Goal: Transaction & Acquisition: Purchase product/service

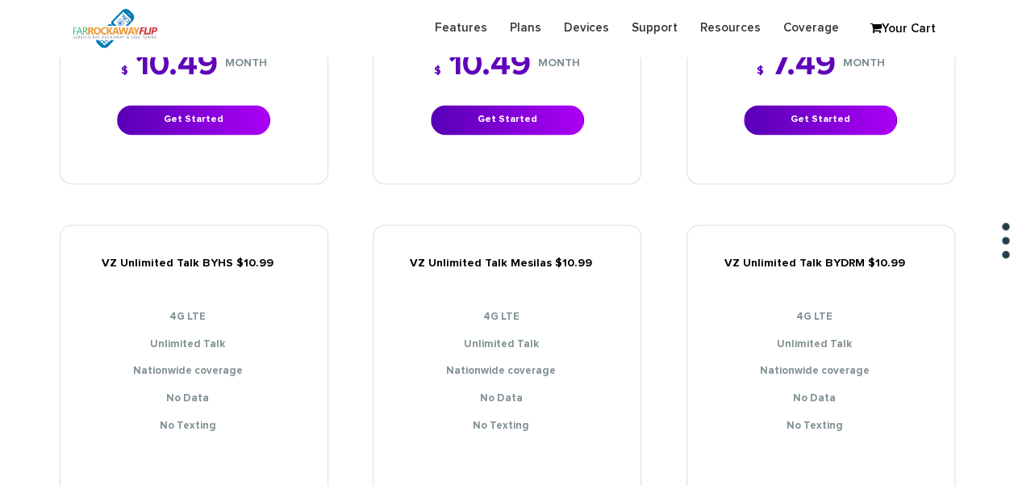
scroll to position [1210, 0]
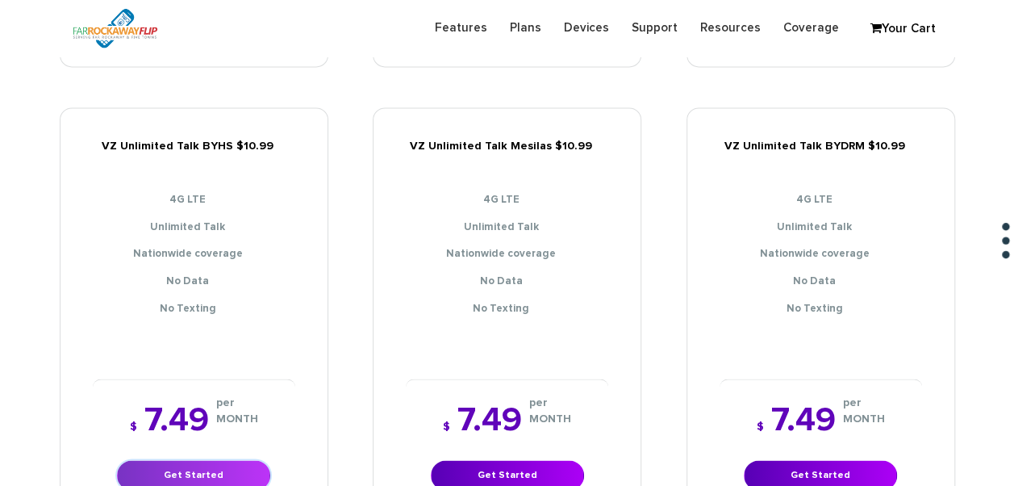
click at [241, 461] on link "Get Started" at bounding box center [193, 475] width 153 height 30
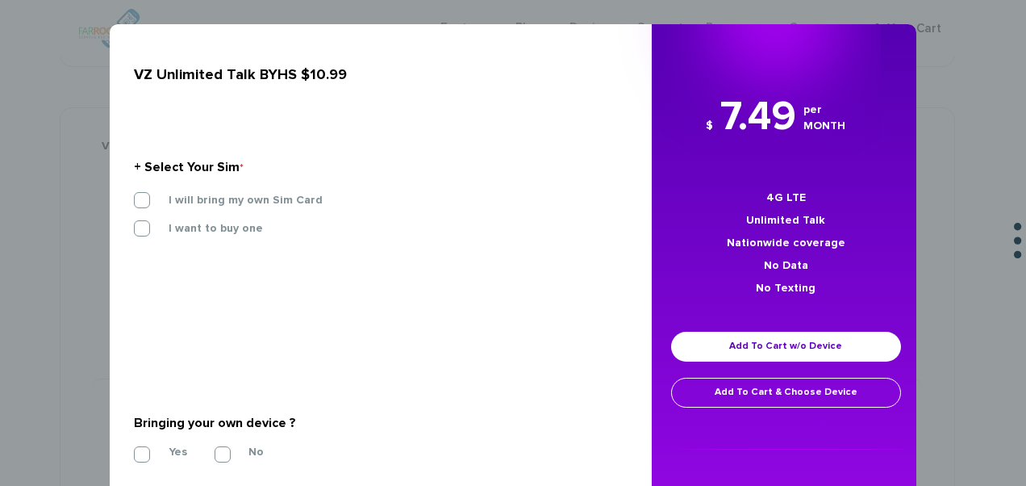
click at [961, 239] on div "× VZ Unlimited Talk BYHS $10.99 + Select Your Sim * I will bring my own Sim Car…" at bounding box center [513, 243] width 1026 height 486
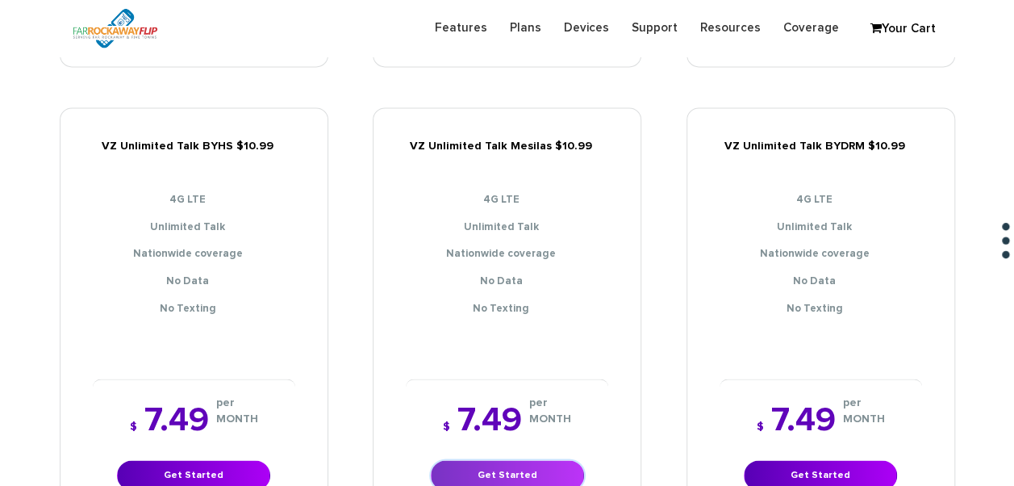
click at [544, 460] on link "Get Started" at bounding box center [507, 475] width 153 height 30
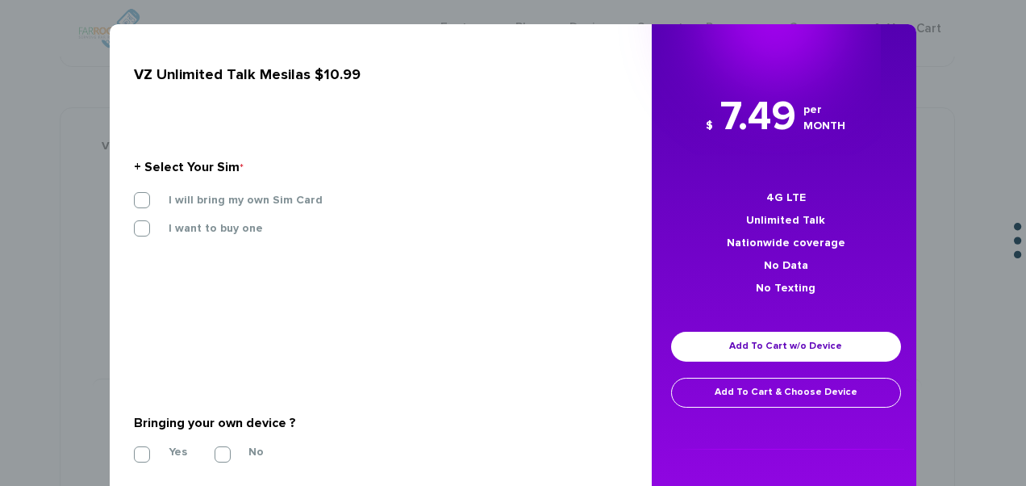
click at [253, 209] on div "I will bring my own Sim Card" at bounding box center [375, 206] width 506 height 28
click at [248, 200] on label "I will bring my own Sim Card" at bounding box center [233, 200] width 178 height 15
click at [134, 195] on input "I will bring my own Sim Card" at bounding box center [134, 195] width 0 height 0
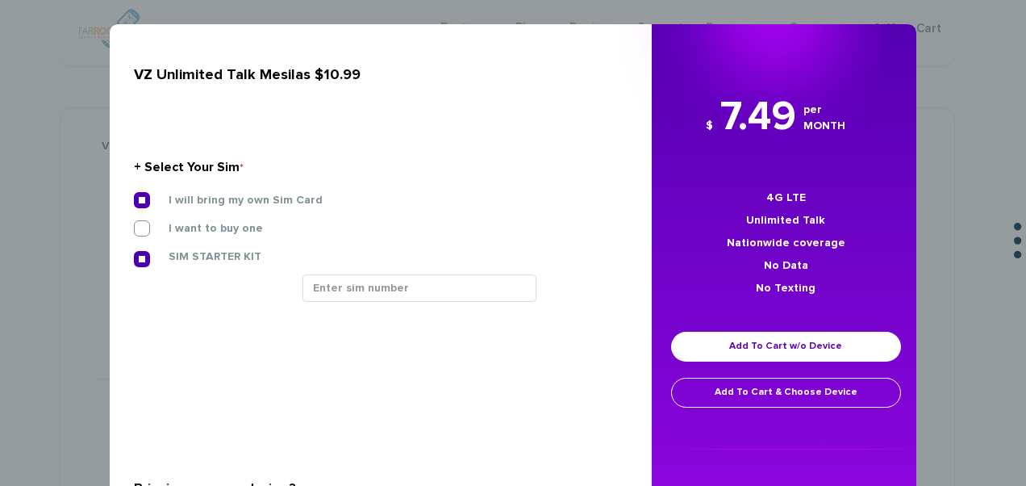
click at [439, 210] on div "I will bring my own Sim Card" at bounding box center [375, 206] width 506 height 28
click at [427, 318] on section "+ Select Your Sim * I will bring my own Sim Card I want to buy one SIM STARTER …" at bounding box center [375, 234] width 482 height 240
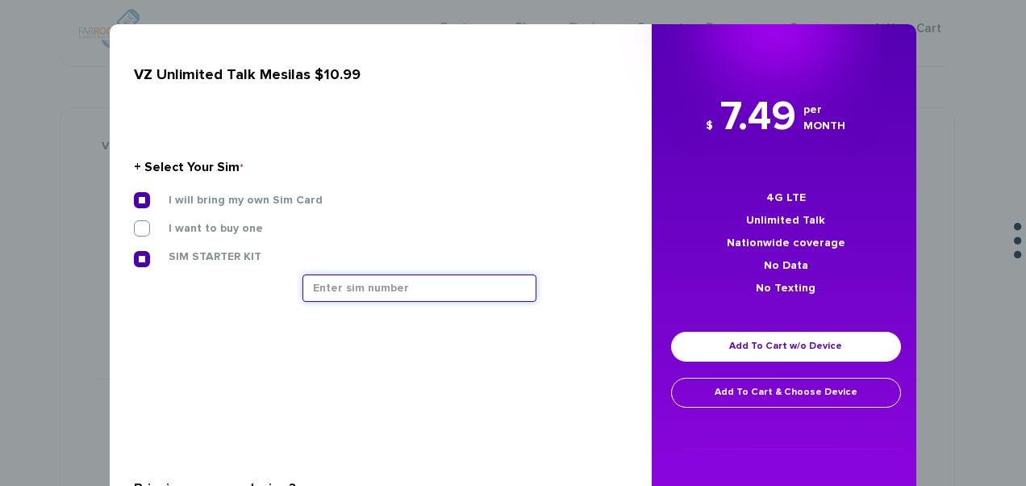
click at [402, 287] on input "text" at bounding box center [420, 287] width 234 height 27
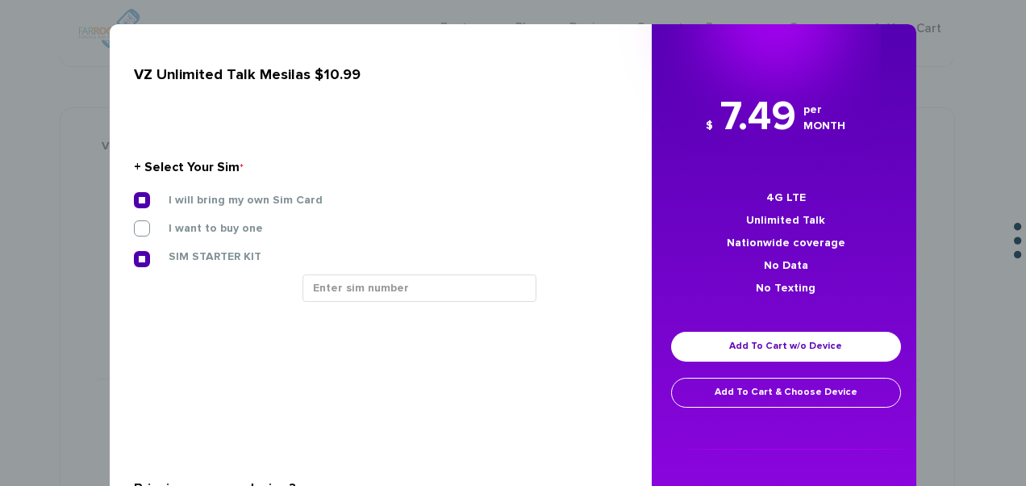
click at [1009, 97] on div "× VZ Unlimited Talk Mesilas $10.99 + Select Your Sim * I will bring my own Sim …" at bounding box center [513, 243] width 1026 height 486
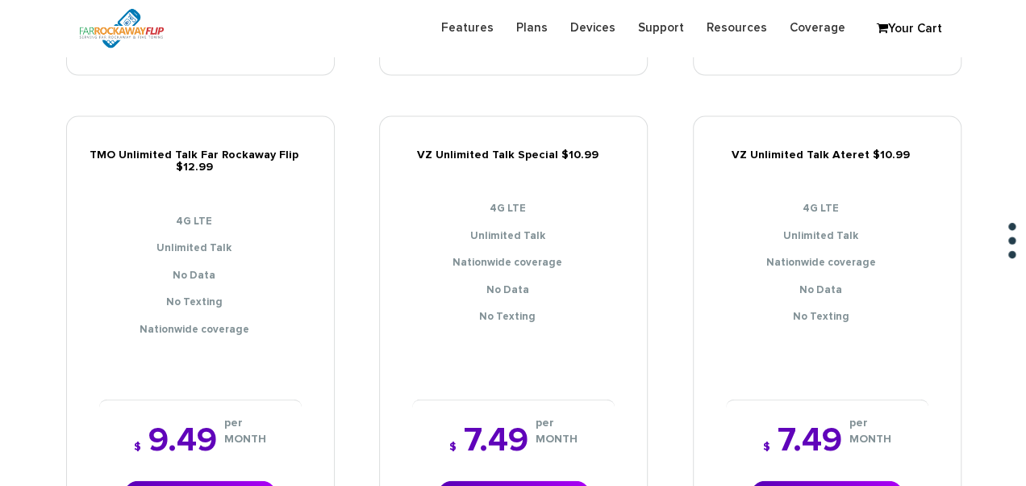
scroll to position [1775, 0]
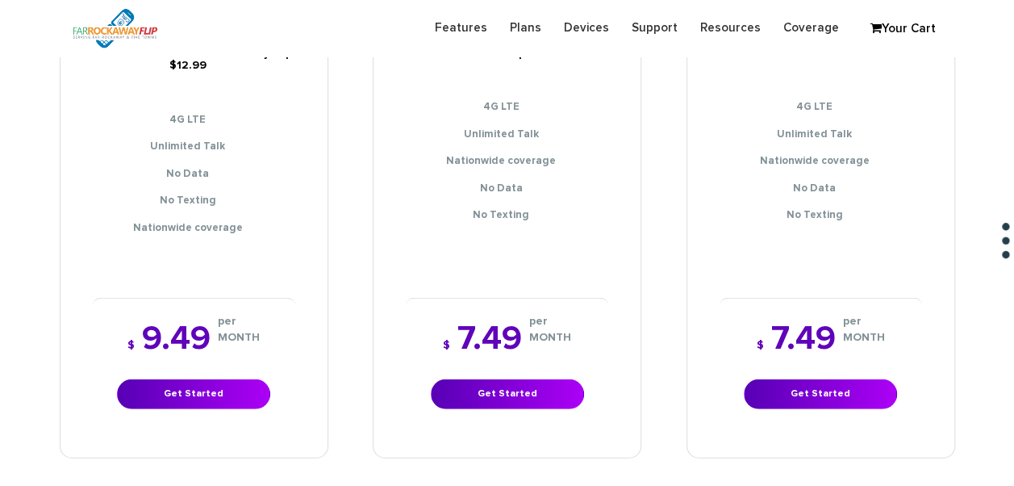
click at [490, 400] on div "$ 7.49 per MONTH Get Started" at bounding box center [507, 366] width 203 height 136
click at [495, 387] on link "Get Started" at bounding box center [507, 394] width 153 height 30
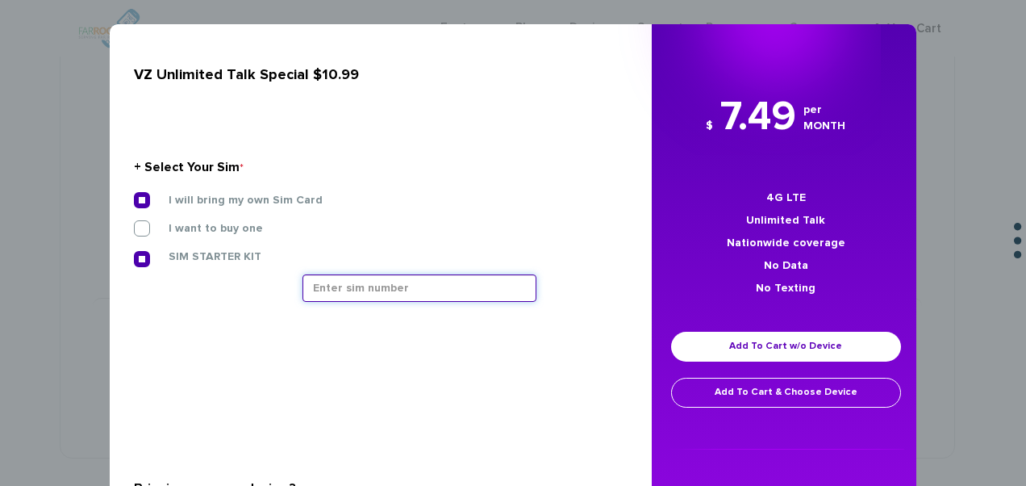
click at [402, 290] on input "text" at bounding box center [420, 287] width 234 height 27
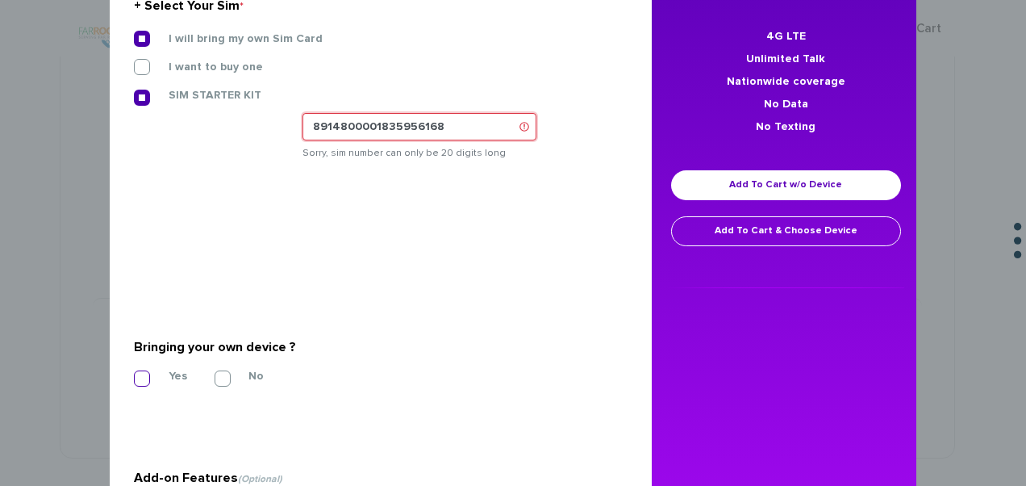
scroll to position [242, 0]
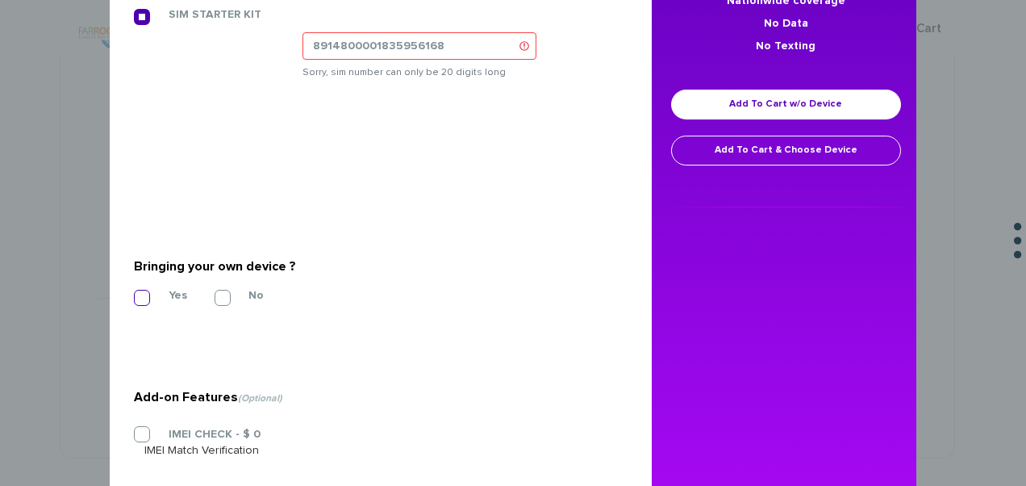
click at [144, 297] on label "Yes" at bounding box center [165, 295] width 43 height 15
click at [134, 293] on input "Yes" at bounding box center [134, 293] width 0 height 0
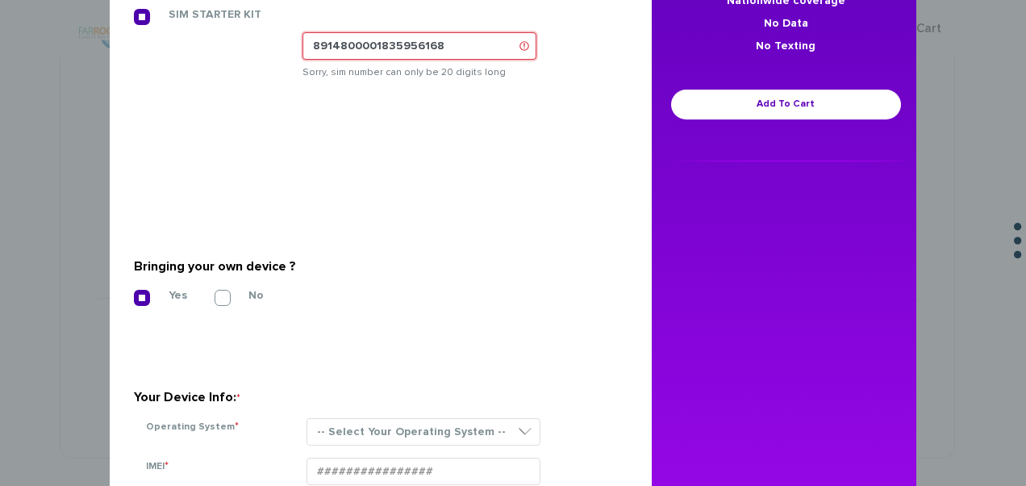
click at [484, 44] on input "8914800001835956168" at bounding box center [420, 45] width 234 height 27
click at [370, 44] on input "8914800001835956168" at bounding box center [420, 45] width 234 height 27
type input "89148000011835956168"
click at [437, 135] on section "Will you be porting in your number from your current carrier? * Please keep in …" at bounding box center [375, 172] width 482 height 81
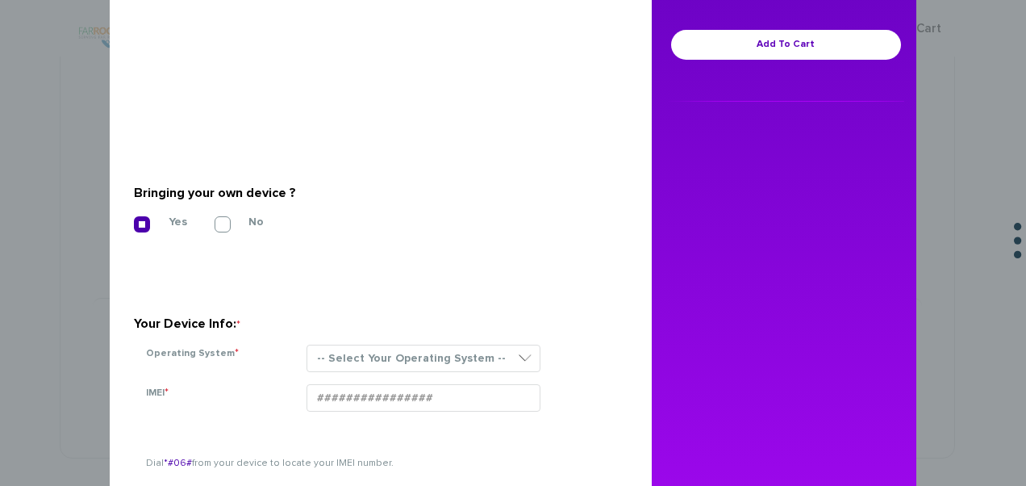
scroll to position [323, 0]
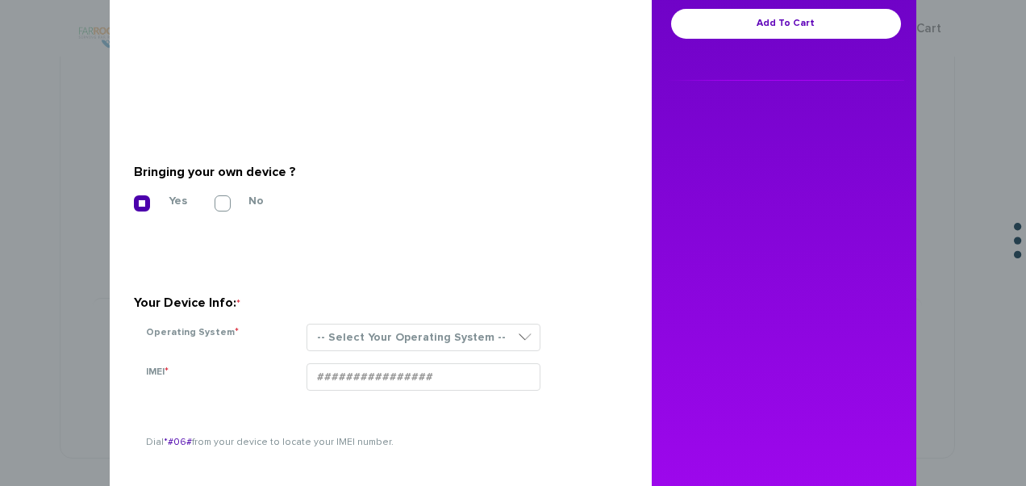
click at [407, 319] on section "Your Device Info: * Operating System * -- Select Your Operating System -- ANDRO…" at bounding box center [375, 306] width 482 height 115
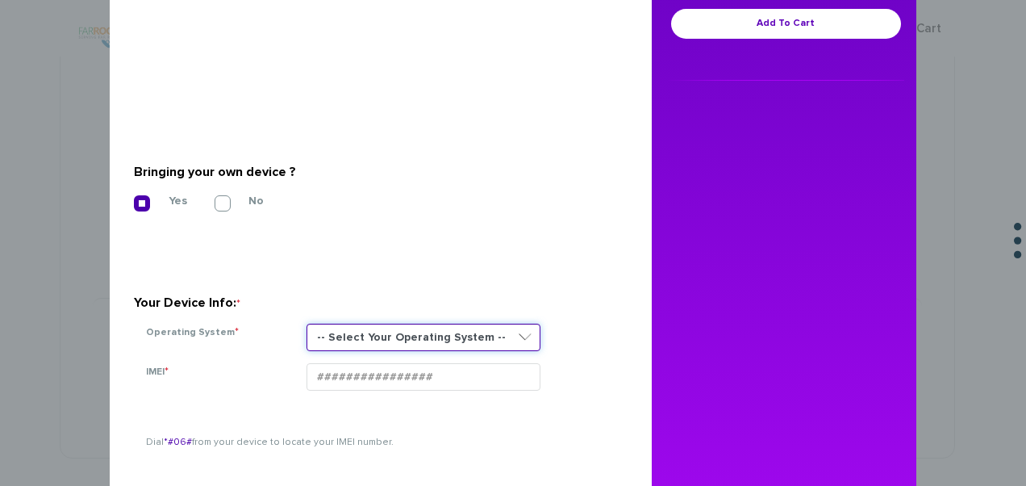
click at [402, 332] on select "-- Select Your Operating System -- ANDROID BLACKBERRY IOS NONE (BASIC PHONE) WI…" at bounding box center [424, 337] width 234 height 27
select select "NONE (BASIC PHONE)"
click at [307, 324] on select "-- Select Your Operating System -- ANDROID BLACKBERRY IOS NONE (BASIC PHONE) WI…" at bounding box center [424, 337] width 234 height 27
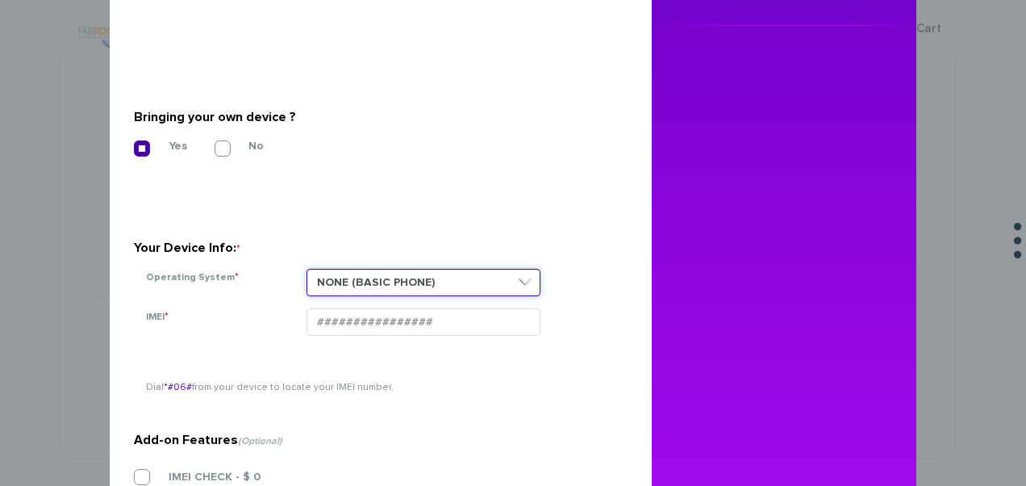
scroll to position [403, 0]
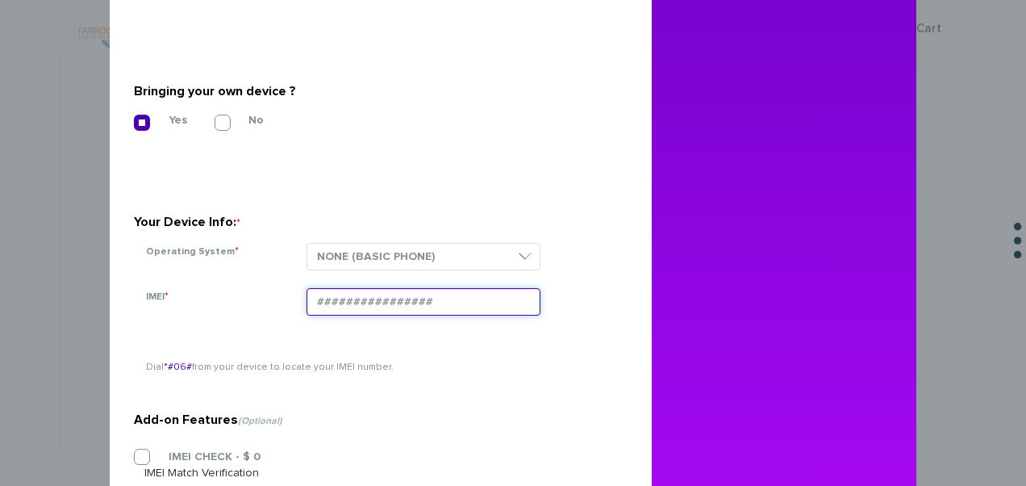
paste input "354834104383330"
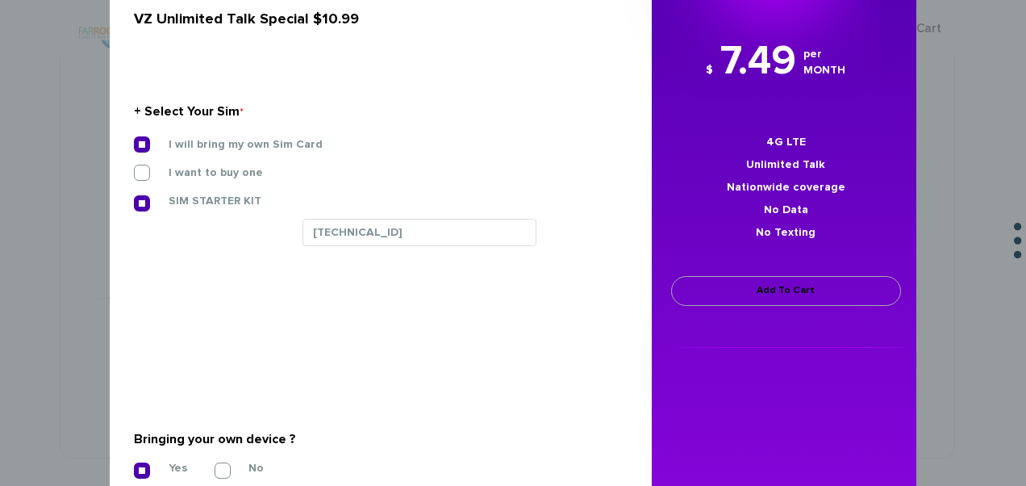
scroll to position [81, 0]
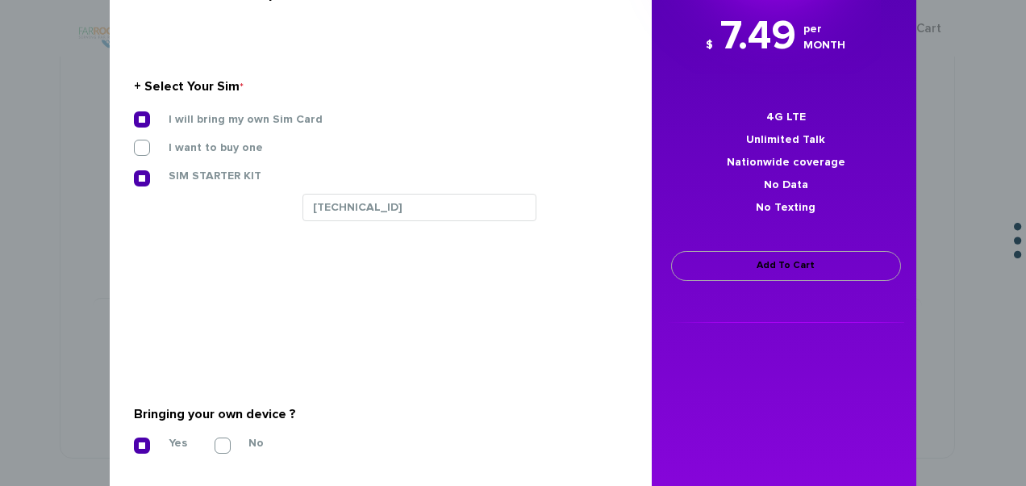
type input "354834104383330"
click at [771, 267] on link "Add To Cart" at bounding box center [786, 266] width 230 height 30
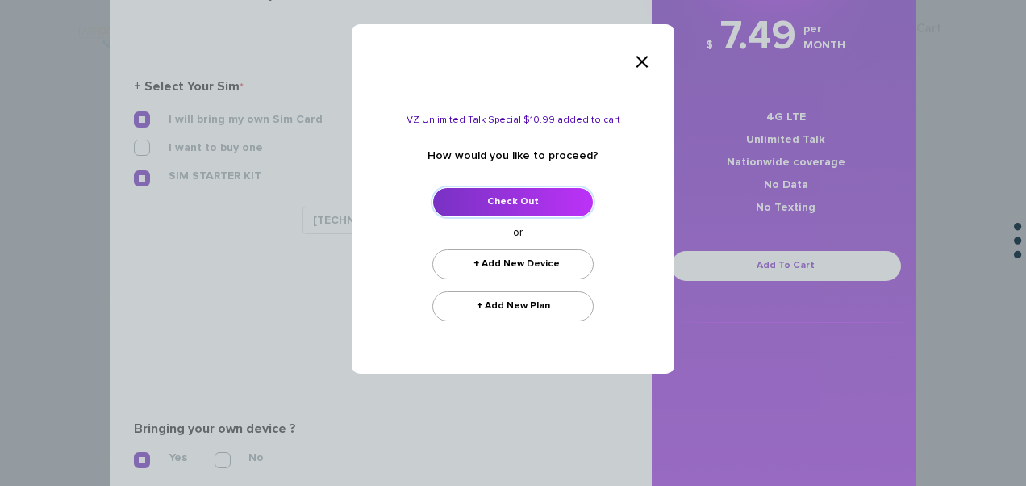
click at [534, 198] on link "Check Out" at bounding box center [512, 202] width 161 height 30
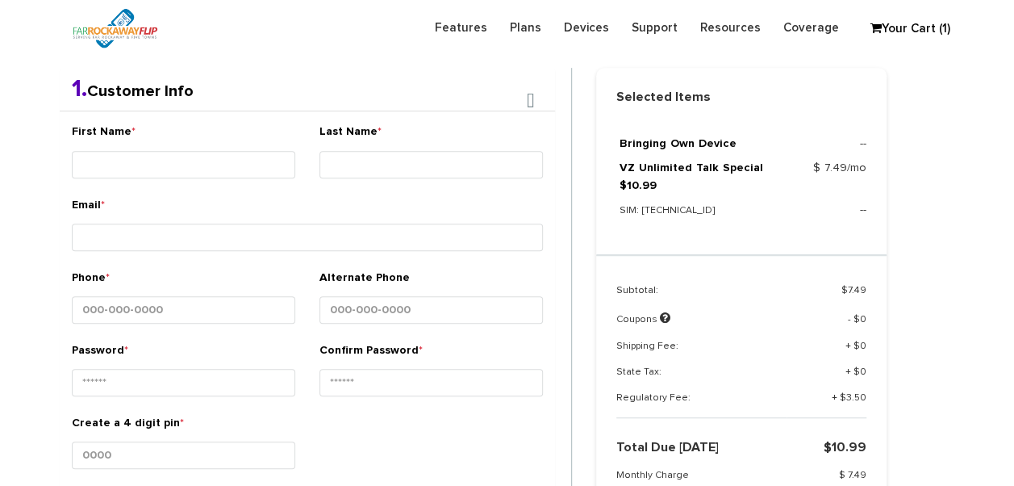
scroll to position [284, 0]
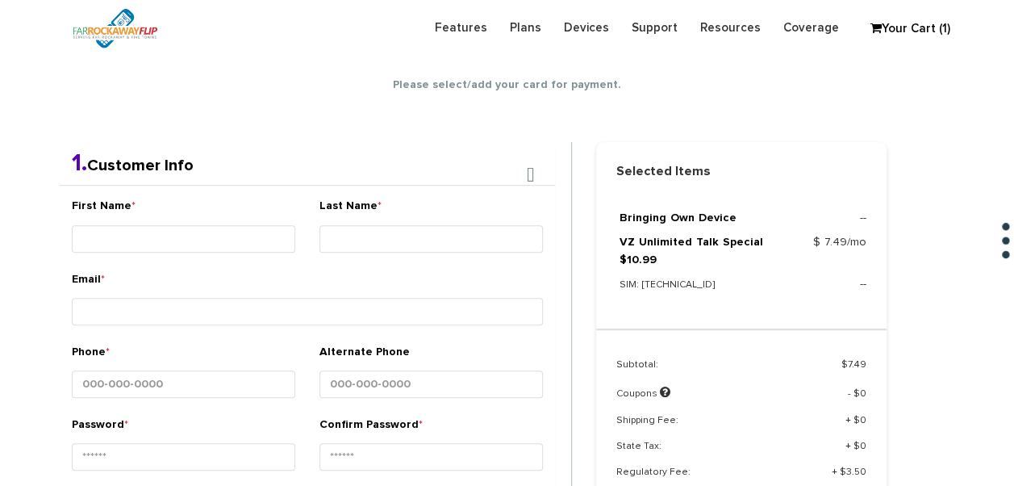
click at [173, 233] on input "First Name *" at bounding box center [183, 238] width 223 height 27
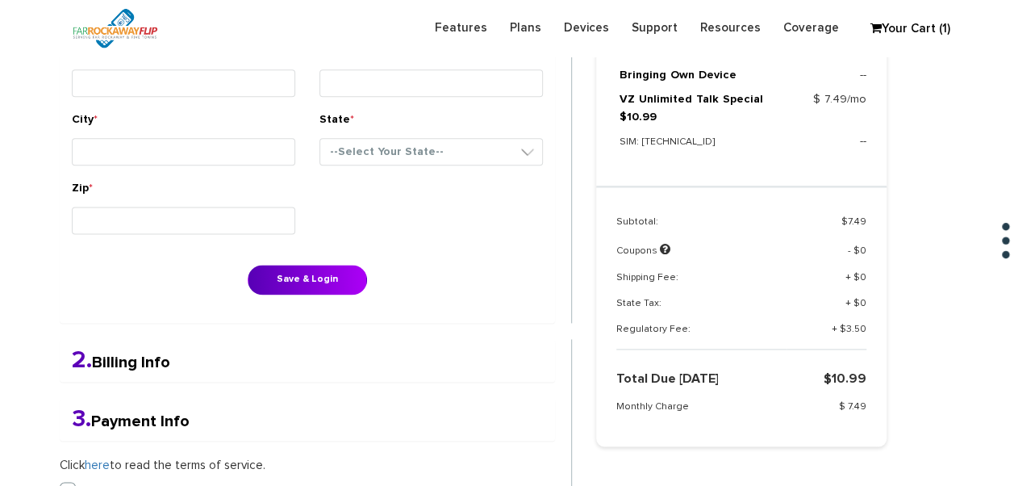
scroll to position [1091, 0]
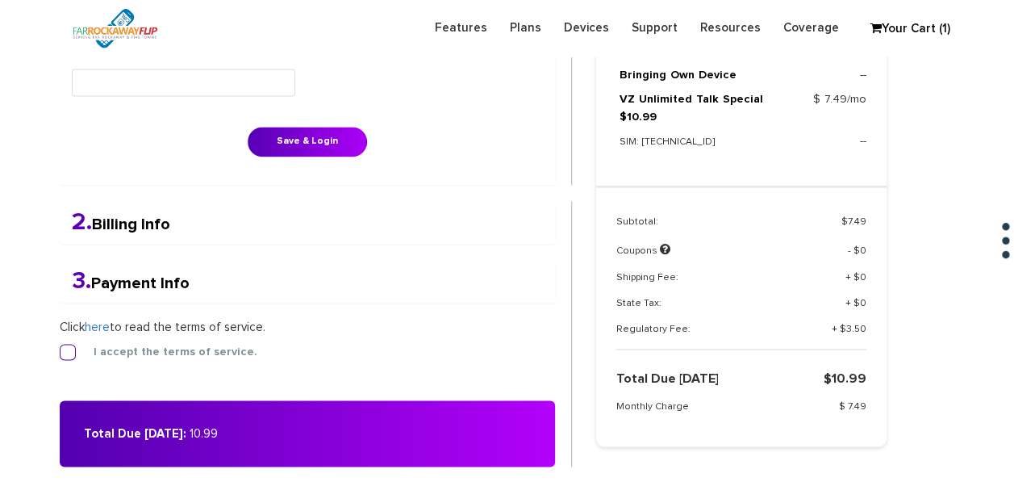
click at [136, 349] on label "I accept the terms of service." at bounding box center [163, 351] width 188 height 15
click at [60, 347] on input "I accept the terms of service." at bounding box center [60, 347] width 0 height 0
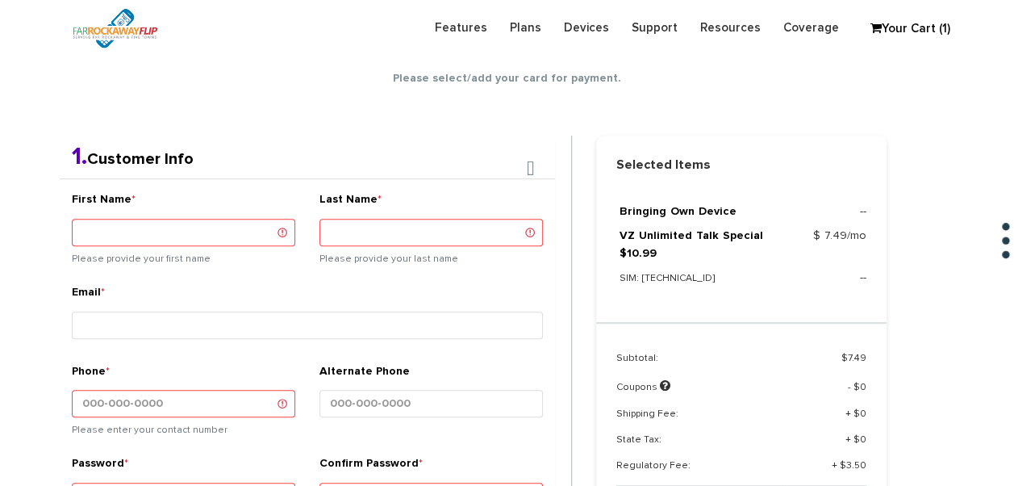
scroll to position [290, 0]
click at [247, 213] on div "First Name * Please provide your first name" at bounding box center [183, 232] width 223 height 81
click at [240, 221] on input "First Name *" at bounding box center [183, 232] width 223 height 27
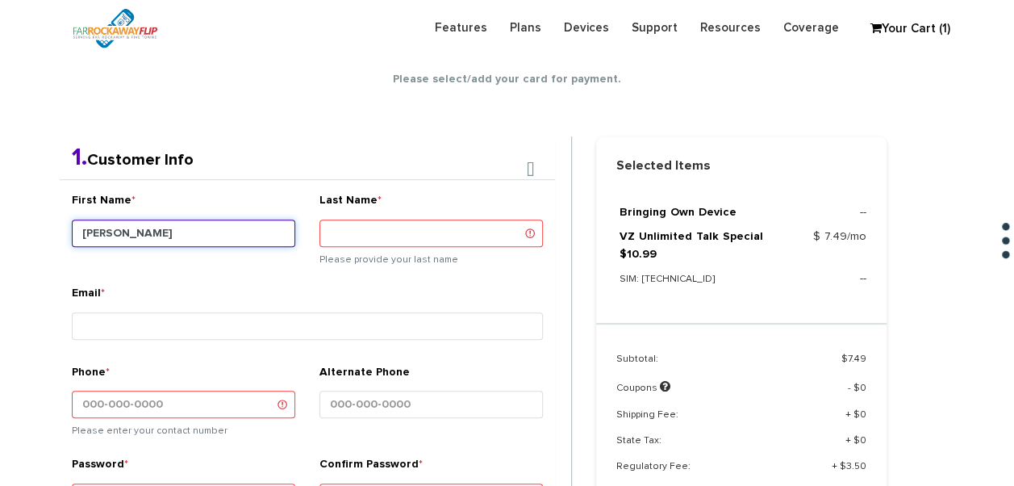
type input "yosef"
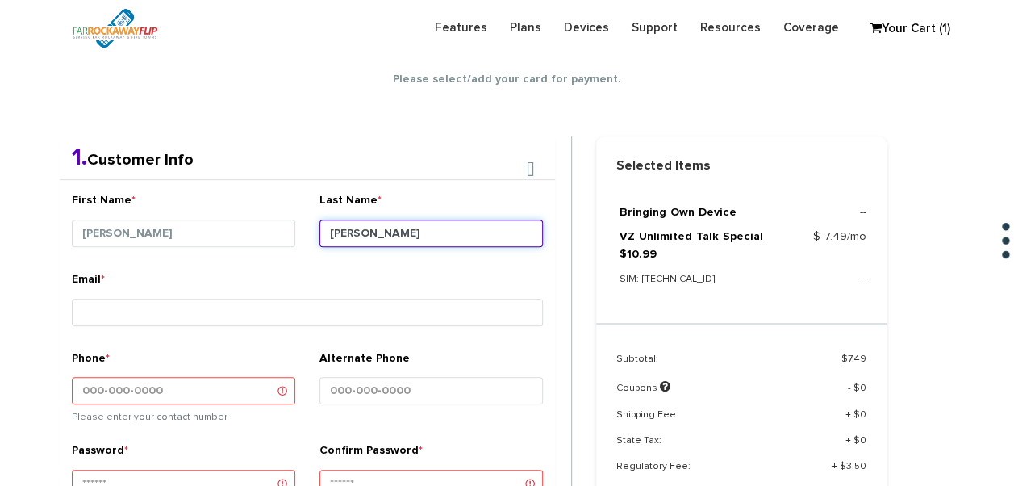
type input "bakayev"
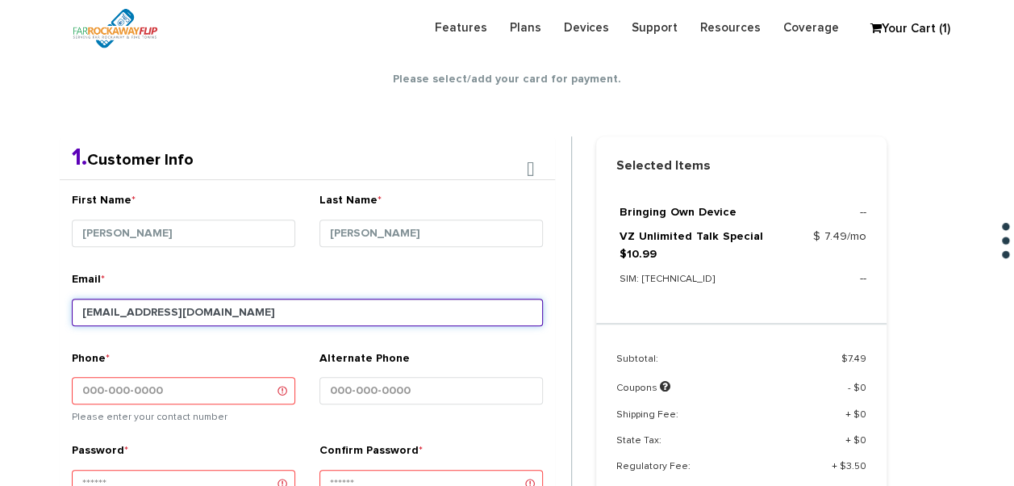
click at [295, 316] on input "tlieber61+86@gmailc.om" at bounding box center [307, 312] width 471 height 27
type input "tlieber61+86@gmail.com"
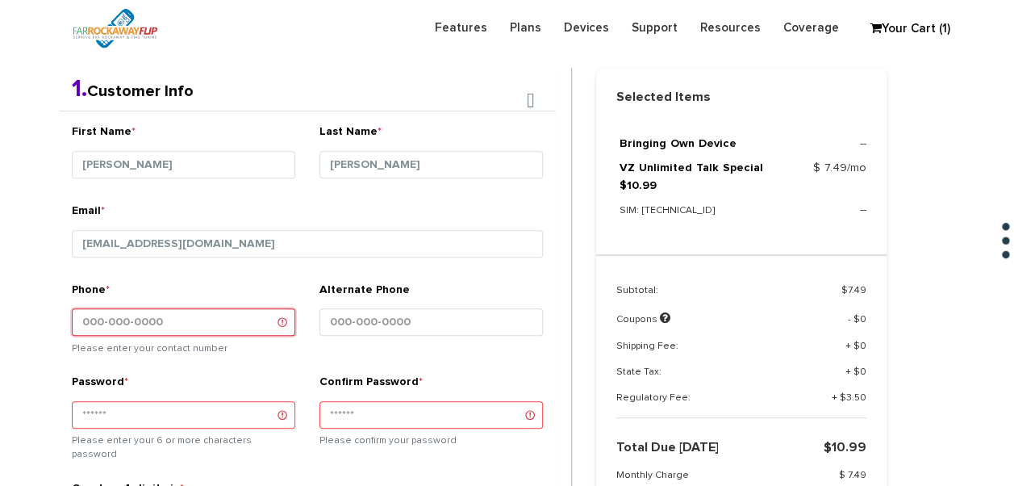
scroll to position [451, 0]
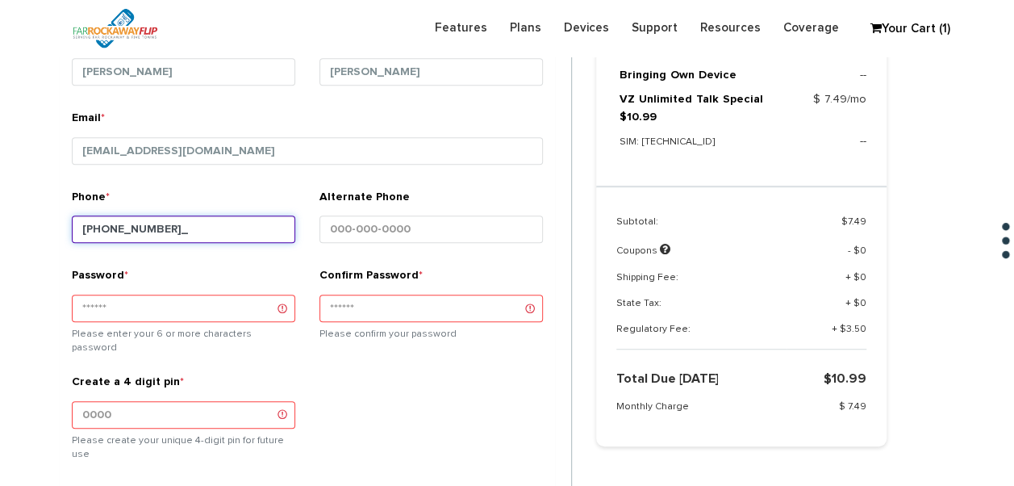
type input "347-444-4033"
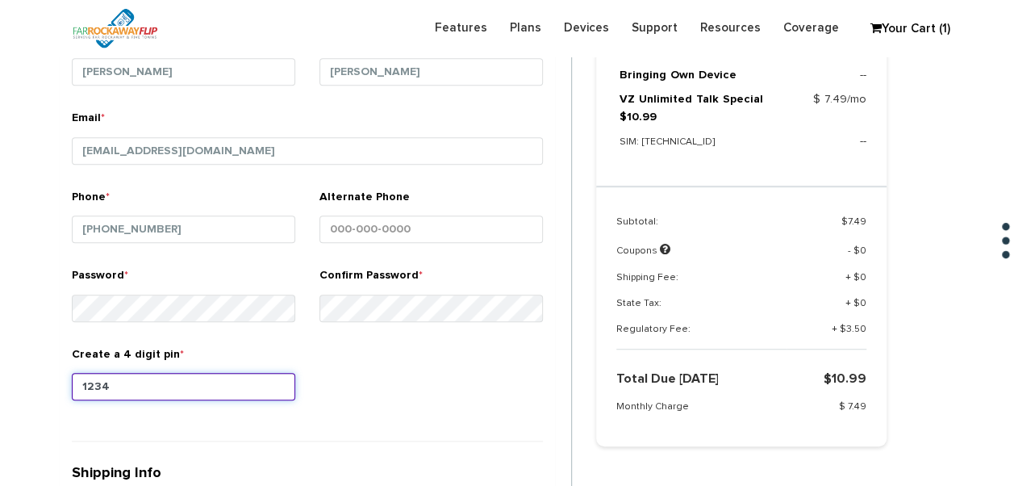
type input "1234"
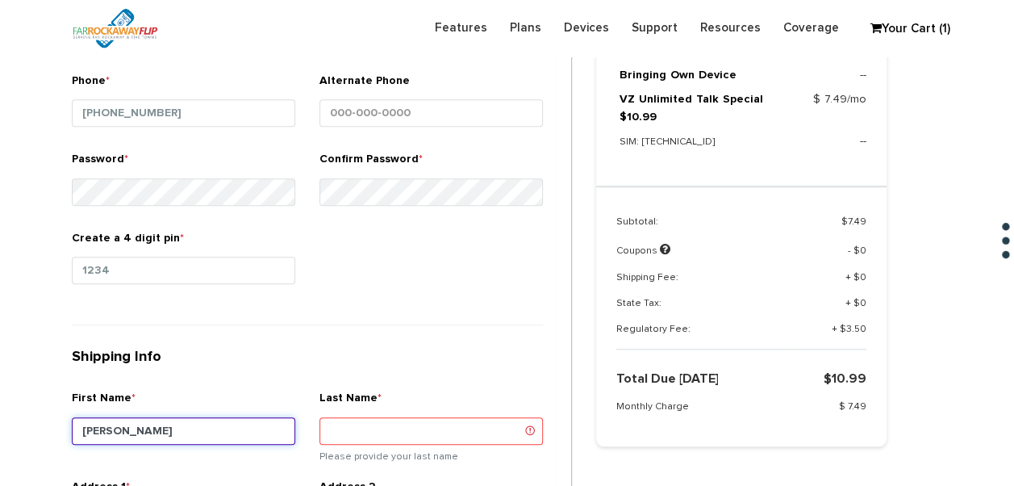
scroll to position [751, 0]
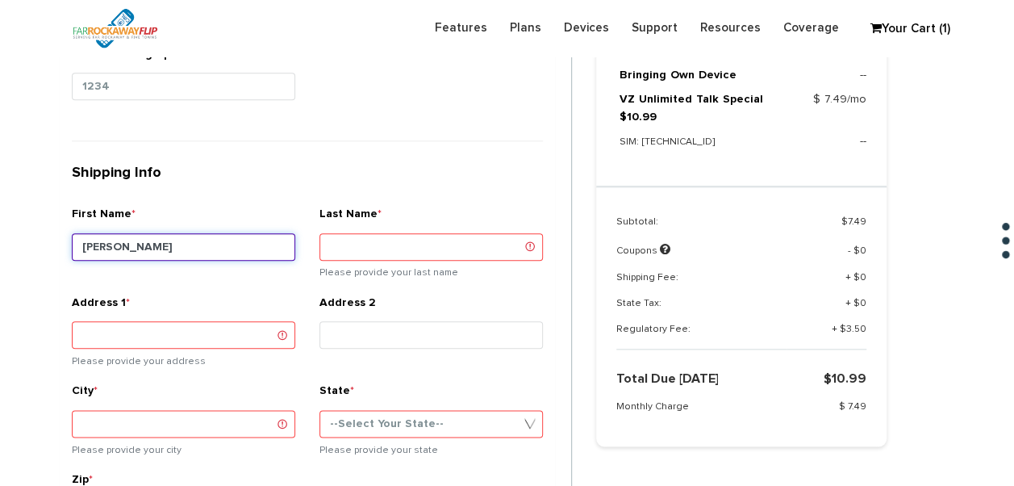
type input "[PERSON_NAME]"
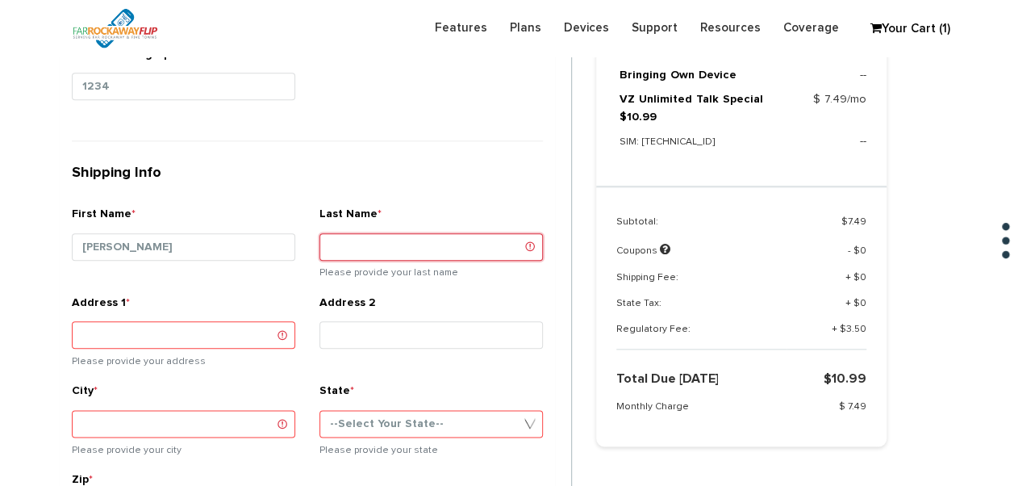
click at [380, 255] on input "Last Name *" at bounding box center [430, 246] width 223 height 27
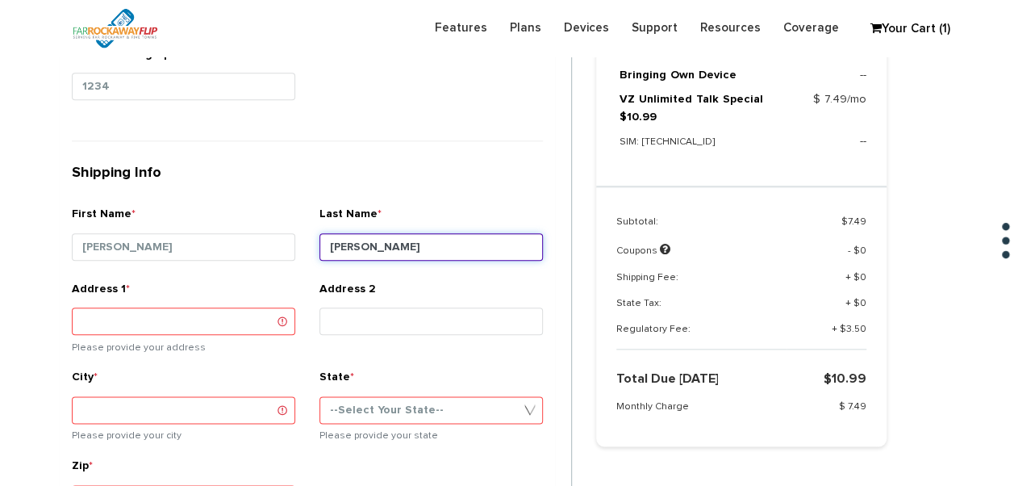
type input "[PERSON_NAME]"
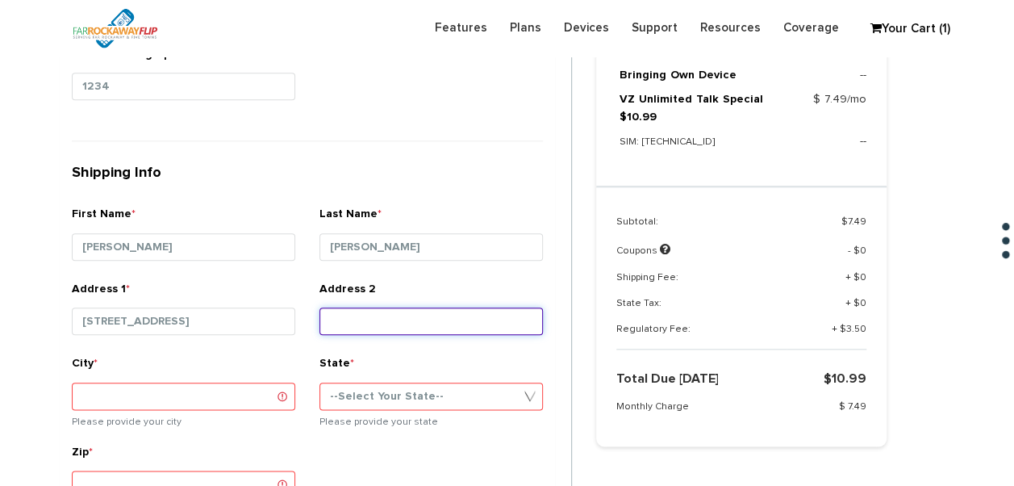
type input "302 avenue f"
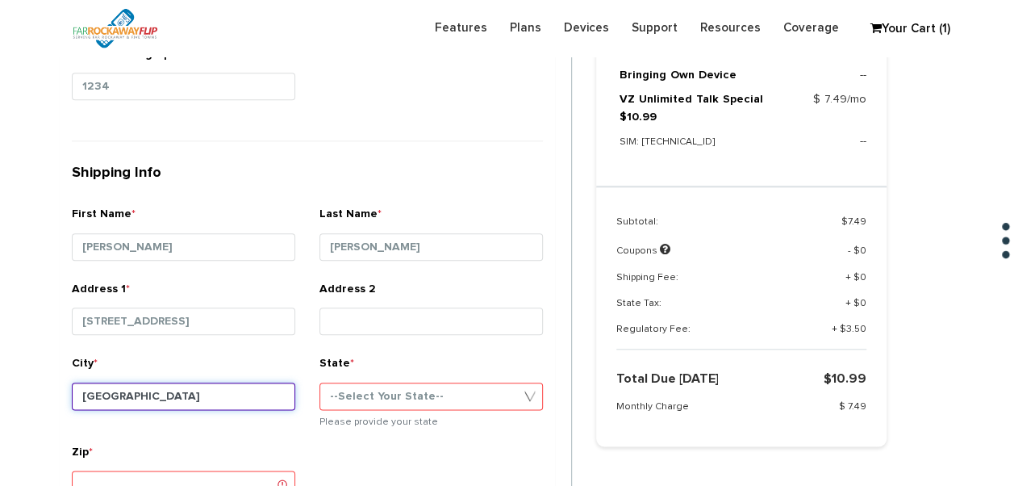
type input "brooklyn"
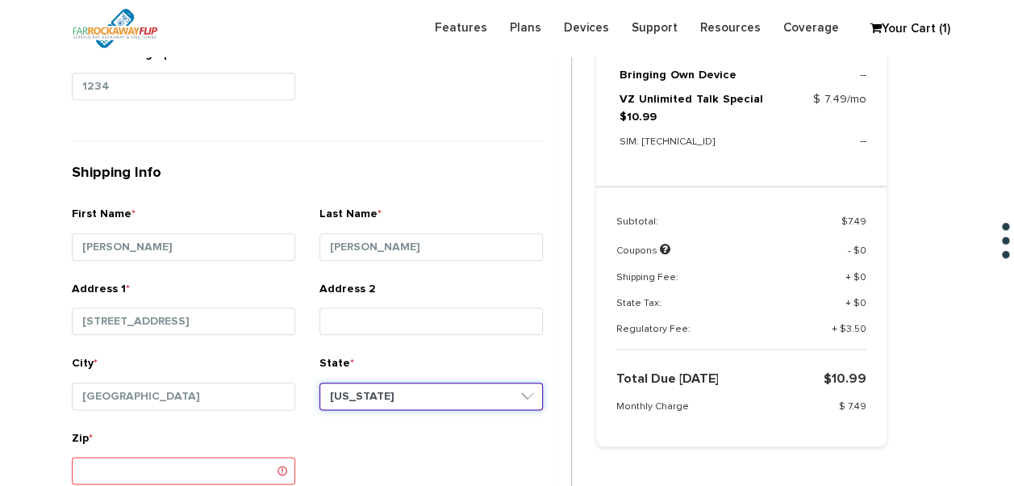
select select "NY"
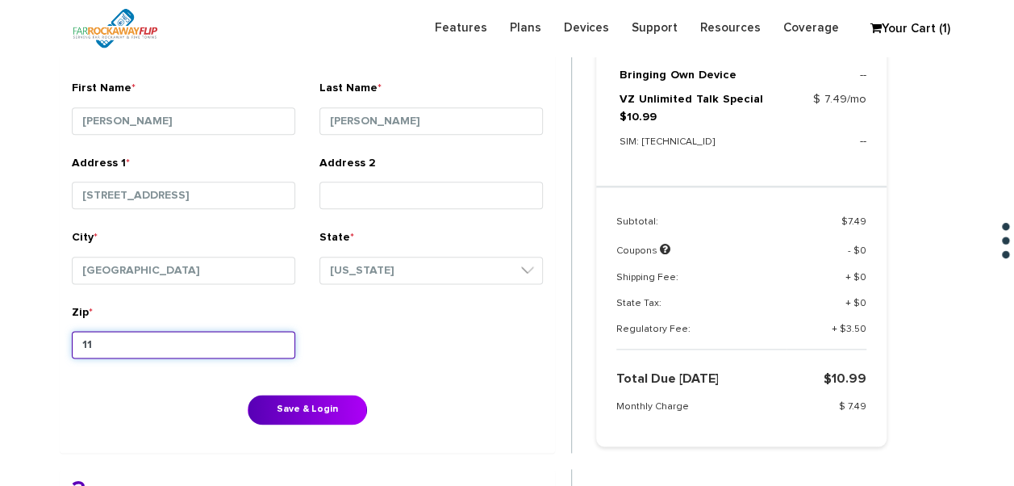
scroll to position [912, 0]
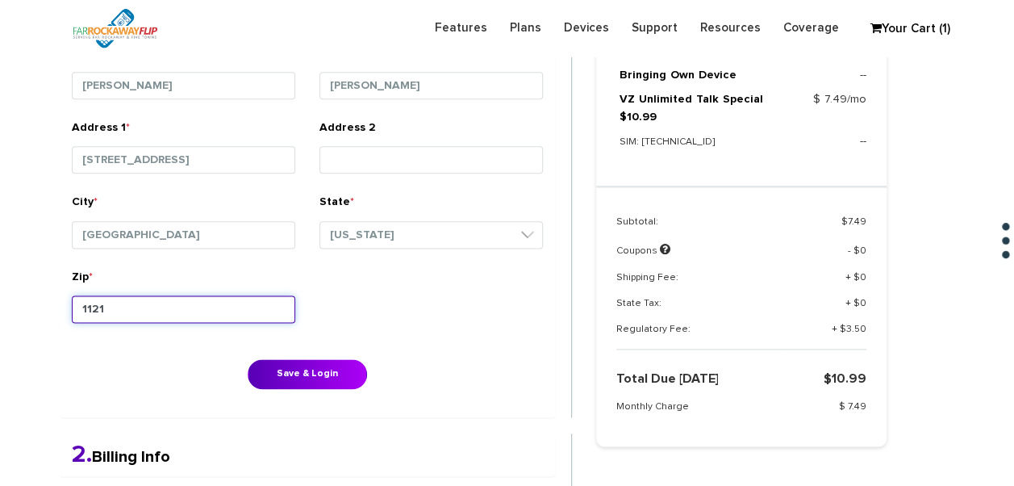
type input "11218"
click at [248, 359] on button "Save & Login" at bounding box center [307, 374] width 119 height 30
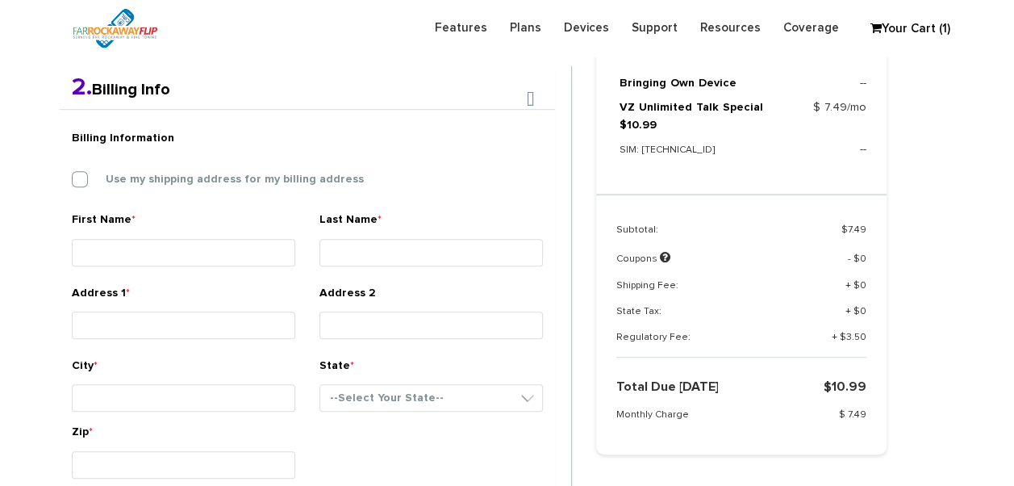
scroll to position [418, 0]
click at [177, 189] on div "Billing Information Use my shipping address for my billing address" at bounding box center [307, 168] width 495 height 90
click at [150, 177] on label "Use my shipping address for my billing address" at bounding box center [222, 180] width 282 height 15
click at [72, 175] on input "Use my shipping address for my billing address" at bounding box center [72, 175] width 0 height 0
type input "yosef"
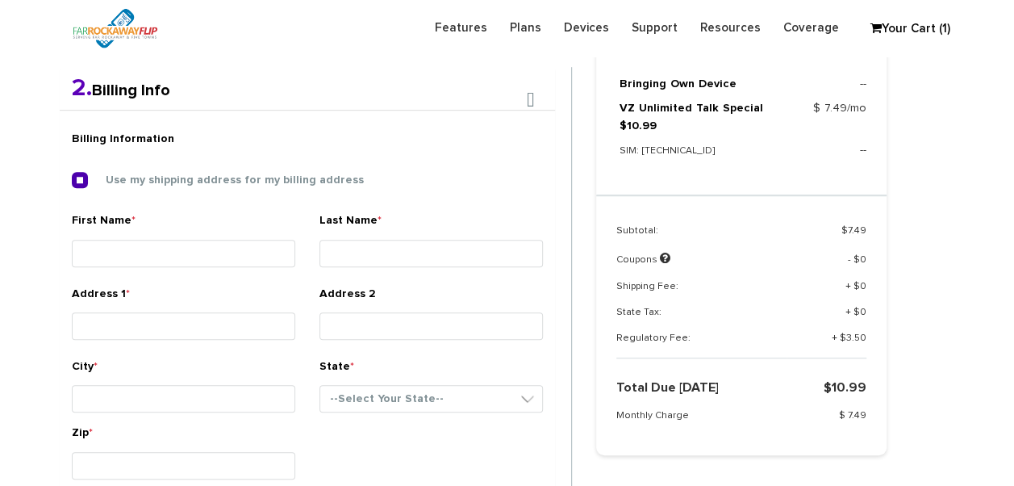
type input "bakayev"
type input "302 avenue f"
type input "brooklyn"
select select "NY"
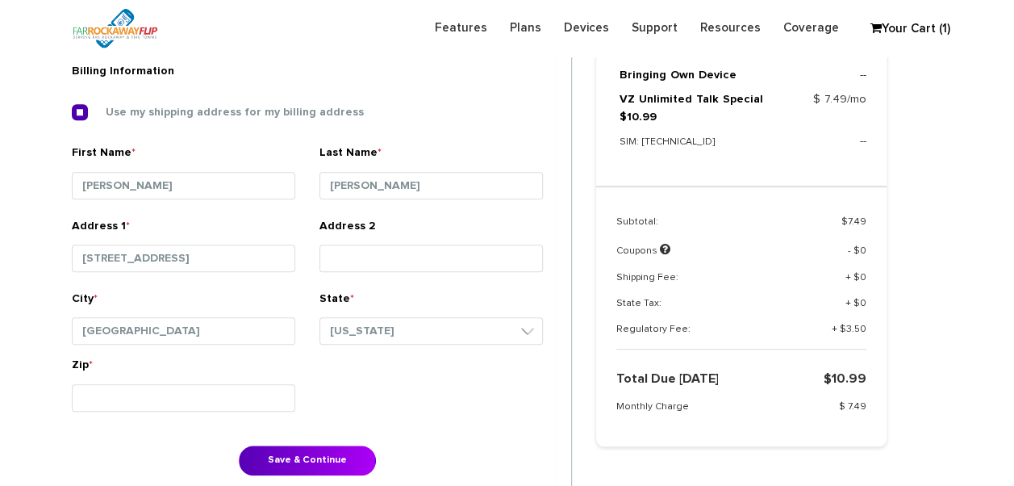
scroll to position [660, 0]
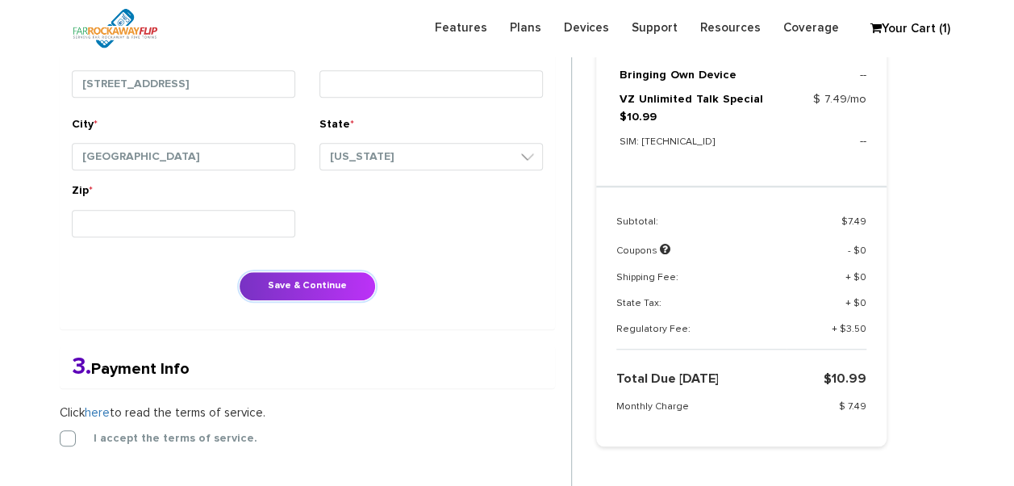
click at [283, 286] on button "Save & Continue" at bounding box center [307, 286] width 137 height 30
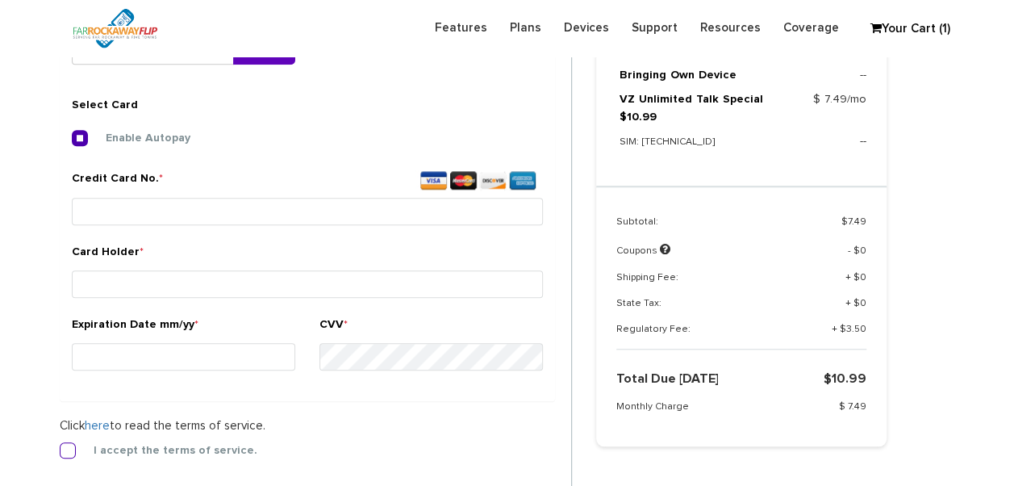
click at [73, 449] on label "I accept the terms of service." at bounding box center [163, 450] width 188 height 15
click at [60, 445] on input "I accept the terms of service." at bounding box center [60, 445] width 0 height 0
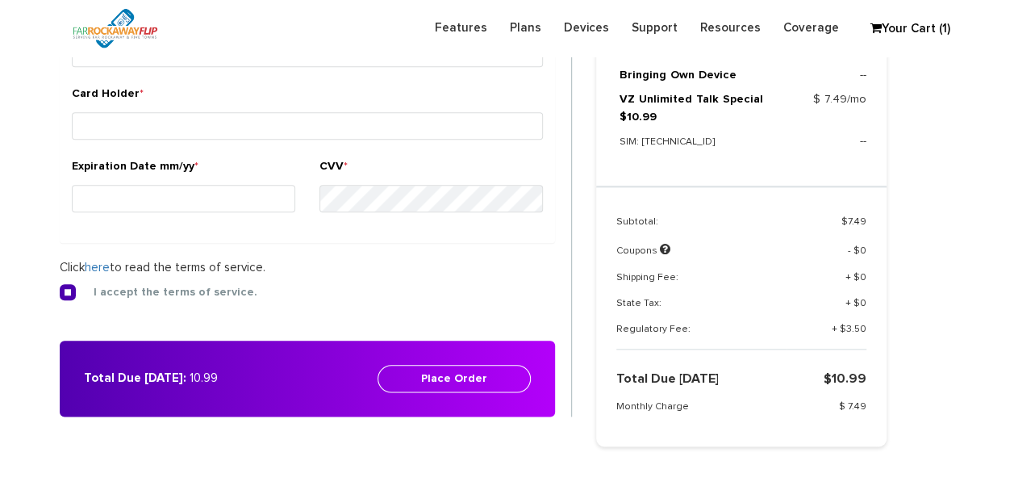
scroll to position [681, 0]
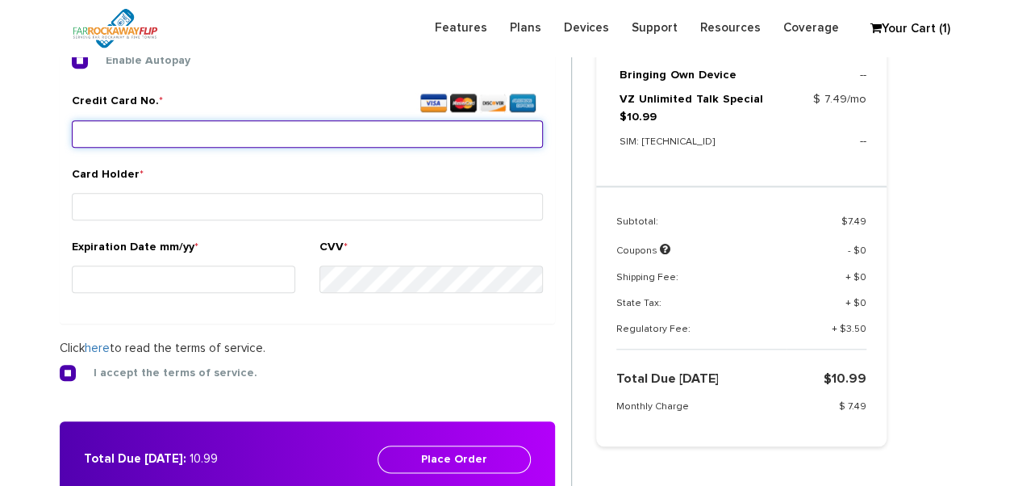
click at [316, 139] on input "Credit Card No. *" at bounding box center [307, 133] width 471 height 27
click at [337, 127] on input "Credit Card No. *" at bounding box center [307, 133] width 471 height 27
click at [382, 133] on input "Credit Card No. *" at bounding box center [307, 133] width 471 height 27
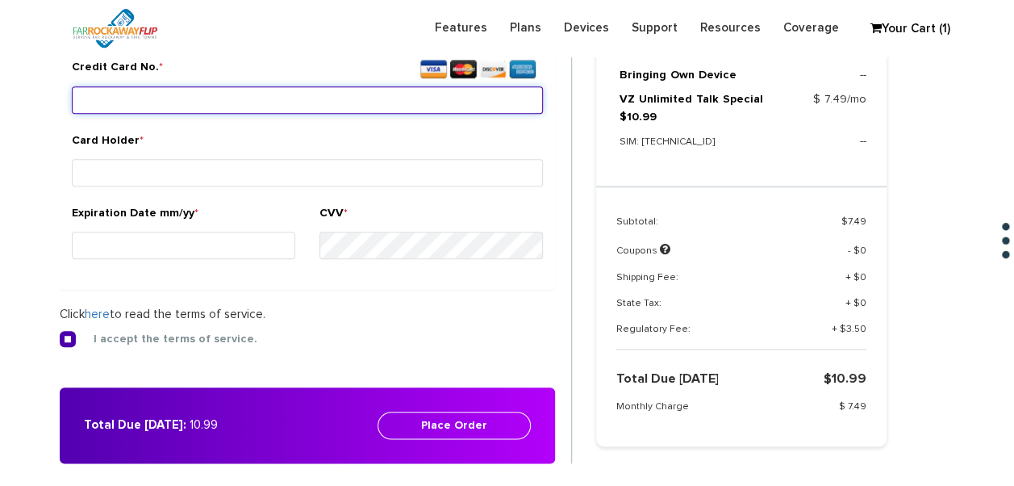
scroll to position [484, 0]
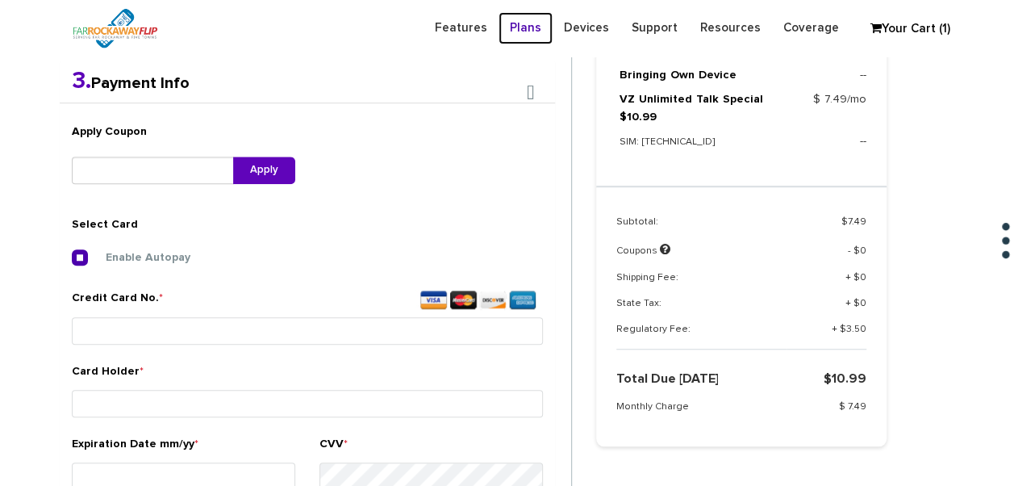
click at [544, 35] on link "Plans" at bounding box center [526, 27] width 54 height 31
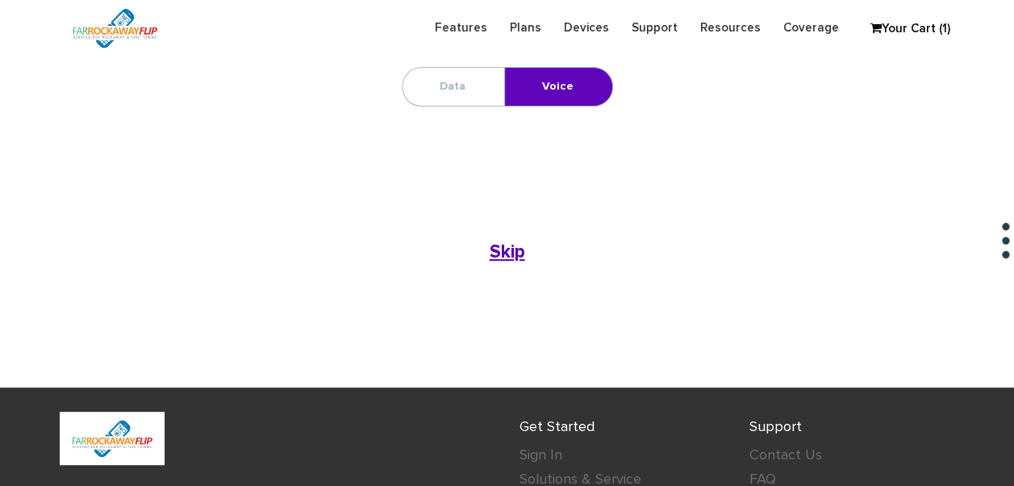
scroll to position [145, 0]
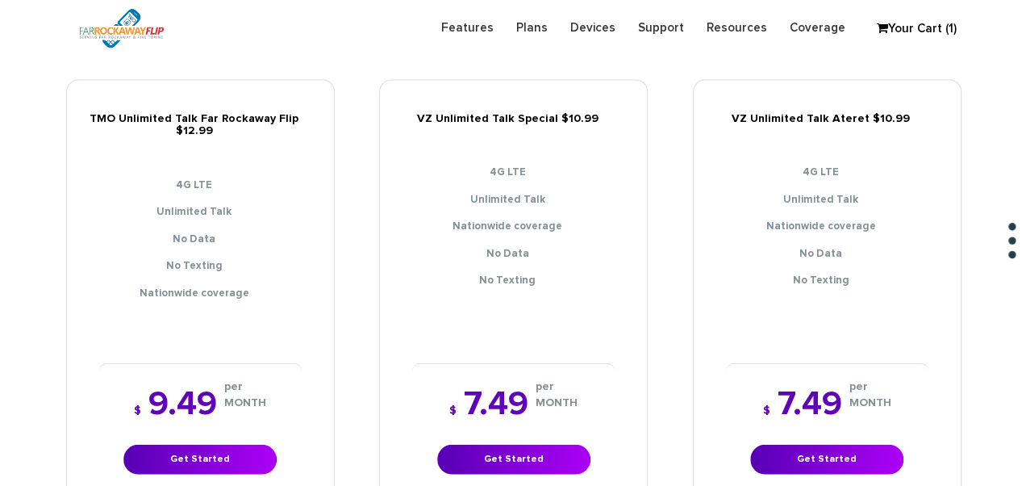
scroll to position [1856, 0]
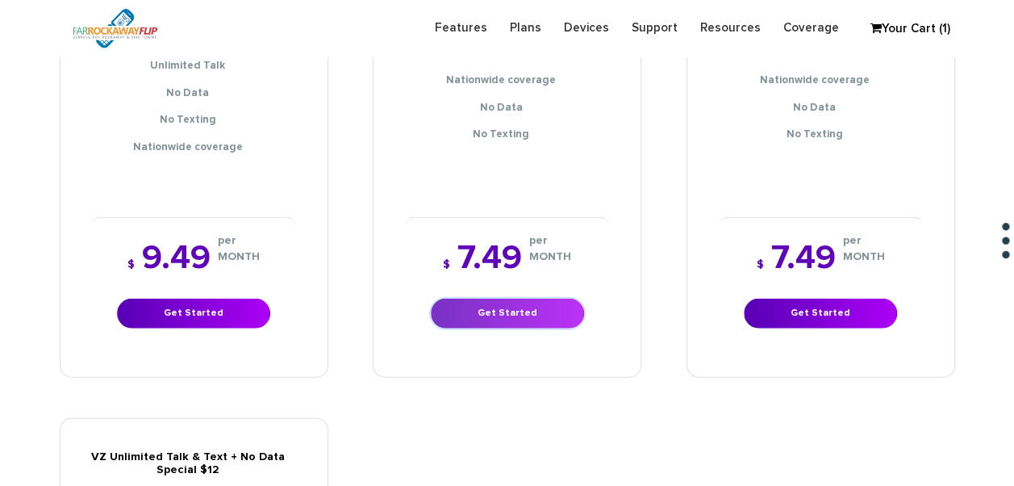
click at [504, 304] on link "Get Started" at bounding box center [507, 314] width 153 height 30
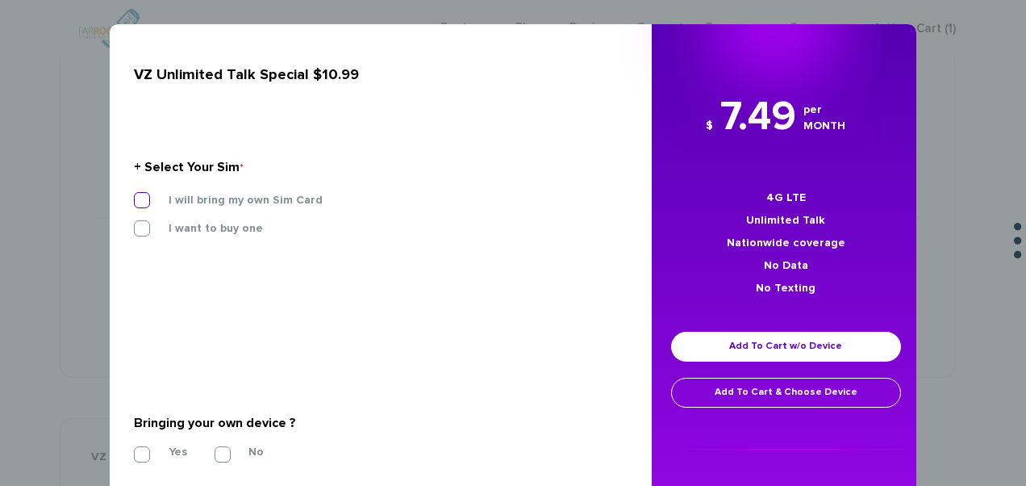
click at [258, 201] on label "I will bring my own Sim Card" at bounding box center [233, 200] width 178 height 15
click at [134, 195] on input "I will bring my own Sim Card" at bounding box center [134, 195] width 0 height 0
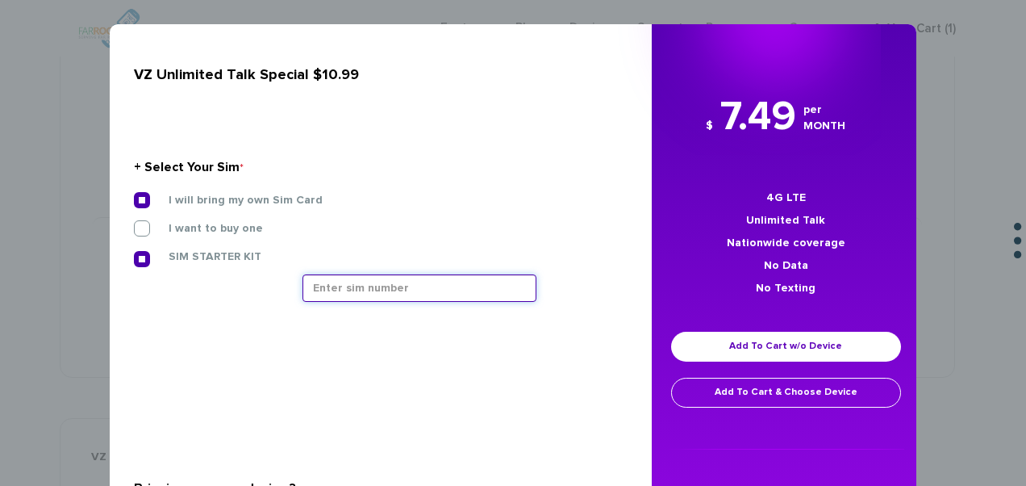
click at [392, 286] on input "text" at bounding box center [420, 287] width 234 height 27
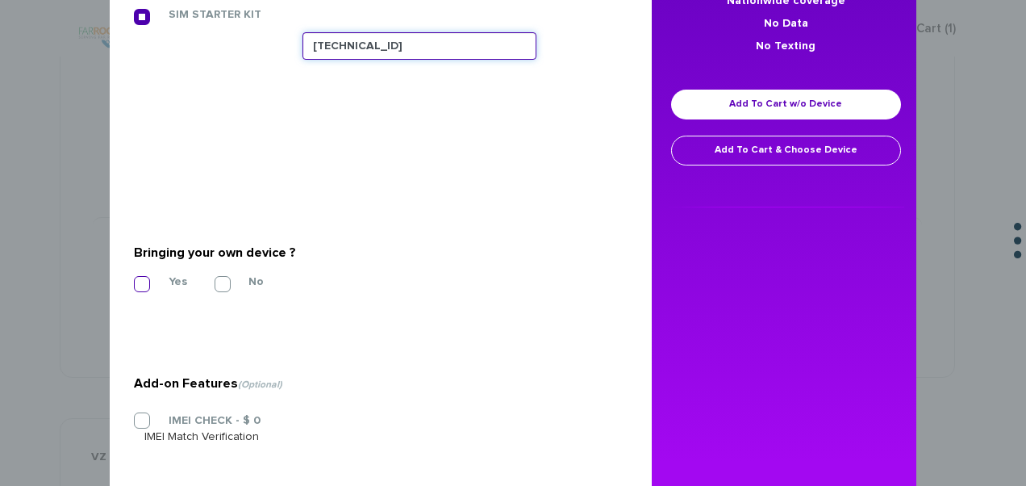
type input "89148000011835956739"
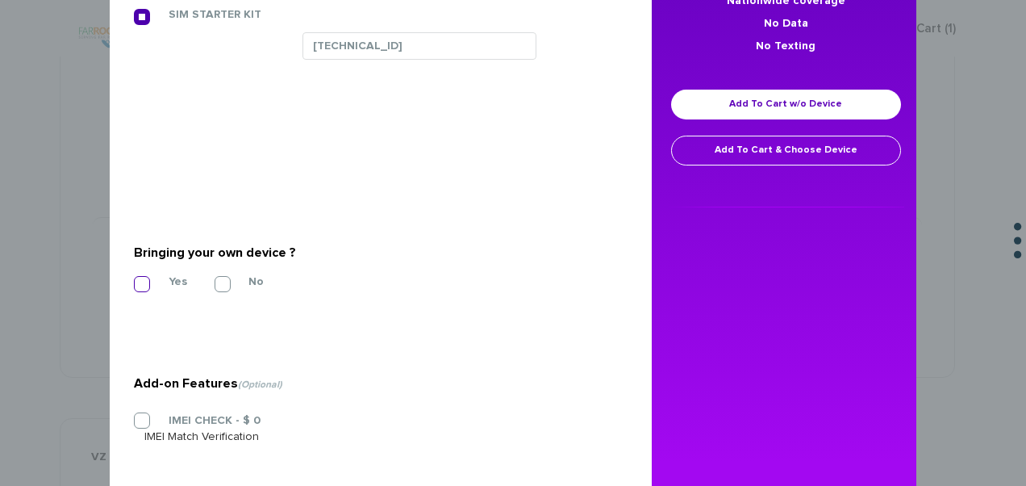
click at [144, 278] on label "Yes" at bounding box center [165, 281] width 43 height 15
click at [134, 279] on input "Yes" at bounding box center [134, 279] width 0 height 0
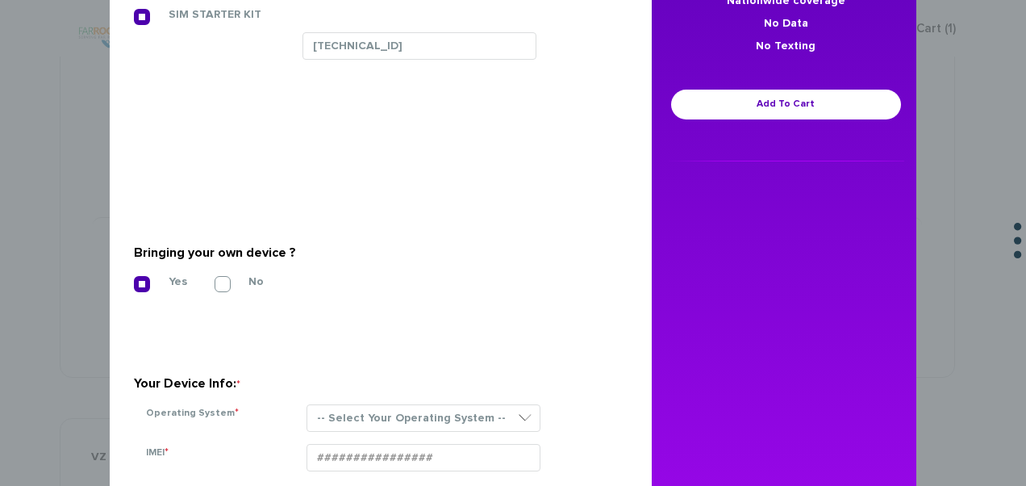
scroll to position [403, 0]
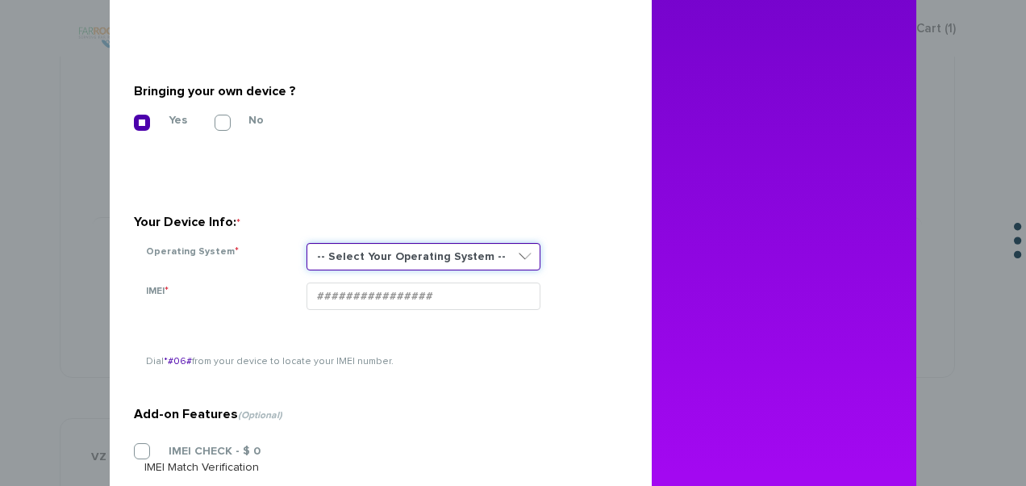
click at [374, 254] on select "-- Select Your Operating System -- ANDROID BLACKBERRY IOS NONE (BASIC PHONE) WI…" at bounding box center [424, 256] width 234 height 27
drag, startPoint x: 378, startPoint y: 257, endPoint x: 375, endPoint y: 269, distance: 12.3
click at [378, 257] on select "-- Select Your Operating System -- ANDROID BLACKBERRY IOS NONE (BASIC PHONE) WI…" at bounding box center [424, 256] width 234 height 27
select select "ANDROID"
click at [307, 243] on select "-- Select Your Operating System -- ANDROID BLACKBERRY IOS NONE (BASIC PHONE) WI…" at bounding box center [424, 256] width 234 height 27
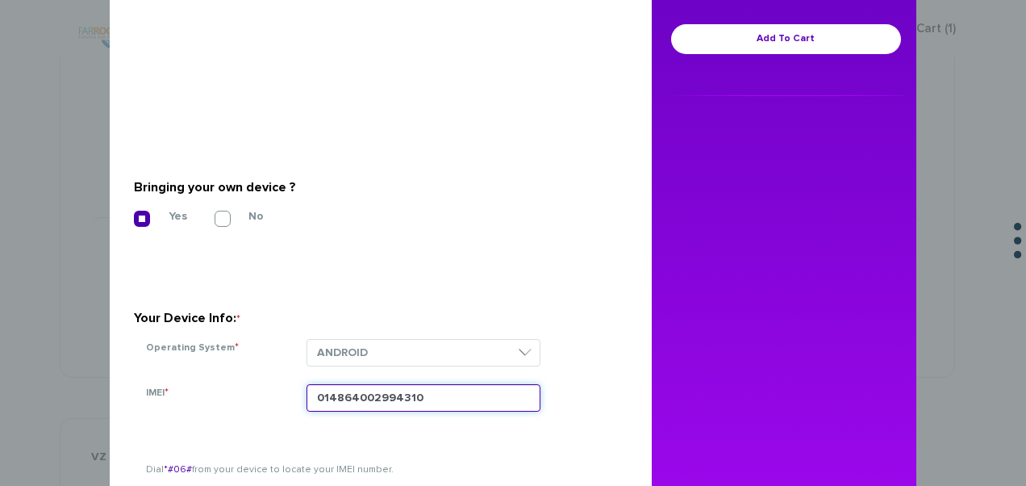
scroll to position [118, 0]
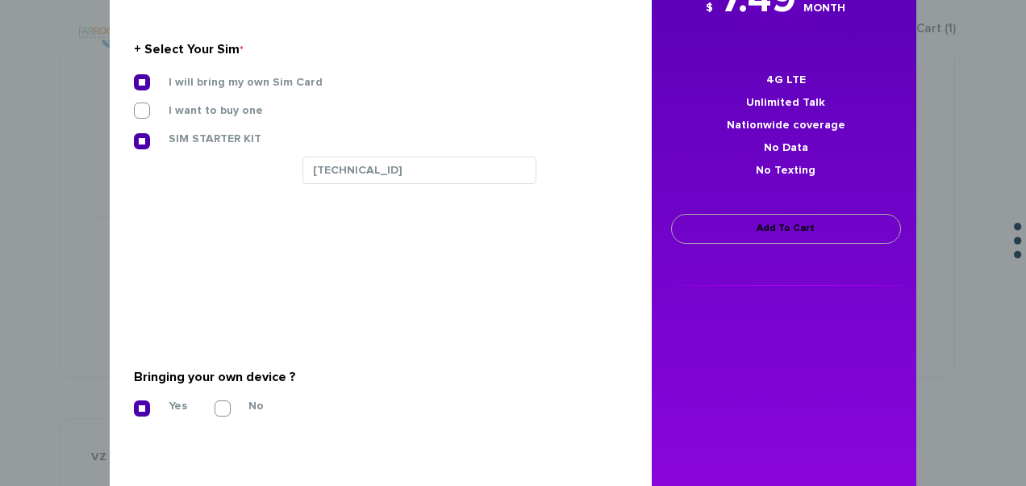
type input "014864002994310"
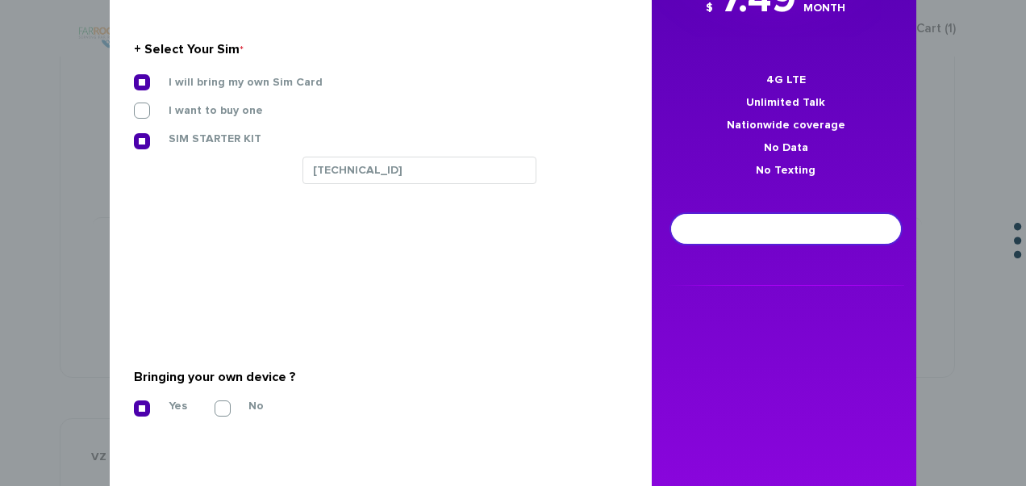
click at [791, 235] on link "Add To Cart" at bounding box center [786, 229] width 230 height 30
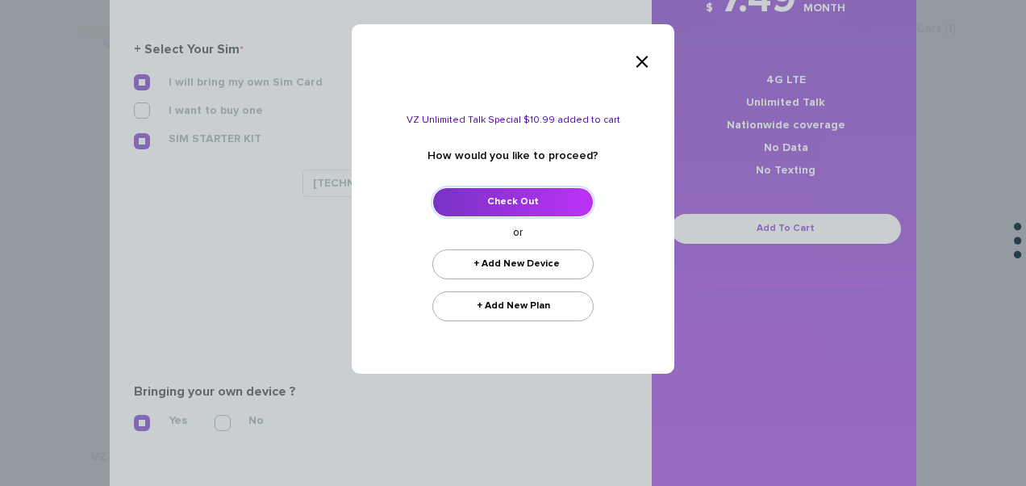
click at [555, 202] on link "Check Out" at bounding box center [512, 202] width 161 height 30
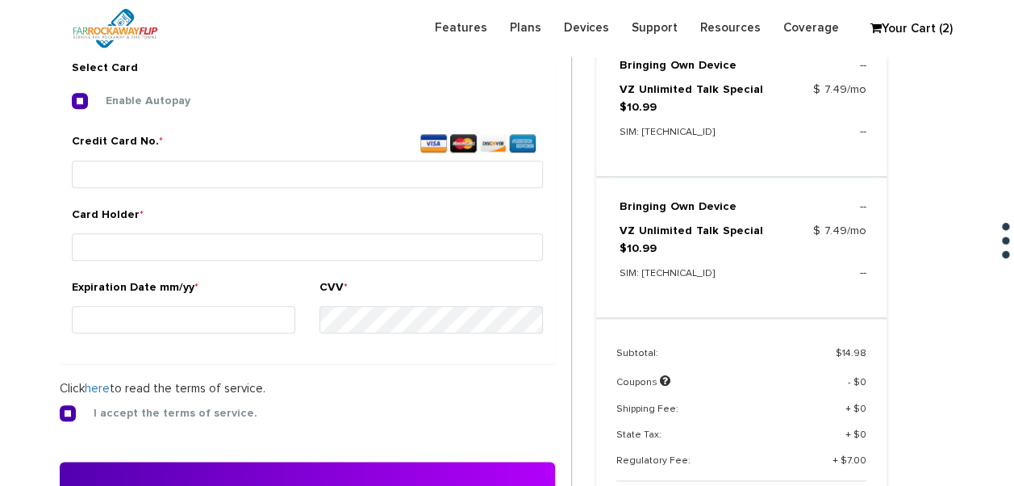
scroll to position [683, 0]
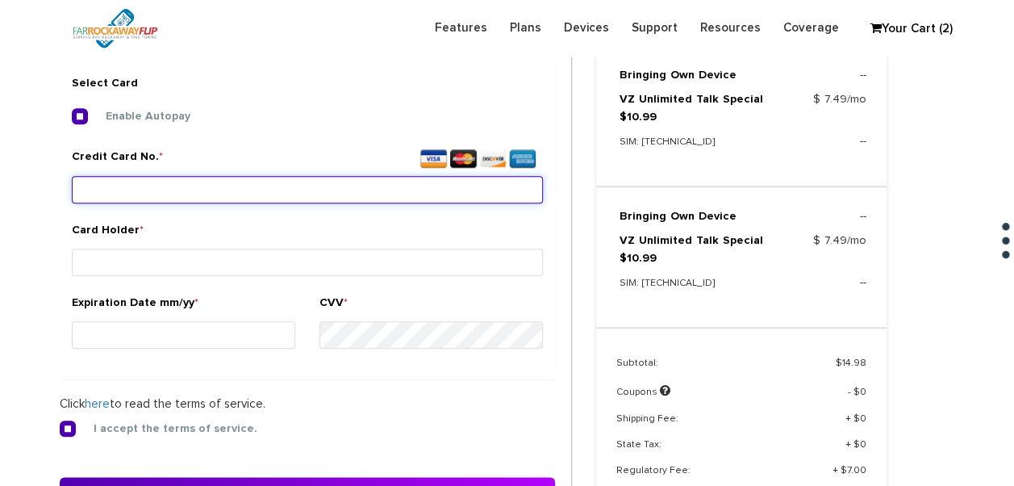
click at [157, 181] on input "Credit Card No. *" at bounding box center [307, 189] width 471 height 27
type input "4266 8415 4555 7934"
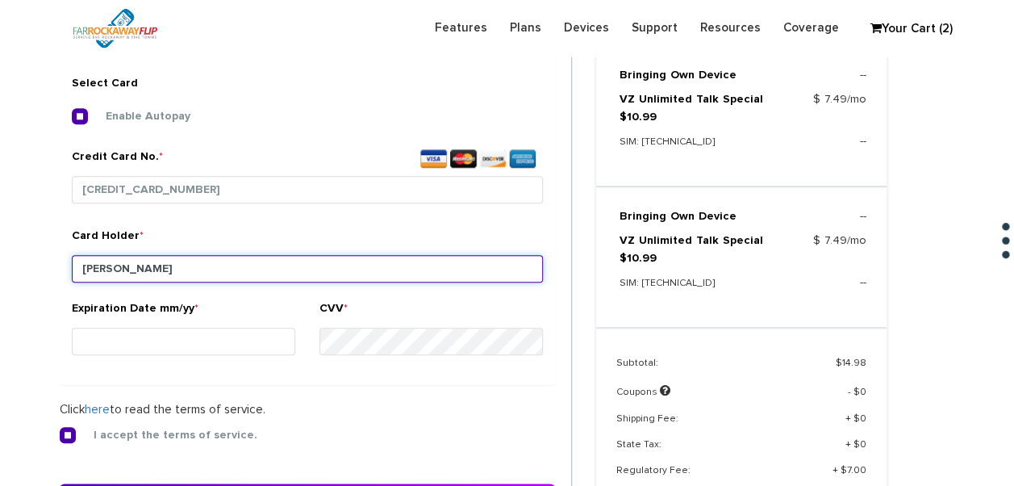
type input "[PERSON_NAME]"
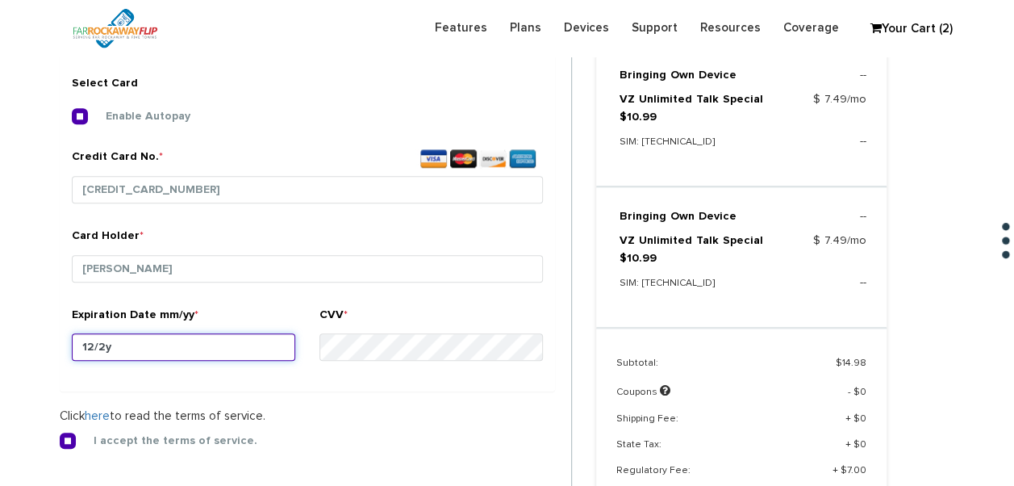
type input "12/27"
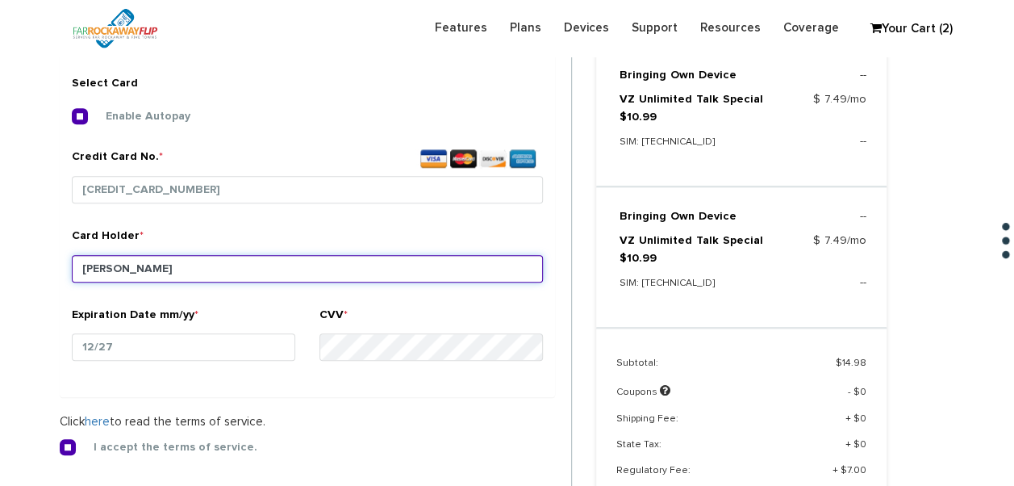
click at [286, 264] on input "bakayev" at bounding box center [307, 268] width 471 height 27
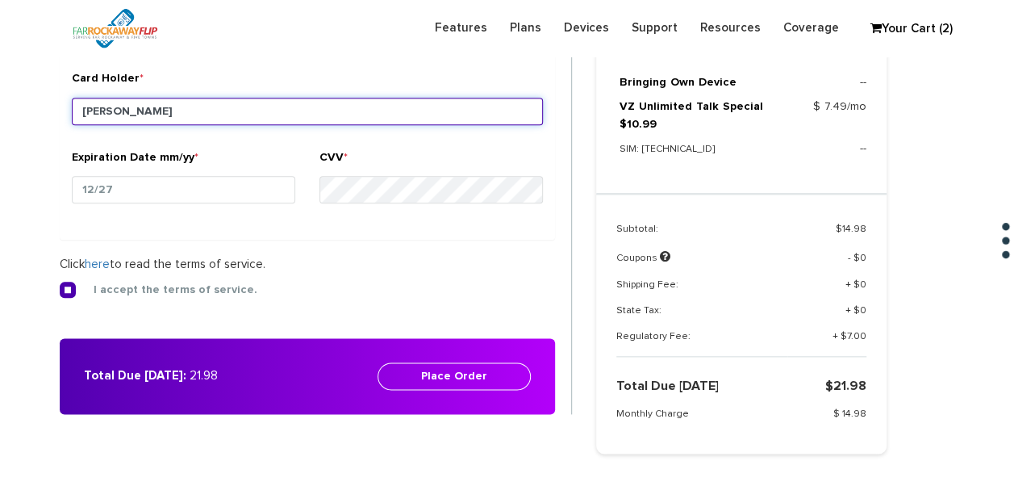
scroll to position [845, 0]
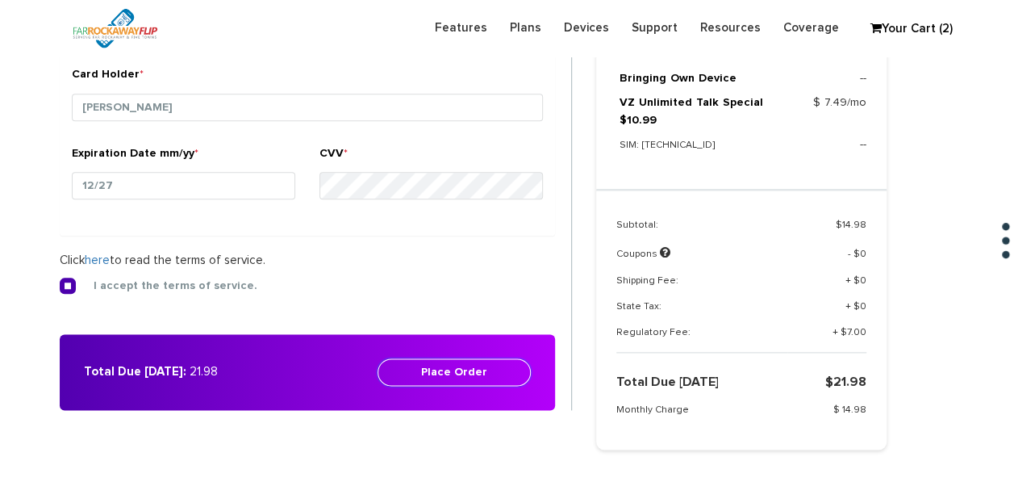
click at [507, 369] on button "Place Order" at bounding box center [454, 371] width 153 height 27
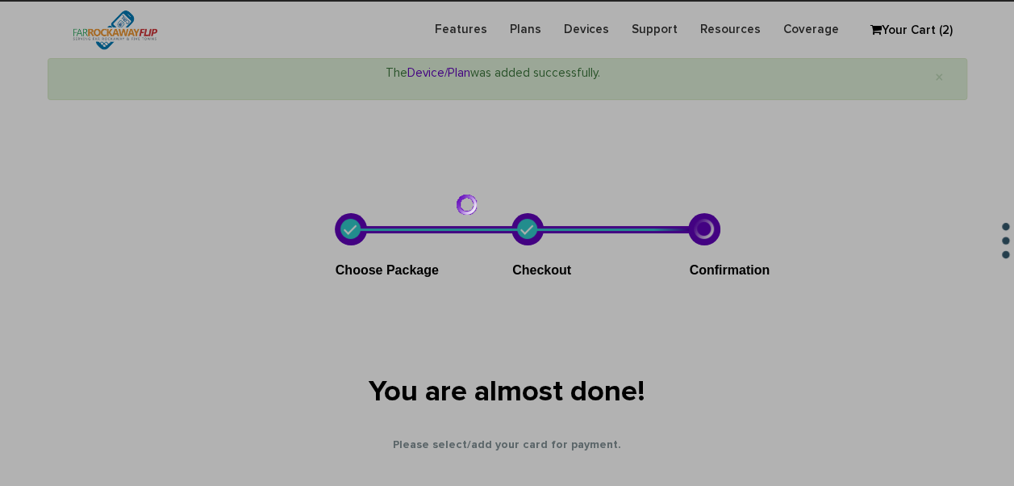
scroll to position [38, 0]
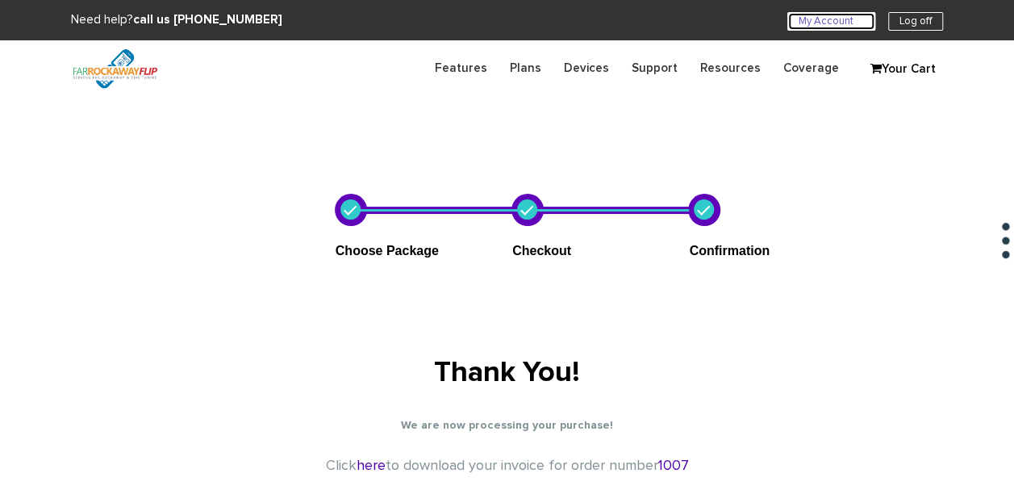
click at [850, 18] on link "My Account U" at bounding box center [831, 21] width 88 height 19
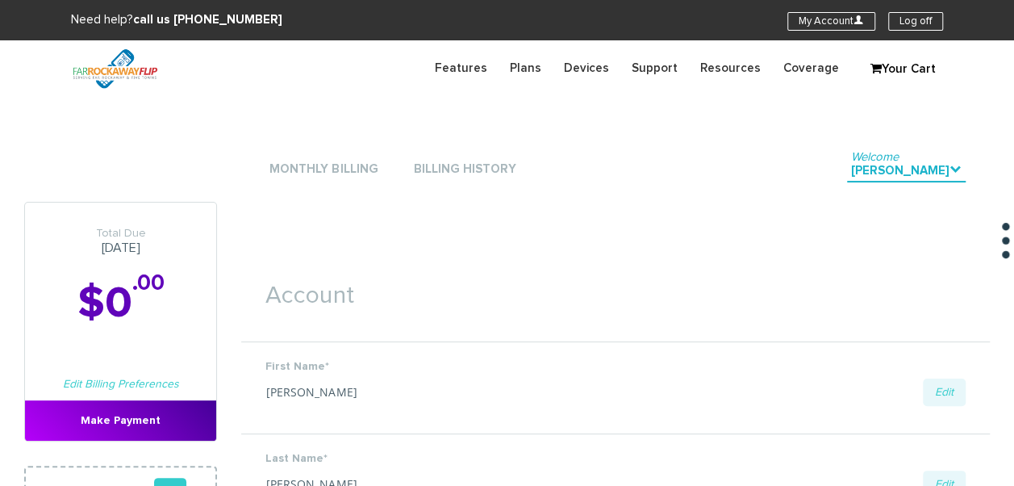
click at [366, 158] on li "Monthly Billing" at bounding box center [323, 169] width 116 height 48
click at [363, 161] on link "Monthly Billing" at bounding box center [323, 170] width 116 height 22
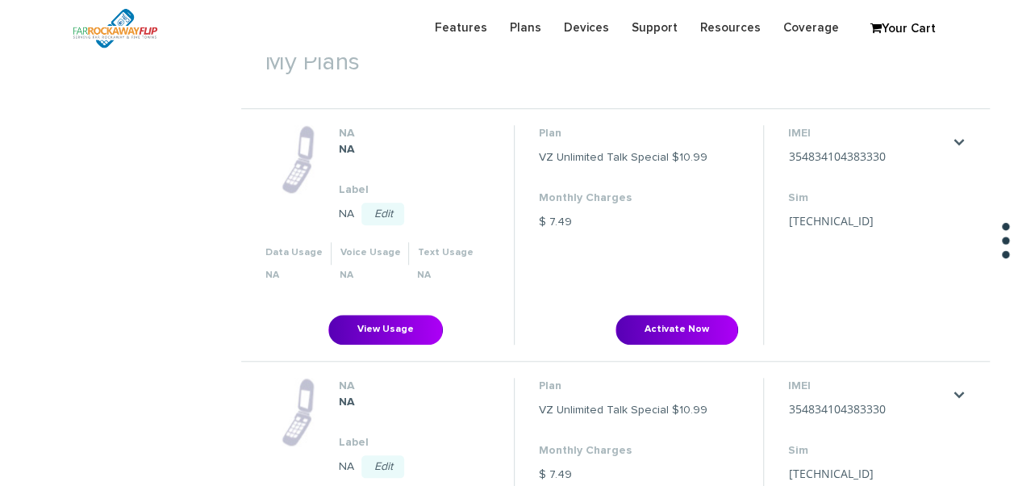
scroll to position [565, 0]
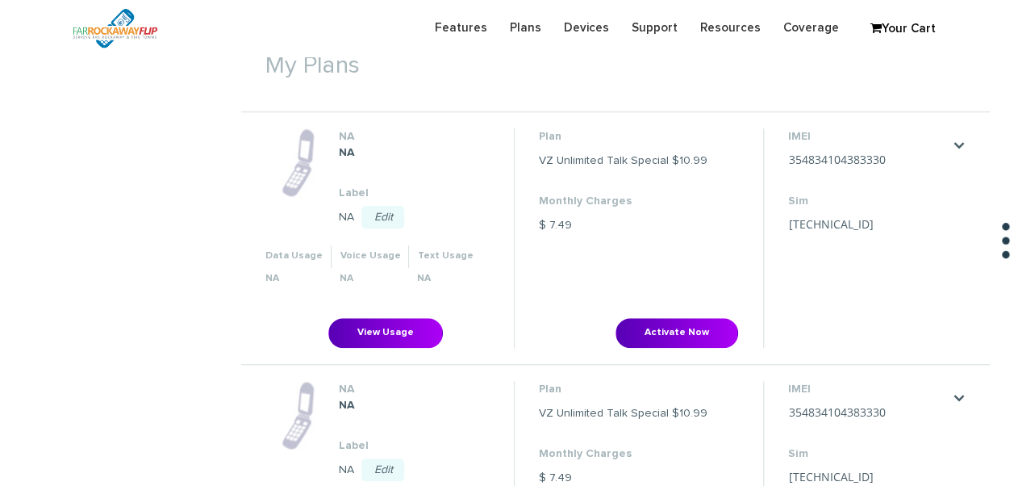
click at [379, 218] on link "Edit" at bounding box center [382, 217] width 43 height 23
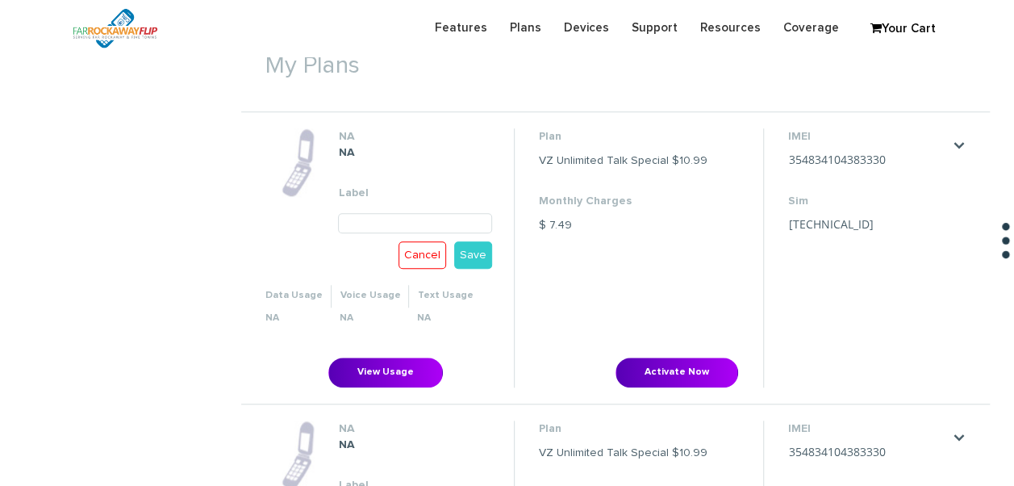
click at [395, 221] on input "text" at bounding box center [414, 223] width 153 height 20
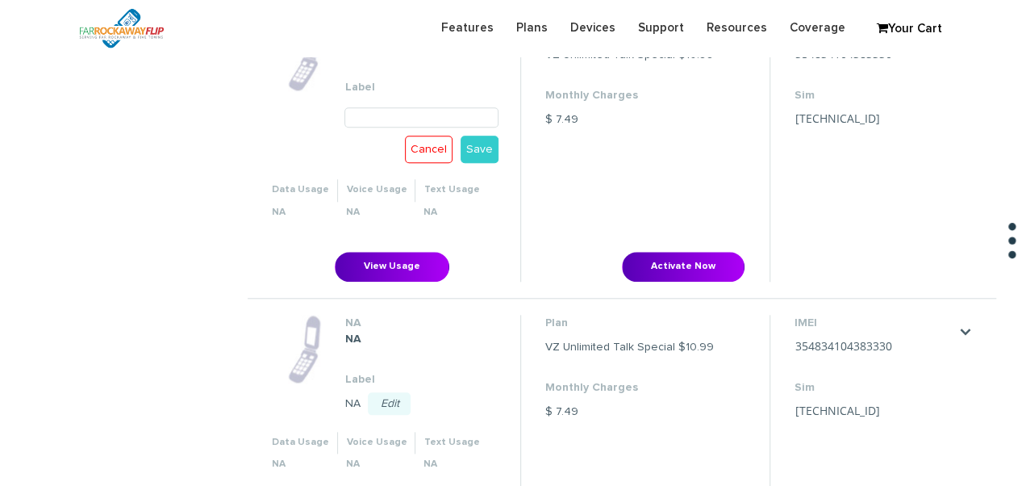
scroll to position [645, 0]
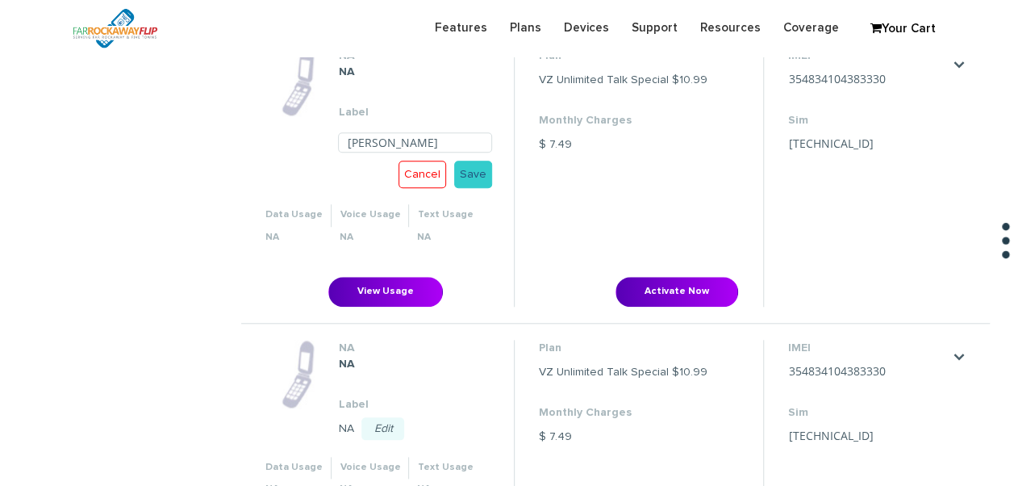
type input "[PERSON_NAME]"
click at [477, 168] on link "Save" at bounding box center [473, 174] width 38 height 27
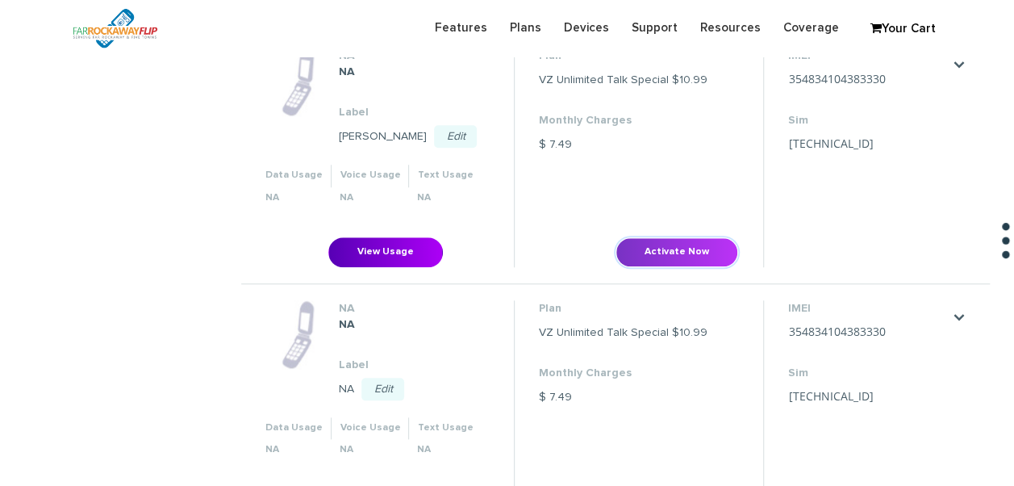
click at [669, 253] on button "Activate Now" at bounding box center [677, 252] width 123 height 30
type input "[TECHNICAL_ID]"
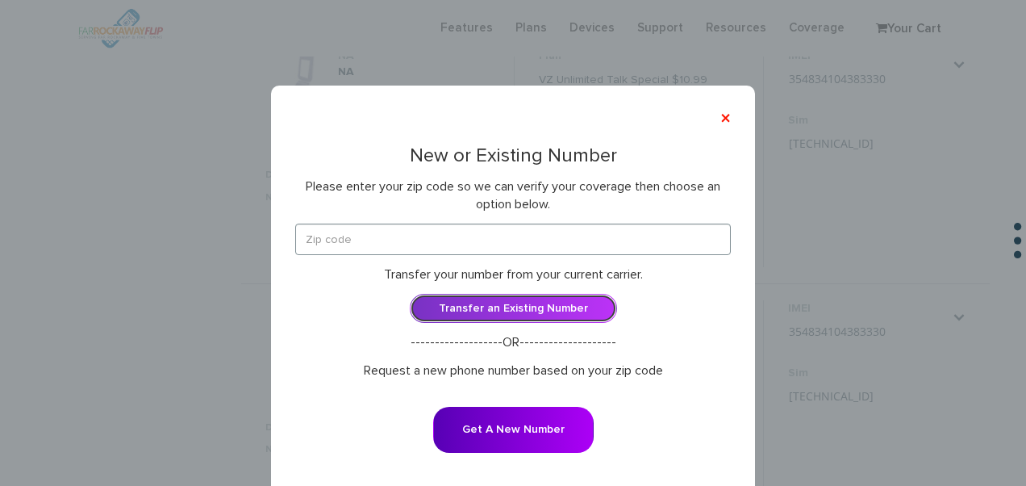
click at [505, 312] on link "Transfer an Existing Number" at bounding box center [513, 308] width 207 height 29
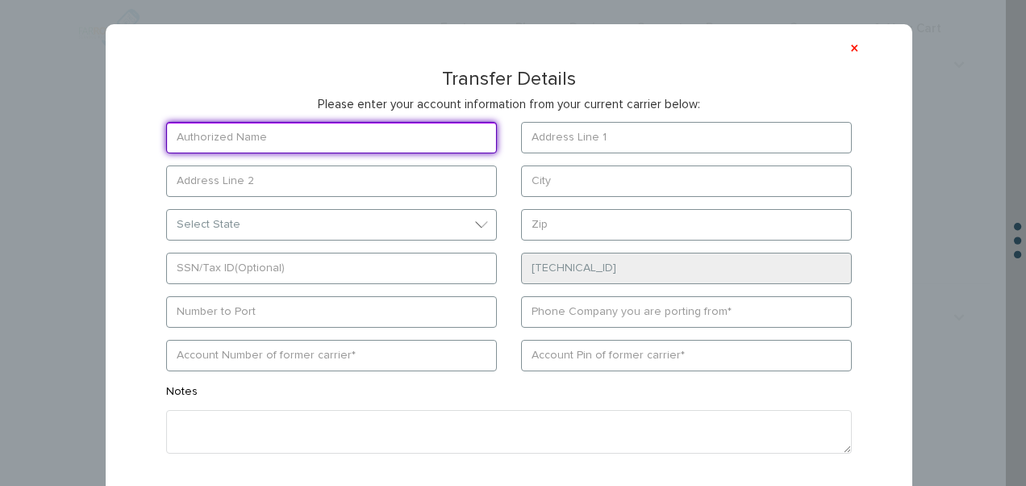
click at [276, 132] on input "text" at bounding box center [331, 137] width 331 height 31
type input "bakayev"
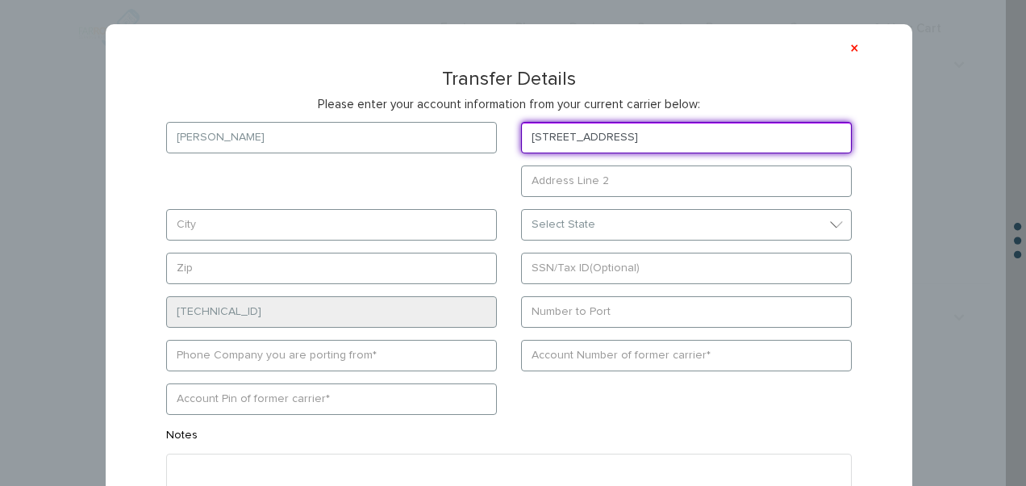
type input "302 avenue f"
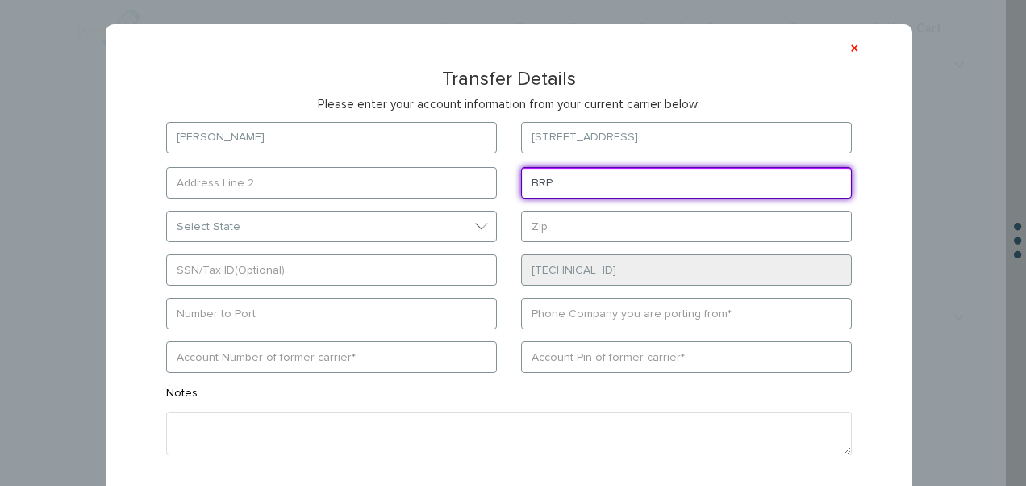
click at [685, 182] on input "BRP" at bounding box center [686, 182] width 331 height 31
type input "brooklyn"
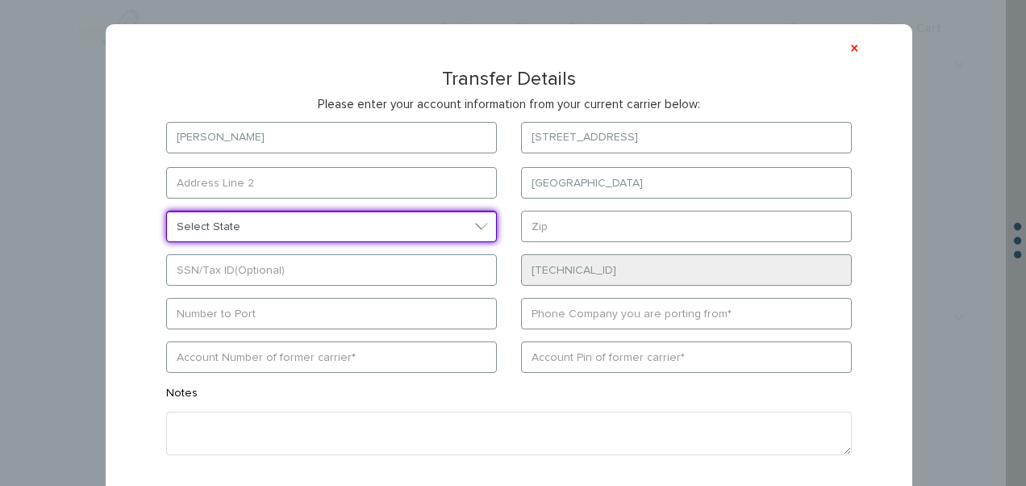
select select "NY"
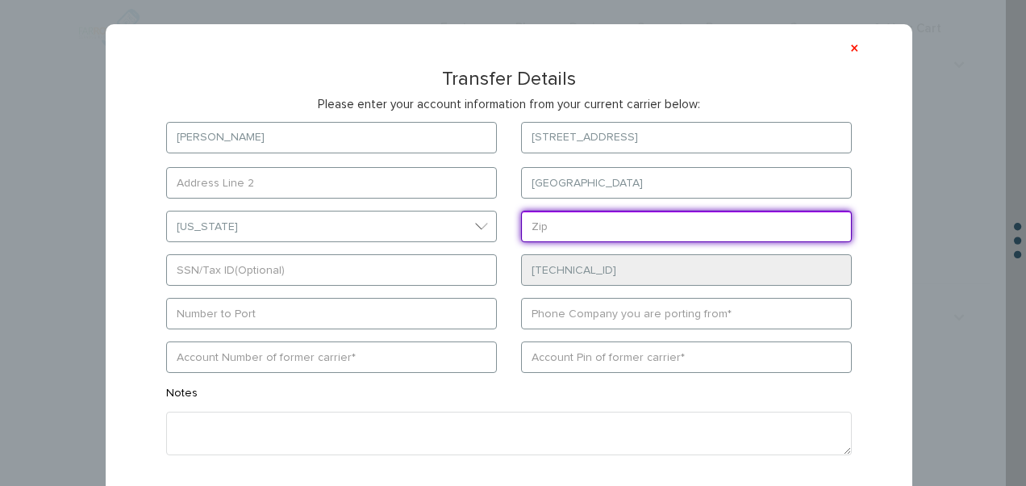
type input "11230"
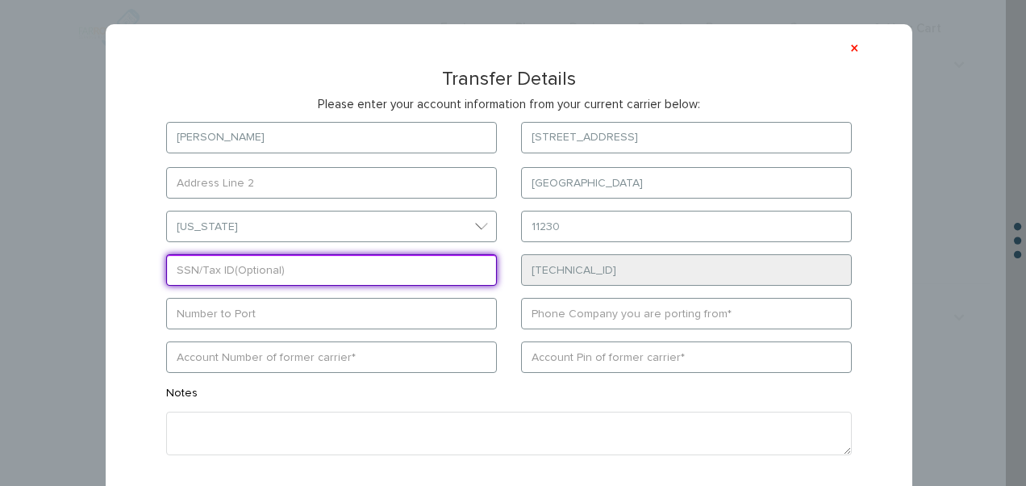
type input "9294751286"
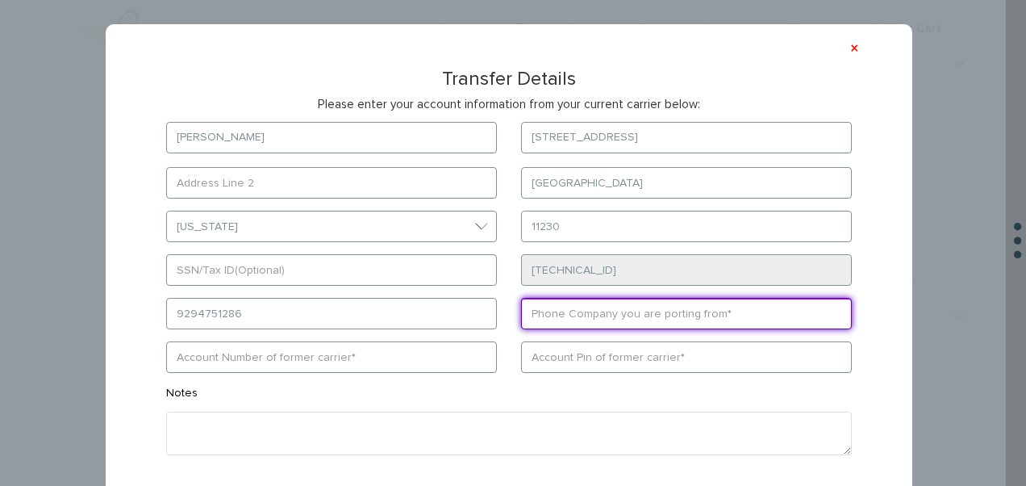
type input "wing"
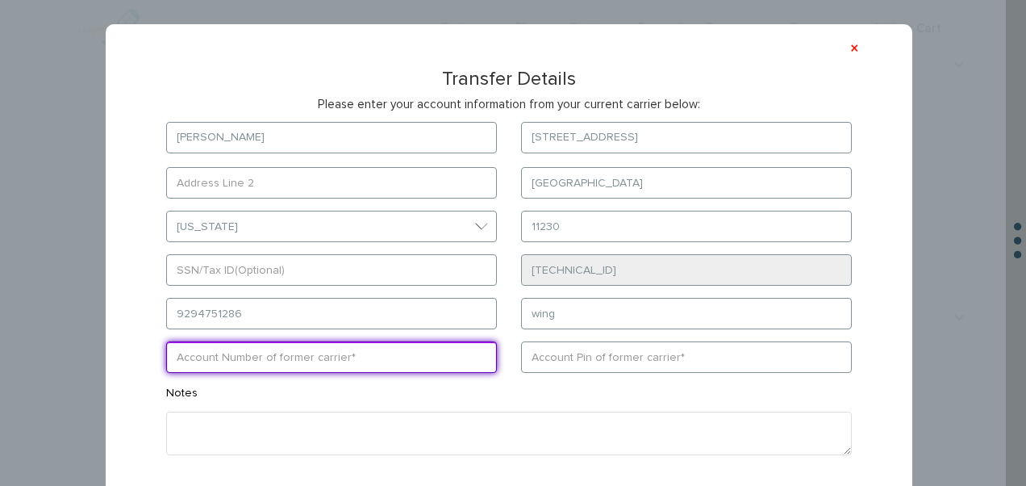
type input "3470"
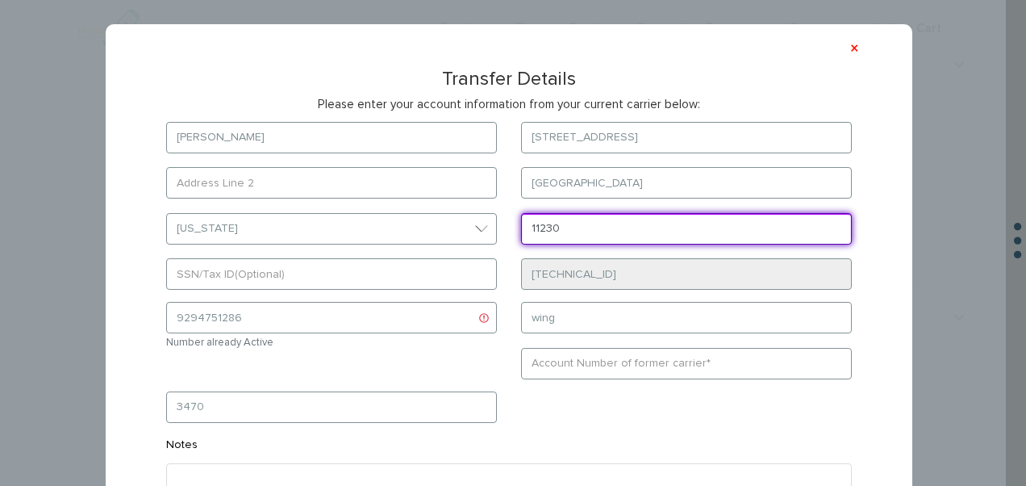
drag, startPoint x: 613, startPoint y: 232, endPoint x: 541, endPoint y: 234, distance: 71.8
click at [541, 234] on input "11230" at bounding box center [686, 228] width 331 height 31
type input "11218"
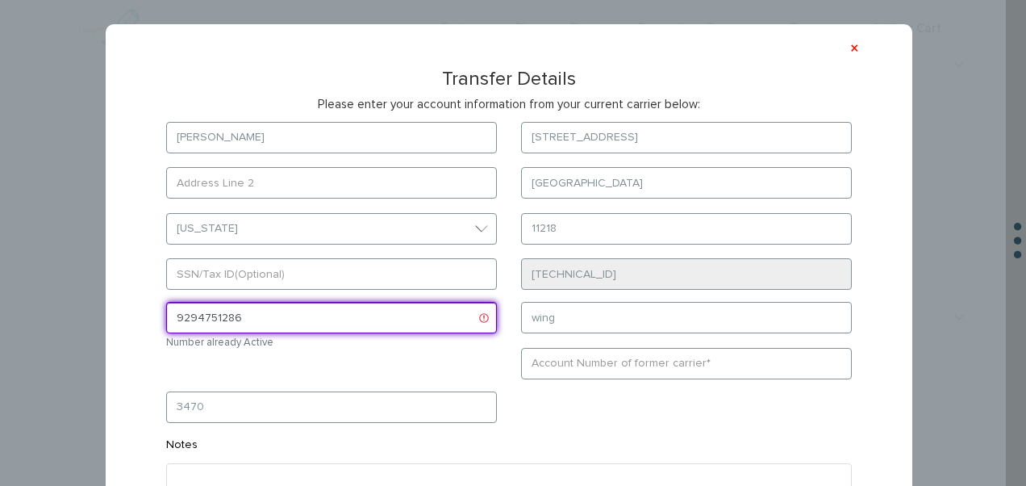
drag, startPoint x: 453, startPoint y: 324, endPoint x: 55, endPoint y: 287, distance: 400.3
click at [55, 287] on div "× Transfer Details Please enter your account information from your current carr…" at bounding box center [503, 243] width 1006 height 486
type input "3476666023"
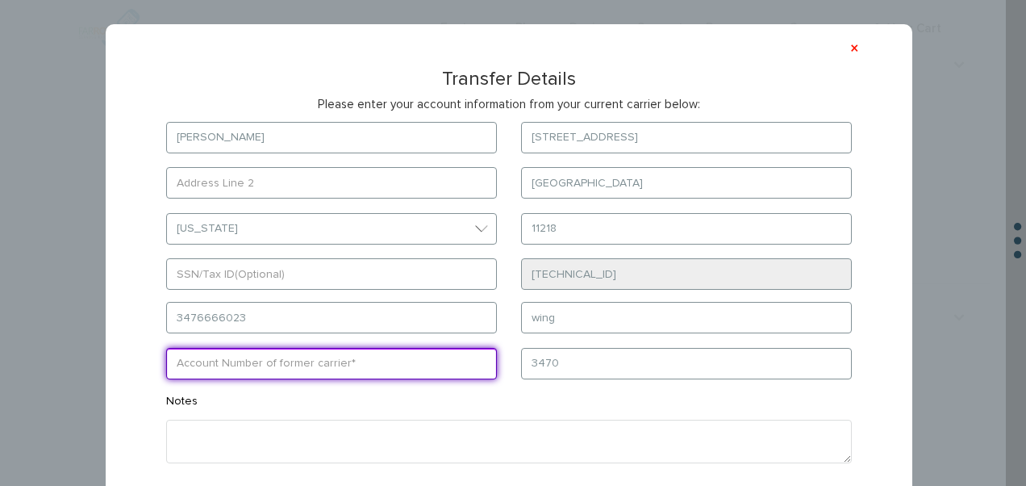
click at [421, 376] on input "text" at bounding box center [331, 363] width 331 height 31
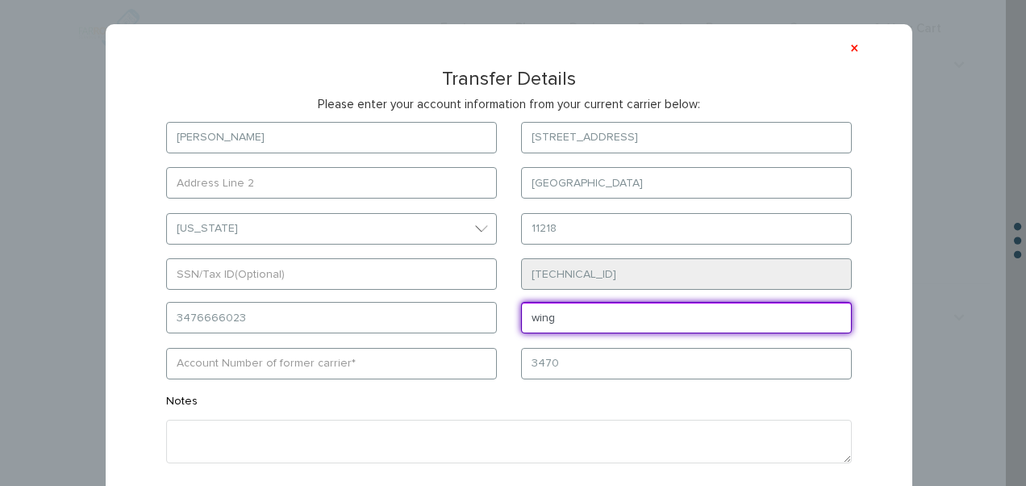
drag, startPoint x: 566, startPoint y: 328, endPoint x: 478, endPoint y: 324, distance: 88.8
click at [478, 324] on form "bakayev 302 avenue f brooklyn Select State District of Columbia Alabama Alaska …" at bounding box center [509, 328] width 734 height 413
type input "connekt"
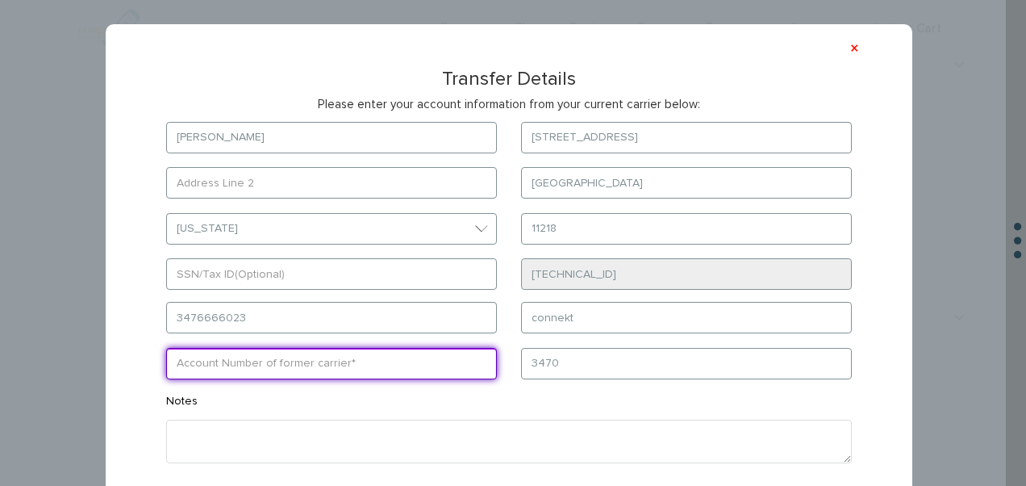
click at [428, 370] on input "text" at bounding box center [331, 363] width 331 height 31
type input "87388"
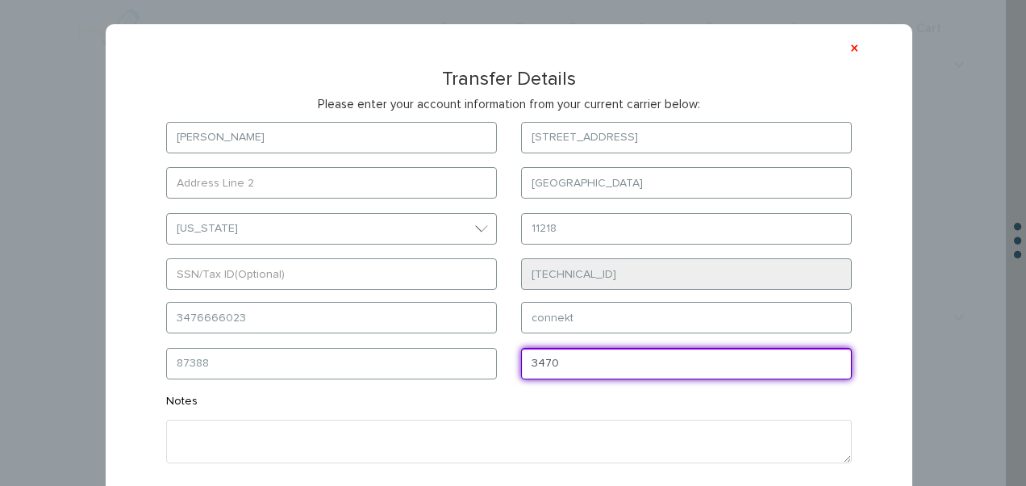
drag, startPoint x: 566, startPoint y: 373, endPoint x: 463, endPoint y: 376, distance: 103.3
click at [463, 376] on form "bakayev 302 avenue f brooklyn Select State District of Columbia Alabama Alaska …" at bounding box center [509, 328] width 734 height 413
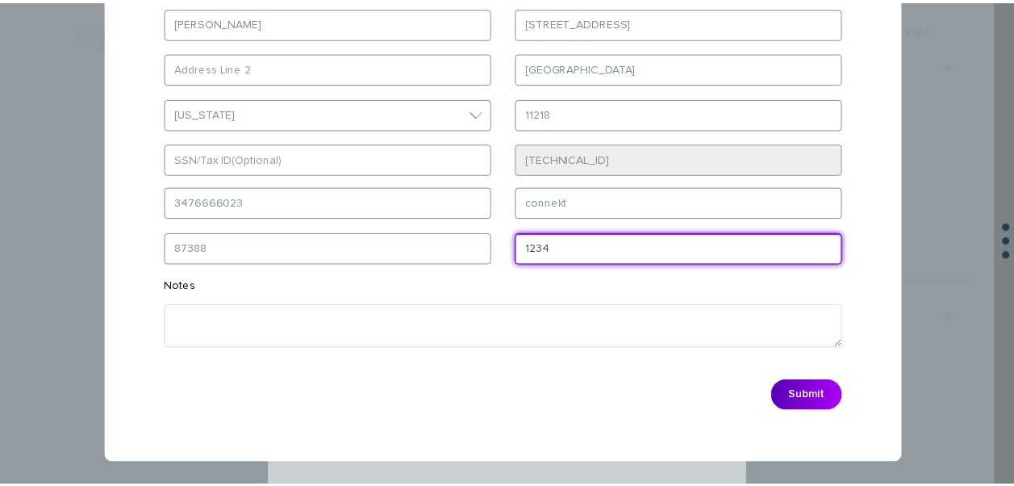
scroll to position [116, 0]
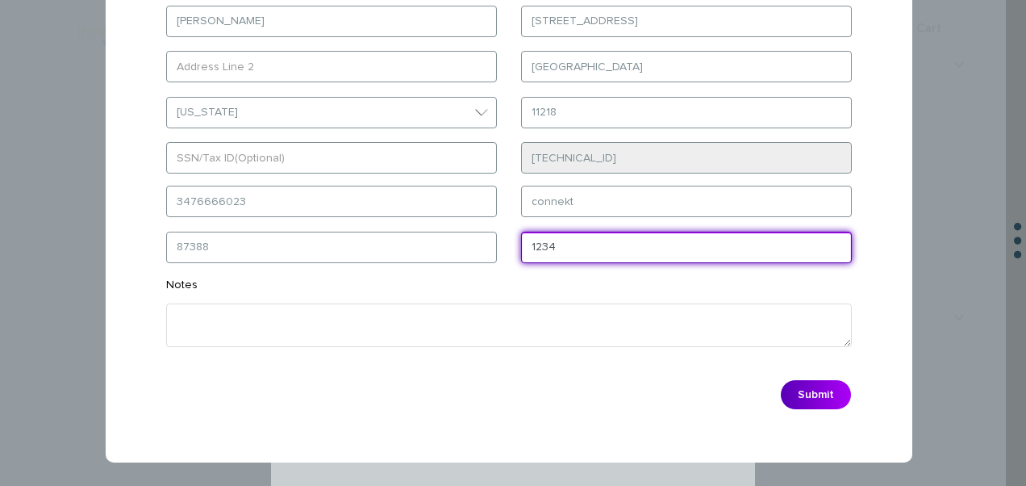
type input "1234"
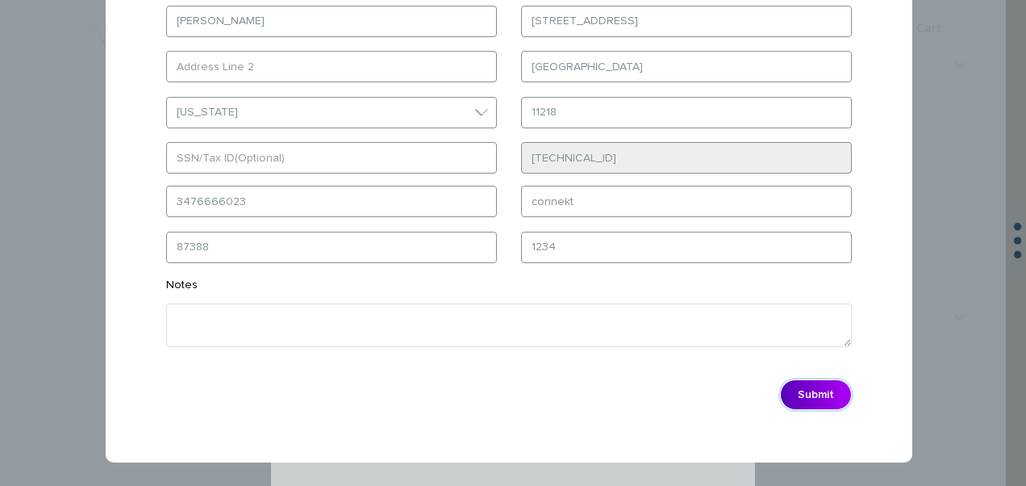
click at [815, 388] on button "Submit" at bounding box center [816, 394] width 72 height 31
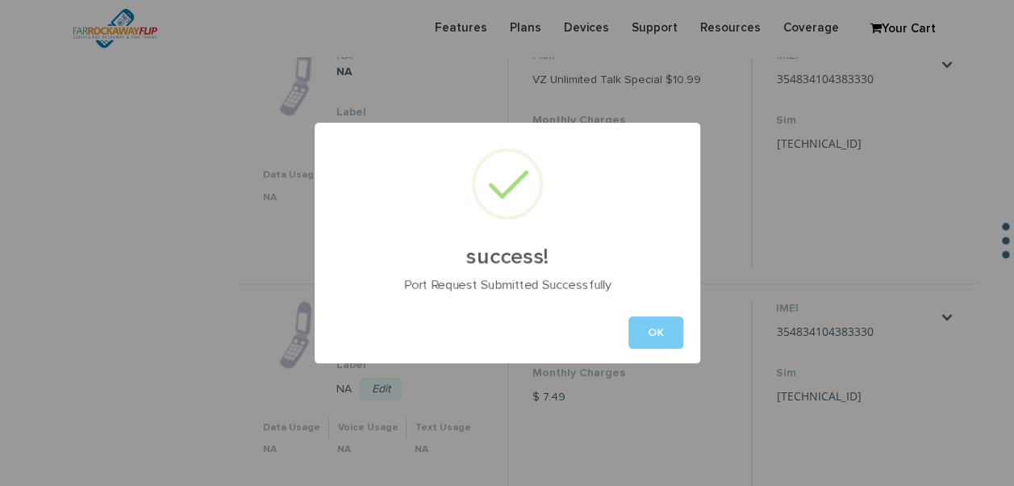
click at [647, 328] on button "OK" at bounding box center [655, 332] width 55 height 32
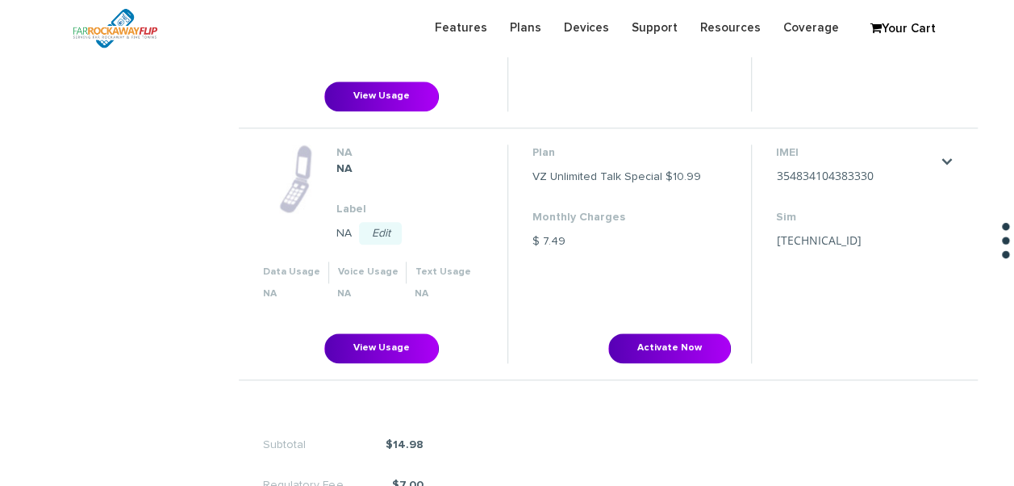
scroll to position [807, 0]
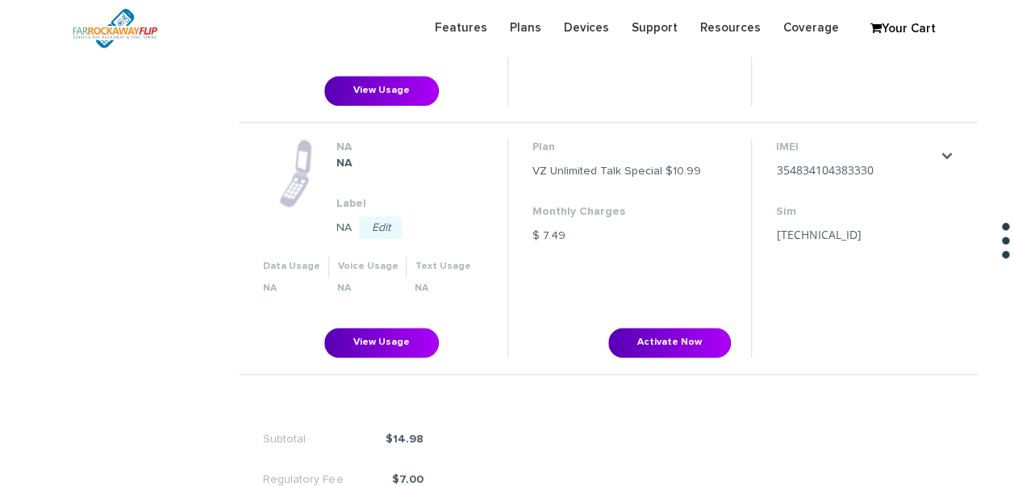
click at [395, 221] on link "Edit" at bounding box center [380, 227] width 43 height 23
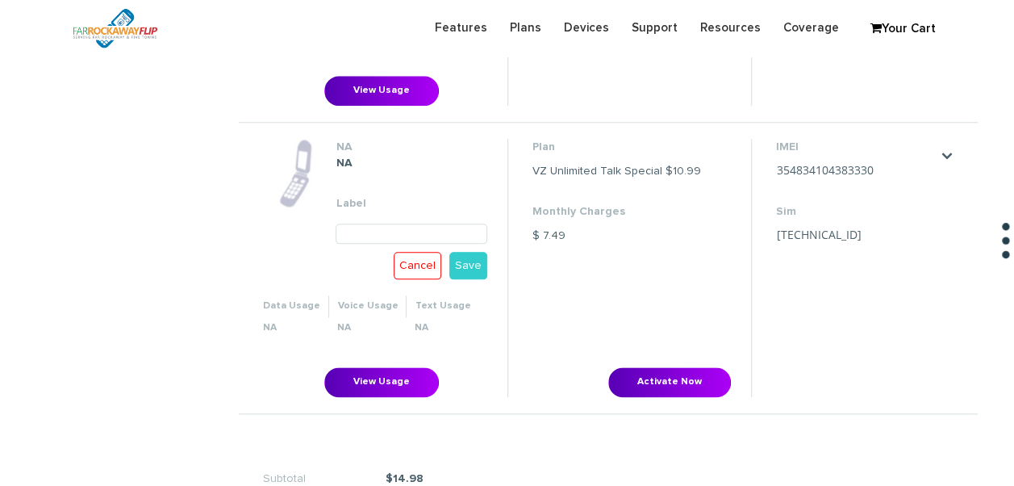
click at [395, 224] on input "text" at bounding box center [412, 233] width 152 height 20
type input "Yosef"
click at [466, 259] on link "Save" at bounding box center [468, 265] width 38 height 27
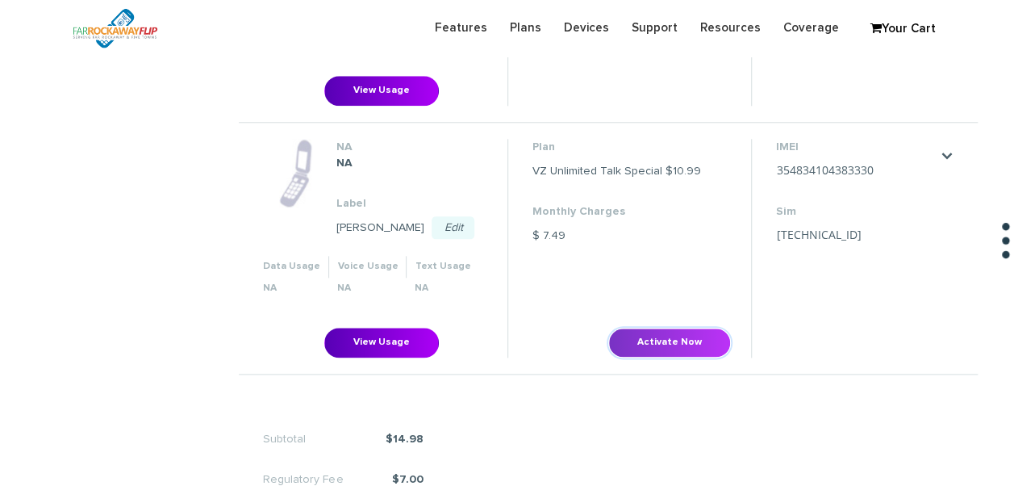
click at [649, 337] on button "Activate Now" at bounding box center [669, 343] width 123 height 30
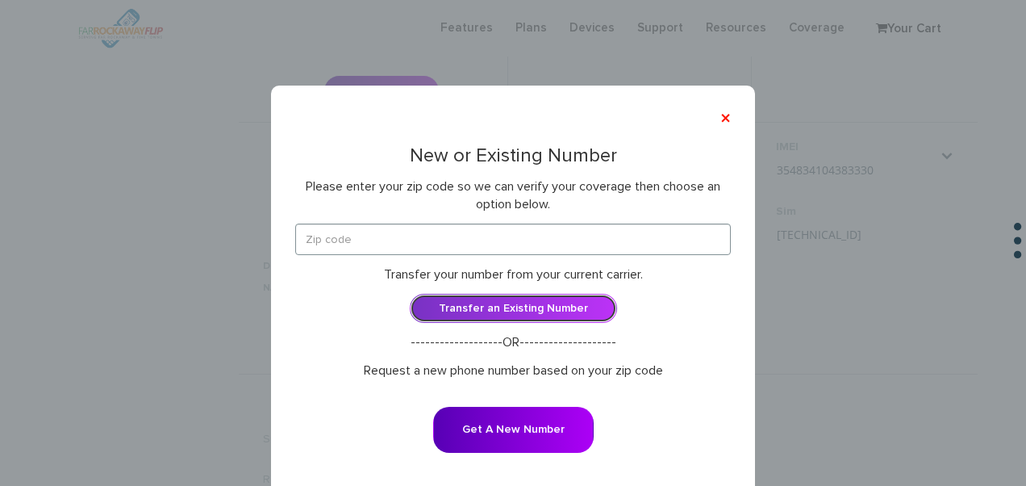
click at [570, 305] on link "Transfer an Existing Number" at bounding box center [513, 308] width 207 height 29
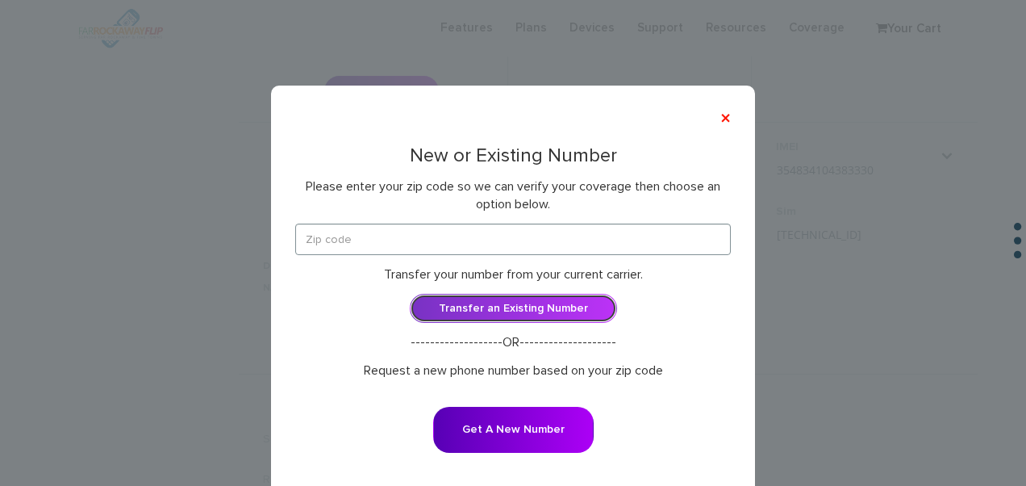
scroll to position [0, 0]
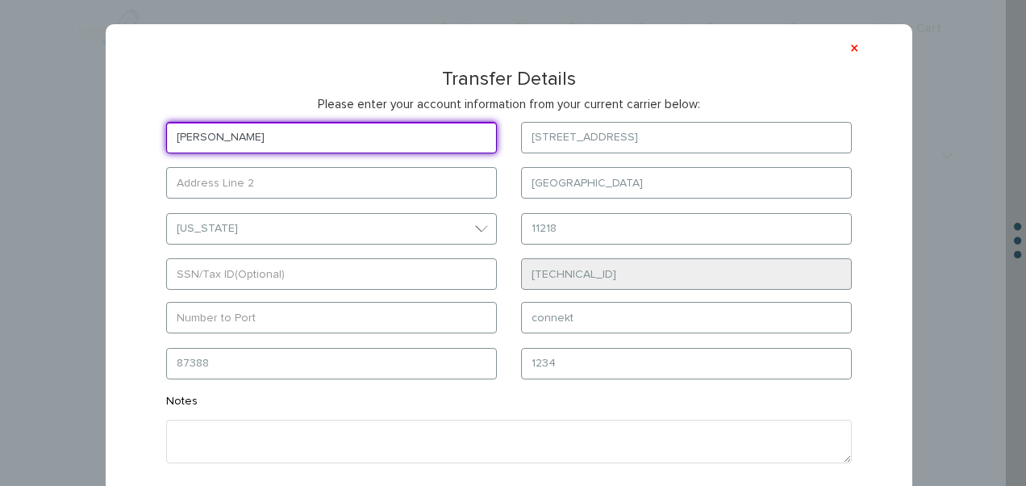
click at [349, 140] on input "bakayev" at bounding box center [331, 137] width 331 height 31
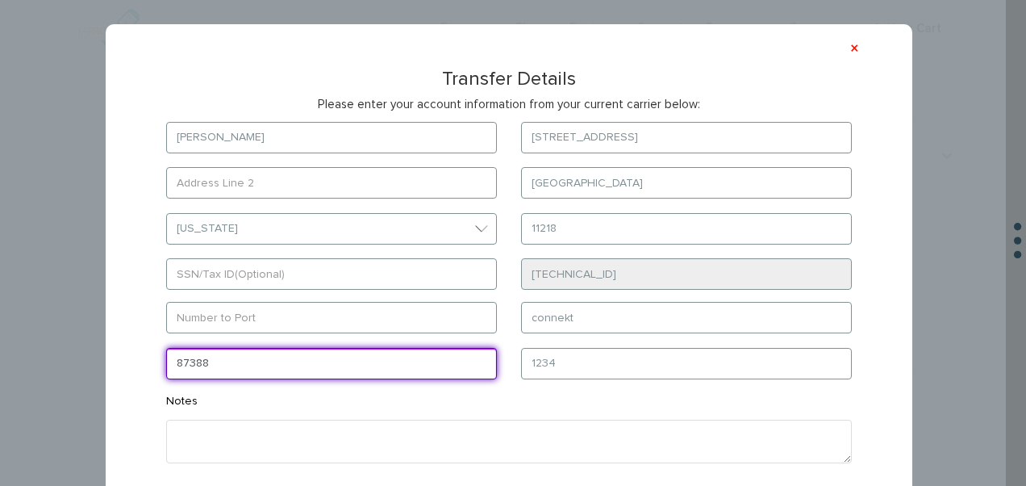
click at [344, 355] on input "87388" at bounding box center [331, 363] width 331 height 31
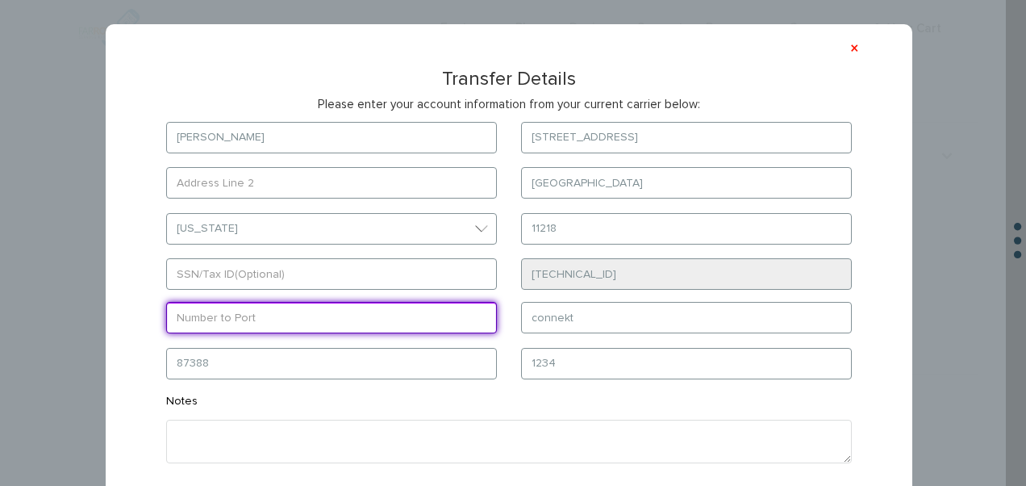
click at [343, 307] on input "text" at bounding box center [331, 317] width 331 height 31
type input "3474444033"
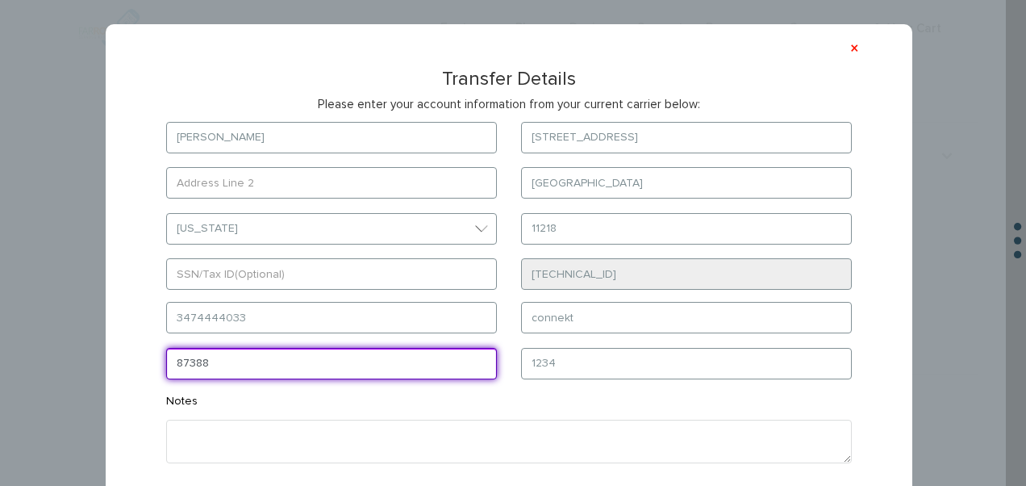
drag, startPoint x: 302, startPoint y: 376, endPoint x: 171, endPoint y: 361, distance: 131.5
click at [171, 361] on input "87388" at bounding box center [331, 363] width 331 height 31
click at [295, 365] on input "87388" at bounding box center [331, 363] width 331 height 31
type input "87389"
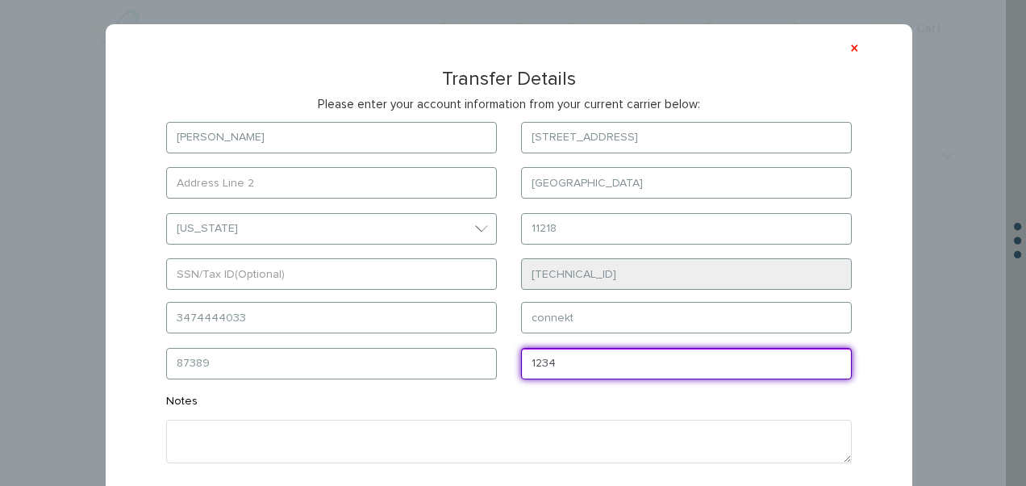
click at [628, 370] on input "1234" at bounding box center [686, 363] width 331 height 31
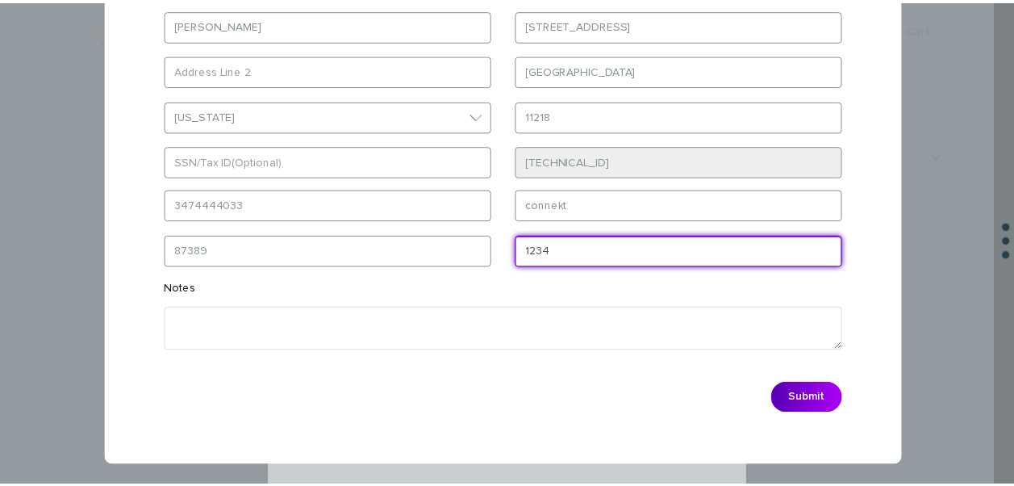
scroll to position [116, 0]
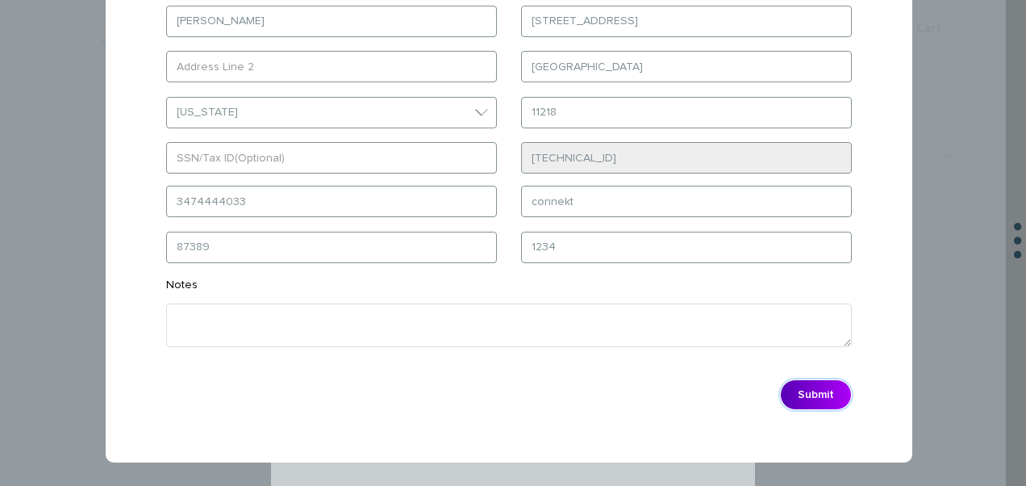
click at [808, 381] on button "Submit" at bounding box center [816, 394] width 72 height 31
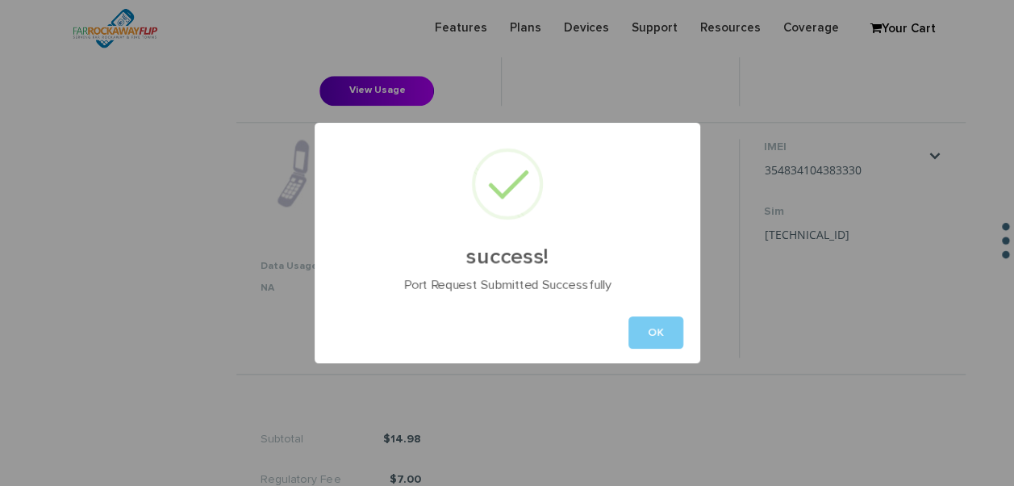
click at [668, 334] on button "OK" at bounding box center [655, 332] width 55 height 32
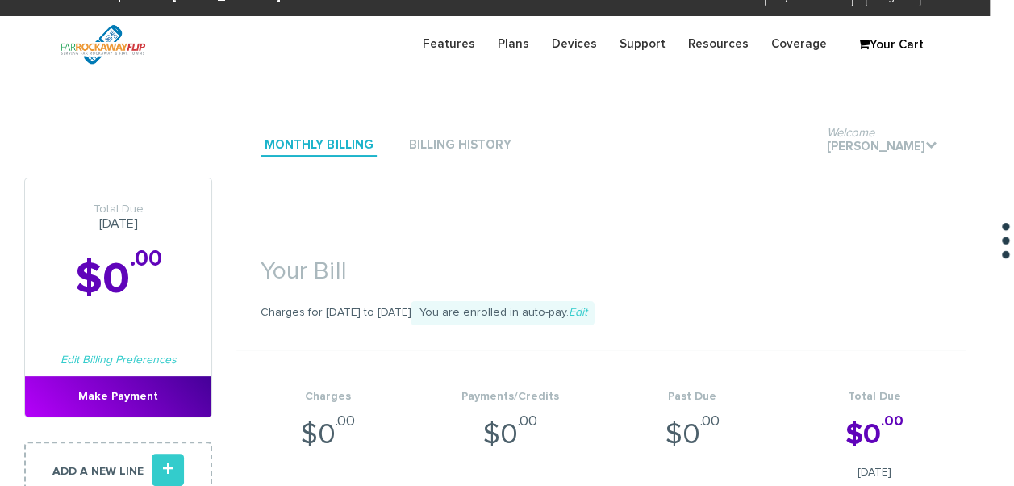
scroll to position [0, 0]
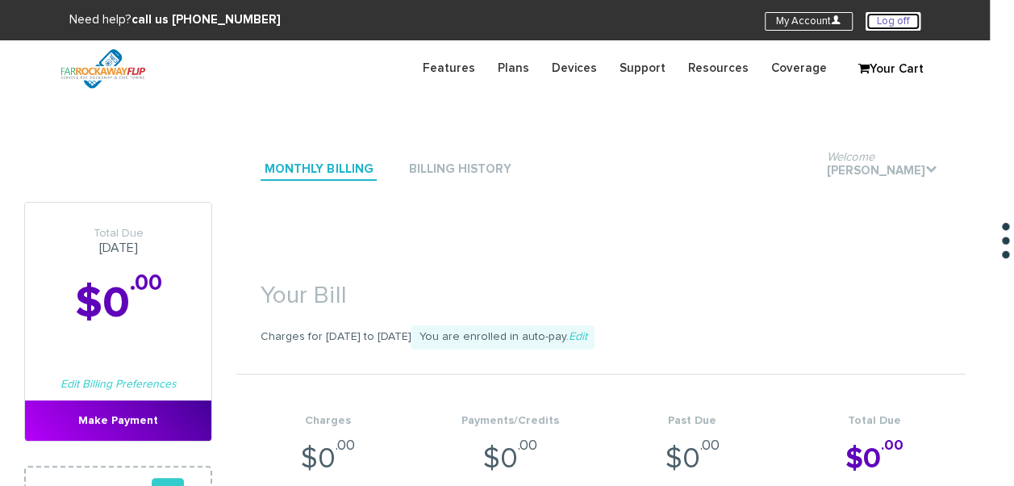
drag, startPoint x: 881, startPoint y: 18, endPoint x: 864, endPoint y: 16, distance: 17.0
click at [881, 18] on link "Log off" at bounding box center [893, 21] width 55 height 19
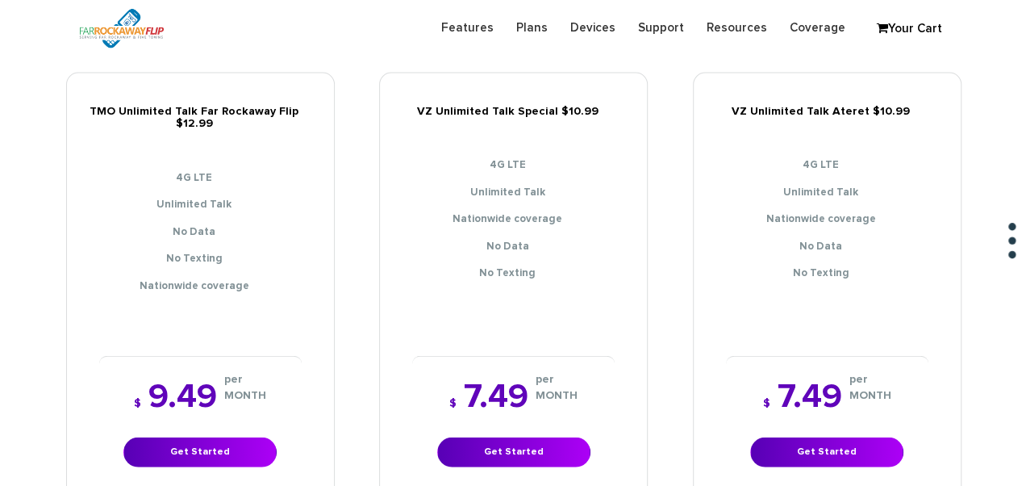
scroll to position [1775, 0]
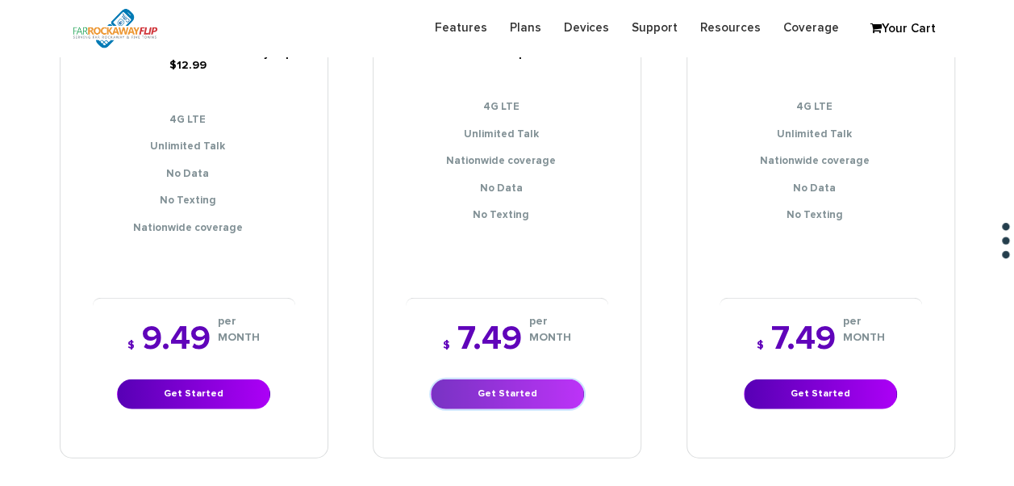
click at [555, 379] on link "Get Started" at bounding box center [507, 394] width 153 height 30
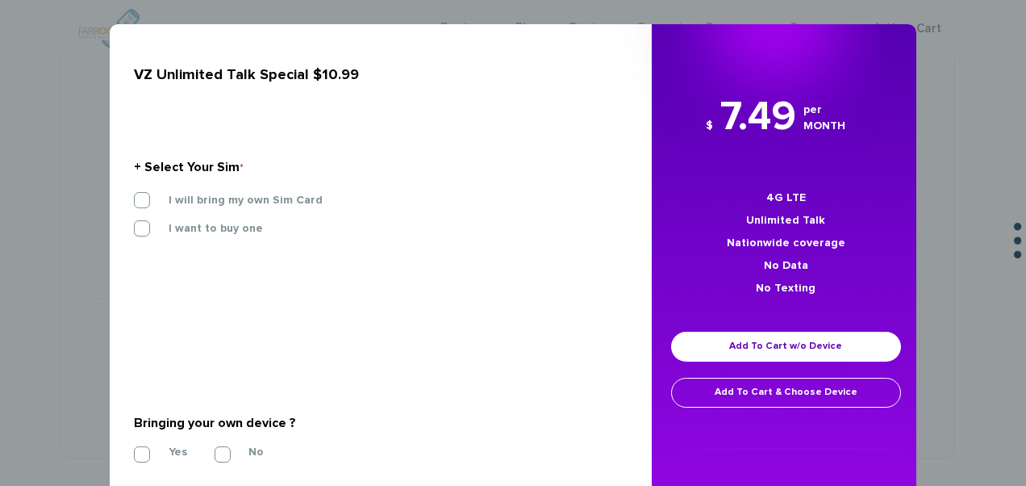
drag, startPoint x: 294, startPoint y: 183, endPoint x: 291, endPoint y: 203, distance: 20.3
click at [293, 183] on section "+ Select Your Sim * I will bring my own Sim Card I want to buy one SIM STARTER …" at bounding box center [375, 201] width 482 height 175
click at [290, 206] on label "I will bring my own Sim Card" at bounding box center [233, 200] width 178 height 15
click at [134, 195] on input "I will bring my own Sim Card" at bounding box center [134, 195] width 0 height 0
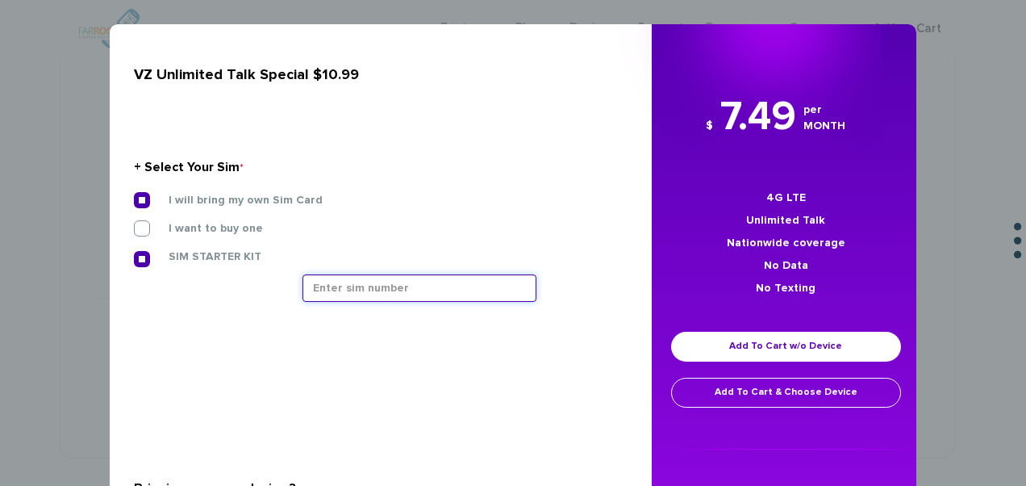
click at [367, 290] on input "text" at bounding box center [420, 287] width 234 height 27
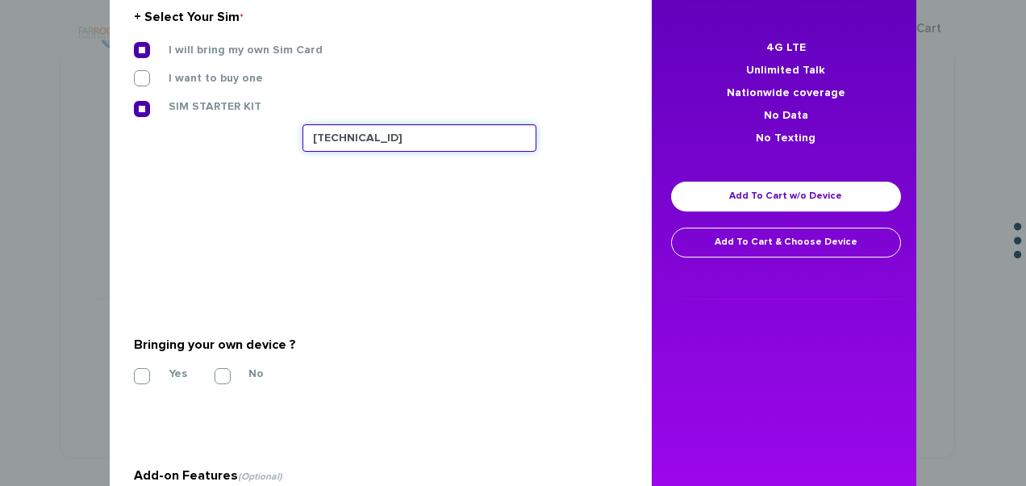
scroll to position [242, 0]
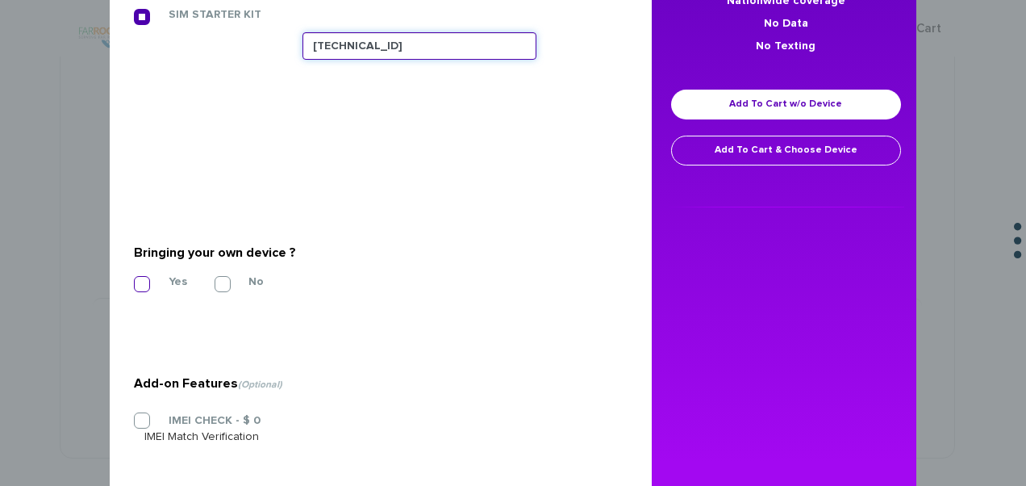
type input "[TECHNICAL_ID]"
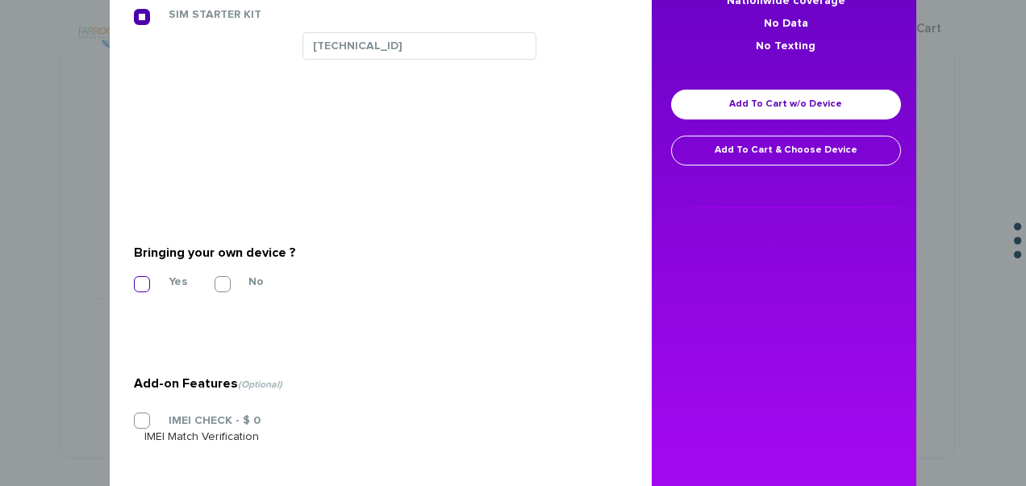
click at [166, 275] on label "Yes" at bounding box center [165, 281] width 43 height 15
click at [134, 279] on input "Yes" at bounding box center [134, 279] width 0 height 0
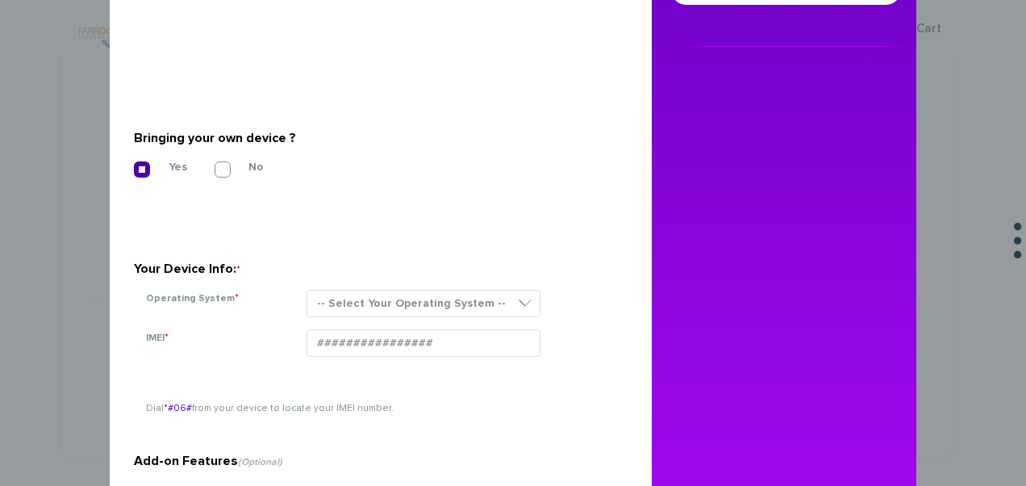
scroll to position [403, 0]
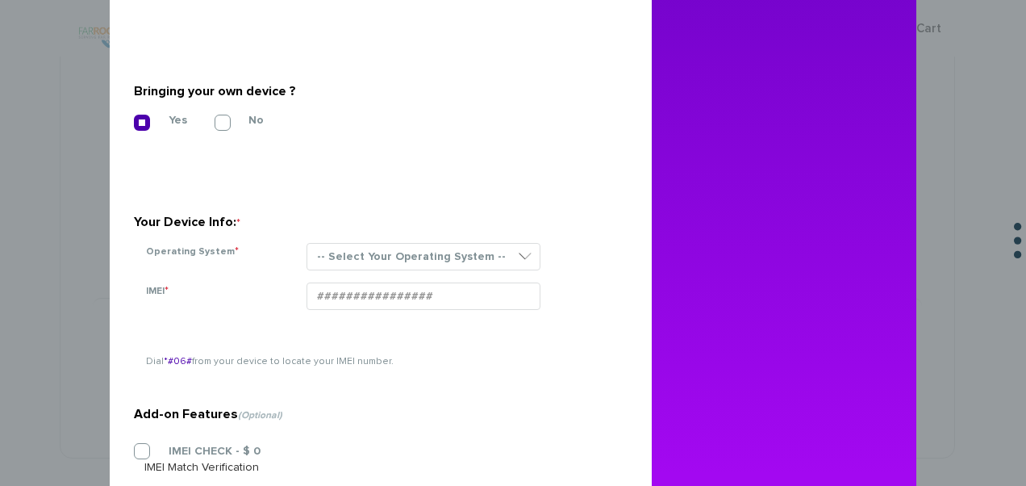
click at [389, 269] on div "-- Select Your Operating System -- ANDROID BLACKBERRY IOS NONE (BASIC PHONE) WI…" at bounding box center [454, 263] width 321 height 40
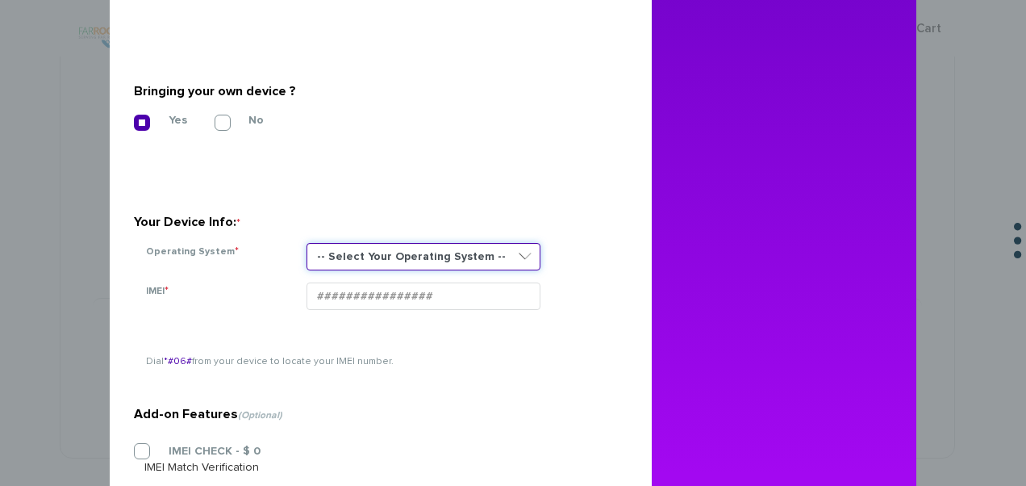
click at [390, 258] on select "-- Select Your Operating System -- ANDROID BLACKBERRY IOS NONE (BASIC PHONE) WI…" at bounding box center [424, 256] width 234 height 27
select select "NONE (BASIC PHONE)"
click at [307, 243] on select "-- Select Your Operating System -- ANDROID BLACKBERRY IOS NONE (BASIC PHONE) WI…" at bounding box center [424, 256] width 234 height 27
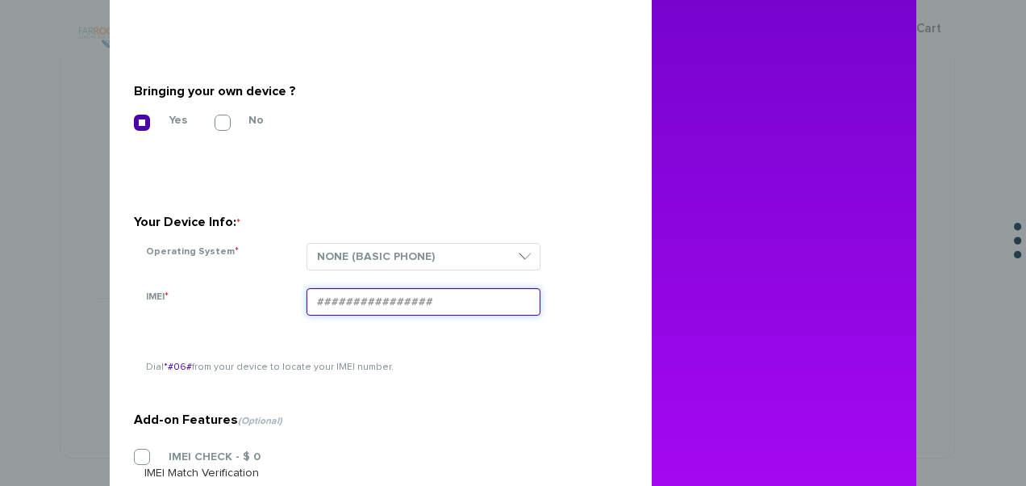
drag, startPoint x: 399, startPoint y: 319, endPoint x: 375, endPoint y: 302, distance: 29.4
paste input "354834103075564"
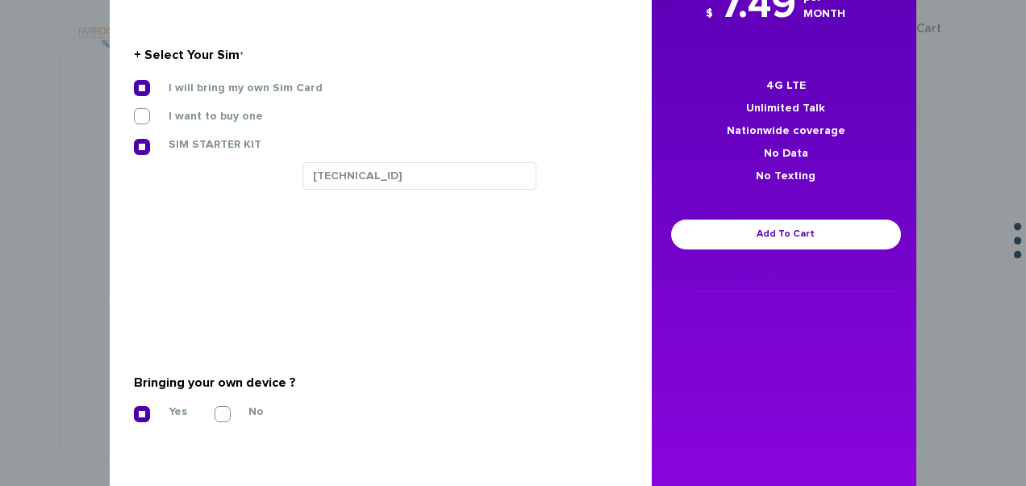
scroll to position [111, 0]
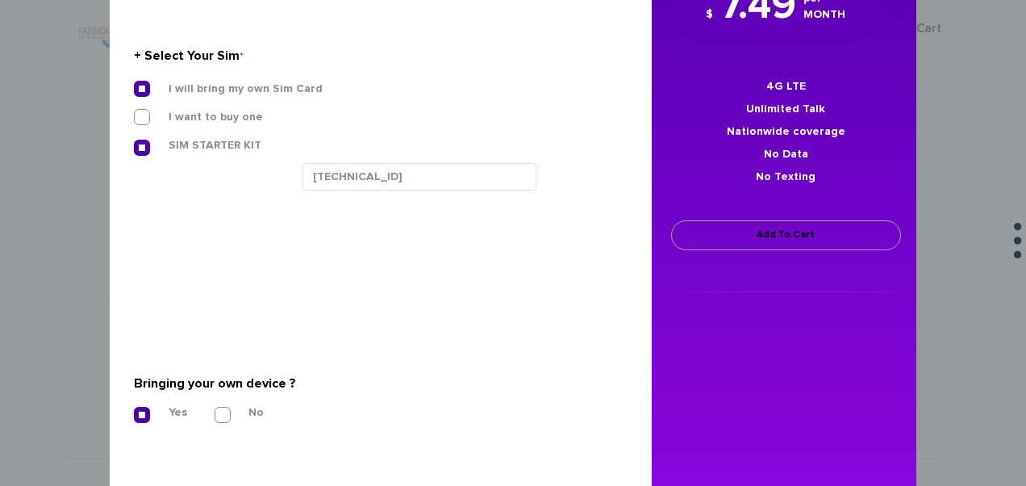
type input "354834103075564"
click at [682, 232] on link "Add To Cart" at bounding box center [786, 235] width 230 height 30
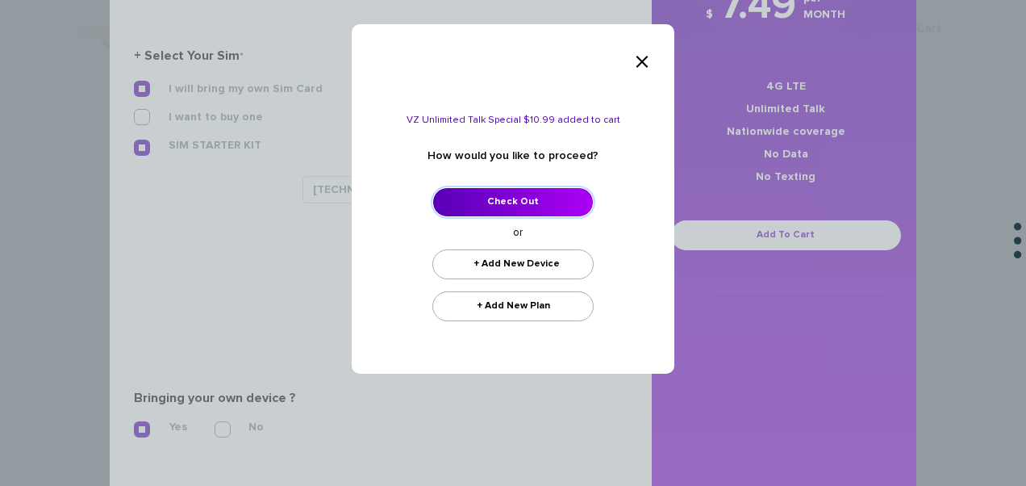
click at [534, 209] on link "Check Out" at bounding box center [512, 202] width 161 height 30
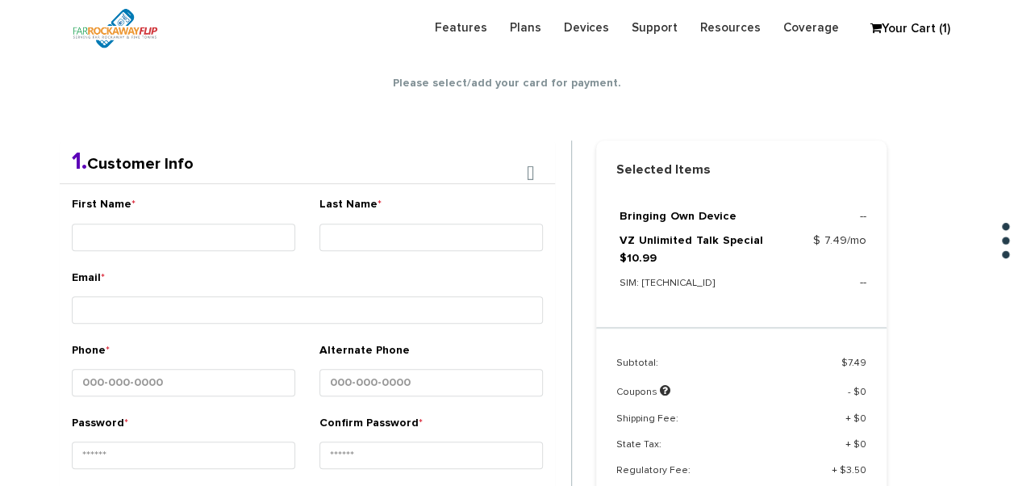
scroll to position [284, 0]
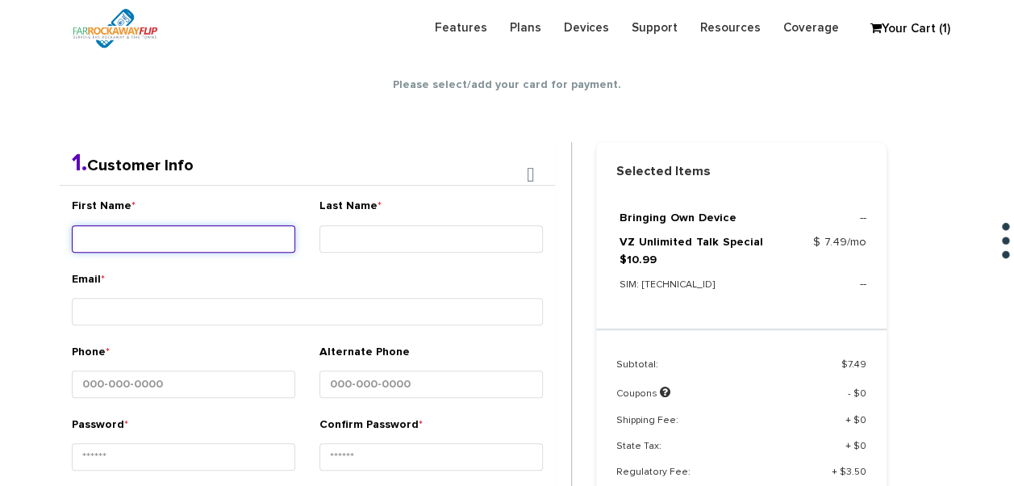
click at [217, 244] on input "First Name *" at bounding box center [183, 238] width 223 height 27
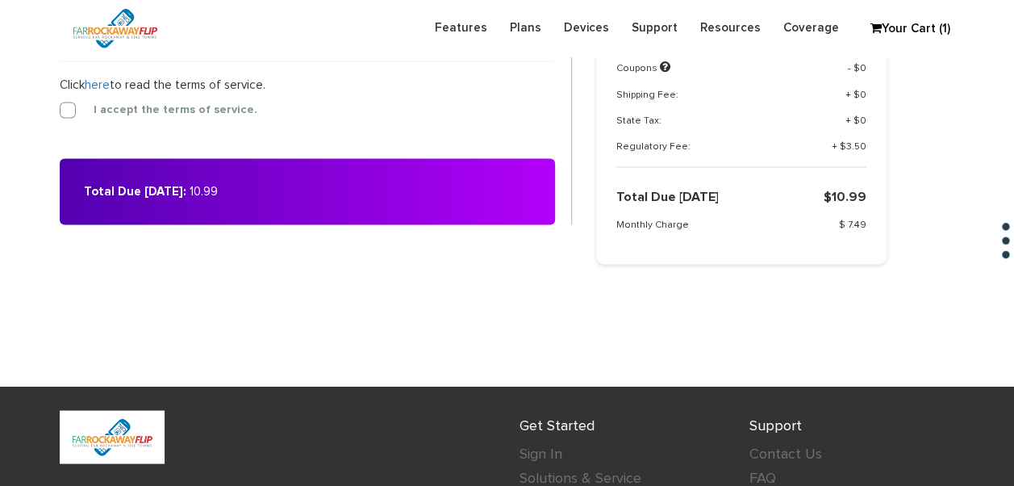
scroll to position [1171, 0]
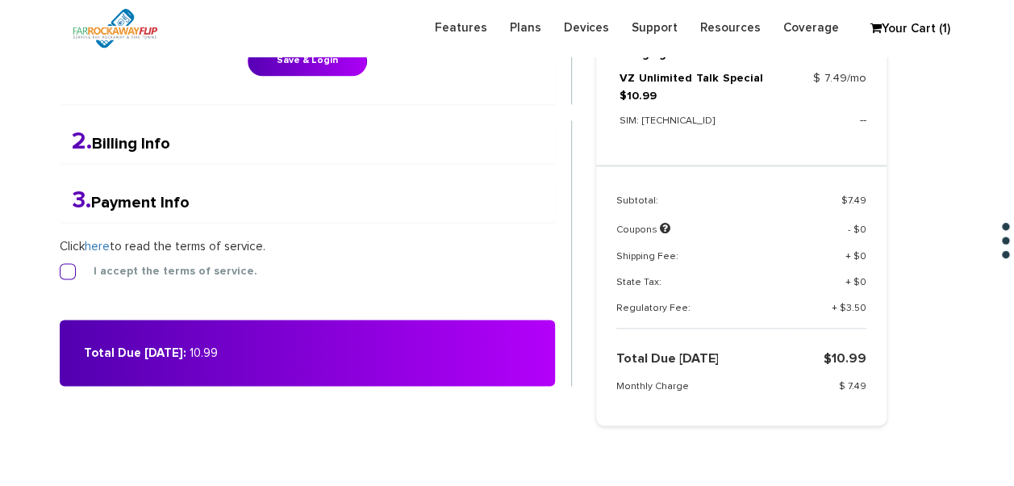
click at [177, 266] on label "I accept the terms of service." at bounding box center [163, 271] width 188 height 15
click at [60, 266] on input "I accept the terms of service." at bounding box center [60, 266] width 0 height 0
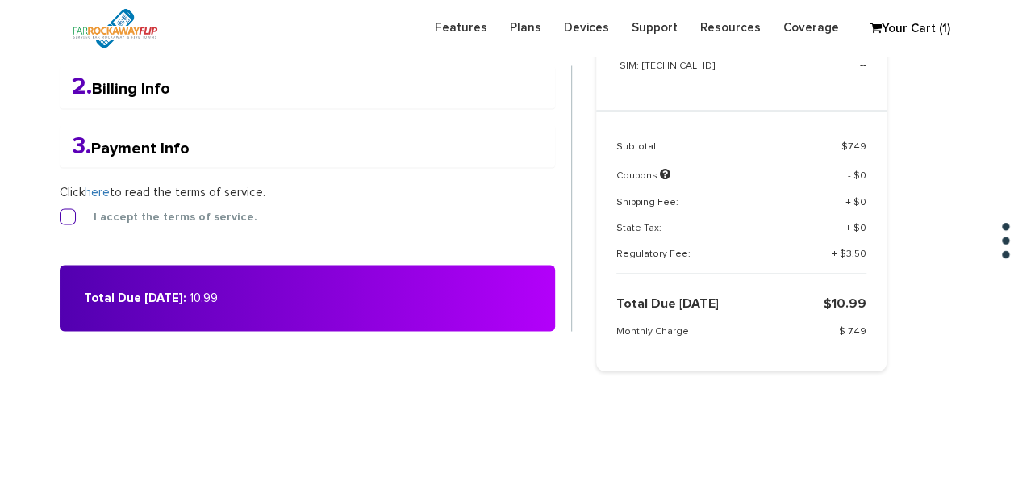
click at [69, 209] on label "I accept the terms of service." at bounding box center [163, 216] width 188 height 15
click at [60, 211] on input "I accept the terms of service." at bounding box center [60, 211] width 0 height 0
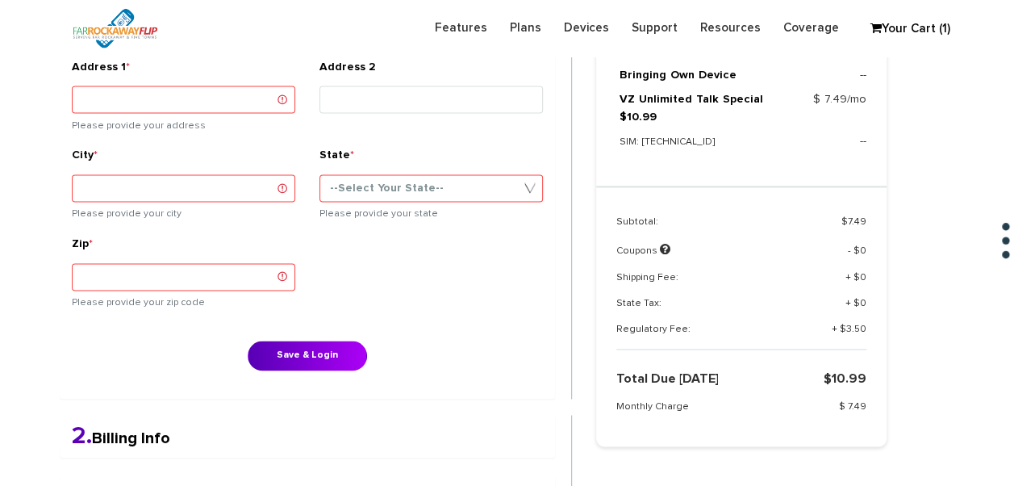
scroll to position [1258, 0]
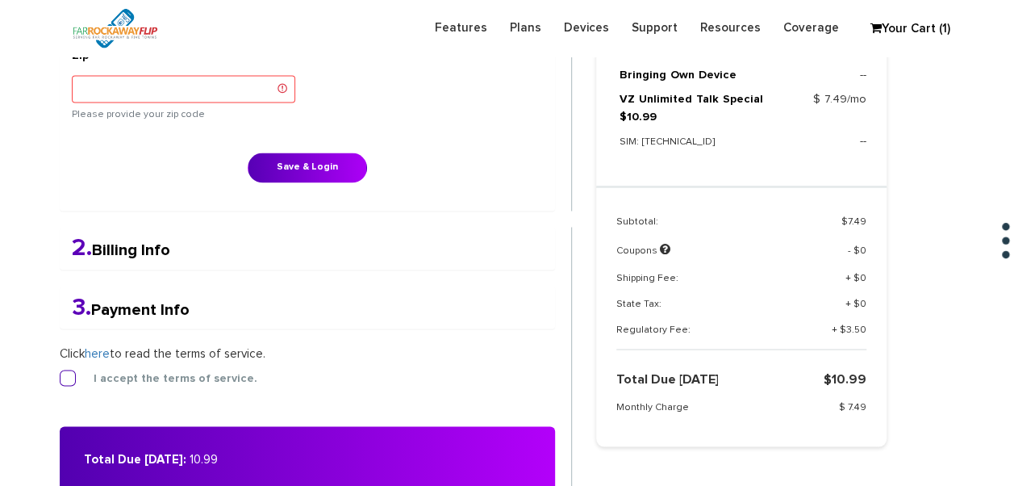
click at [71, 353] on form "2. Billing Info Billing Information Use my shipping address for my billing addr…" at bounding box center [316, 359] width 512 height 265
click at [71, 370] on label "I accept the terms of service." at bounding box center [163, 377] width 188 height 15
click at [60, 373] on input "I accept the terms of service." at bounding box center [60, 373] width 0 height 0
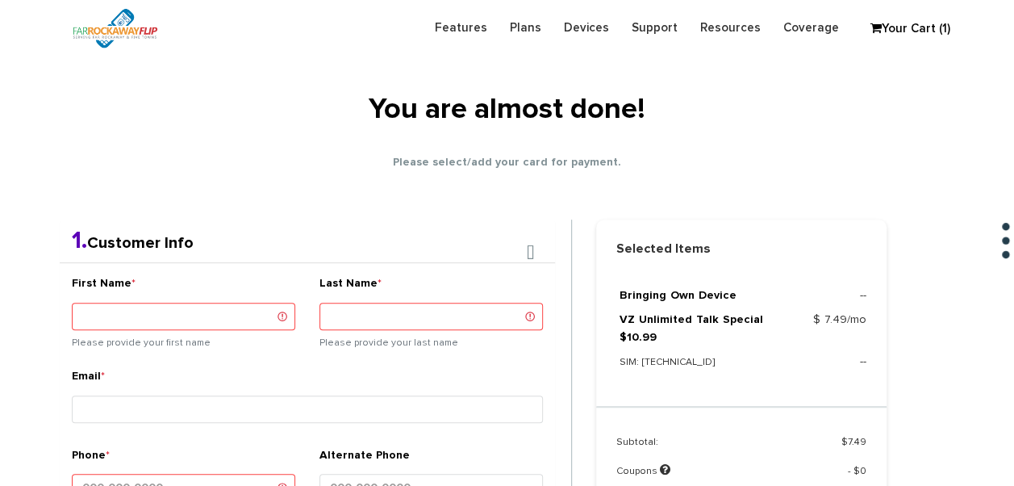
scroll to position [181, 0]
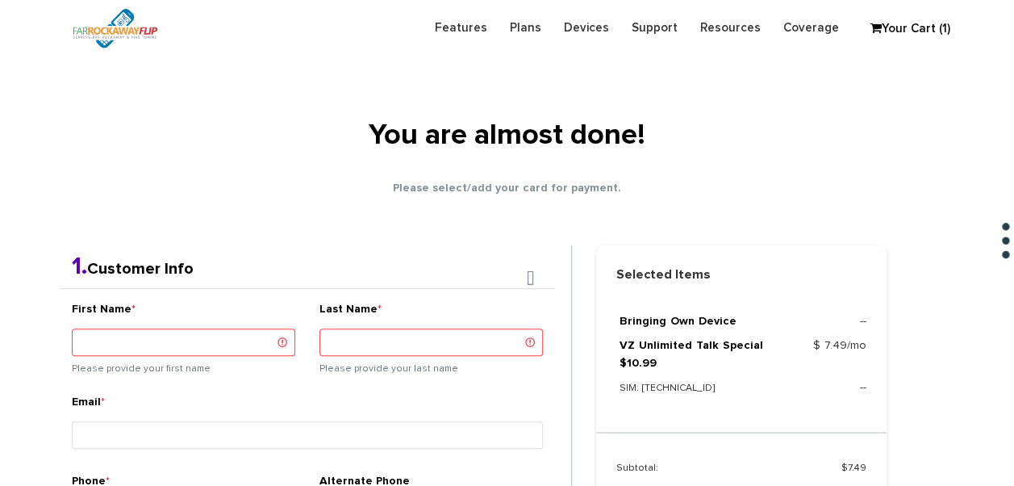
click at [700, 129] on h1 "You are almost done!" at bounding box center [507, 136] width 516 height 32
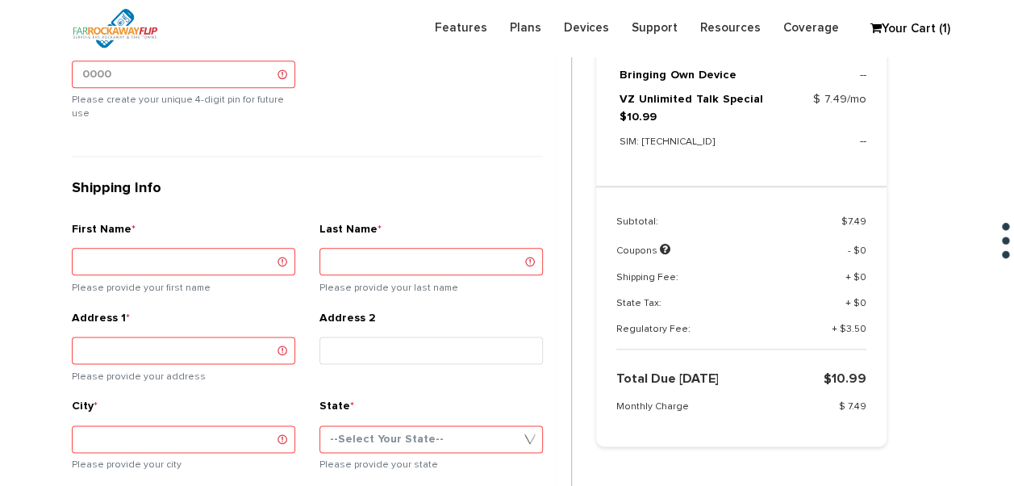
scroll to position [826, 0]
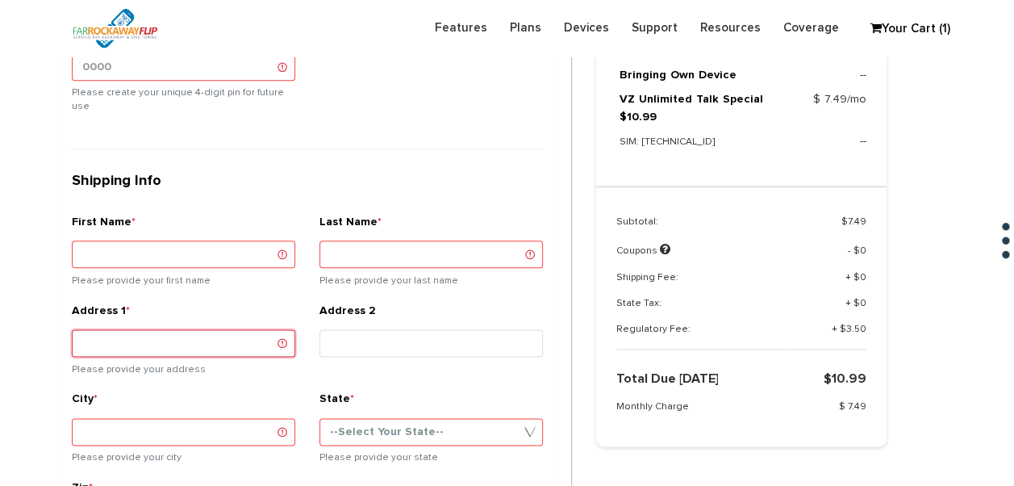
click at [184, 329] on input "Address 1 *" at bounding box center [183, 342] width 223 height 27
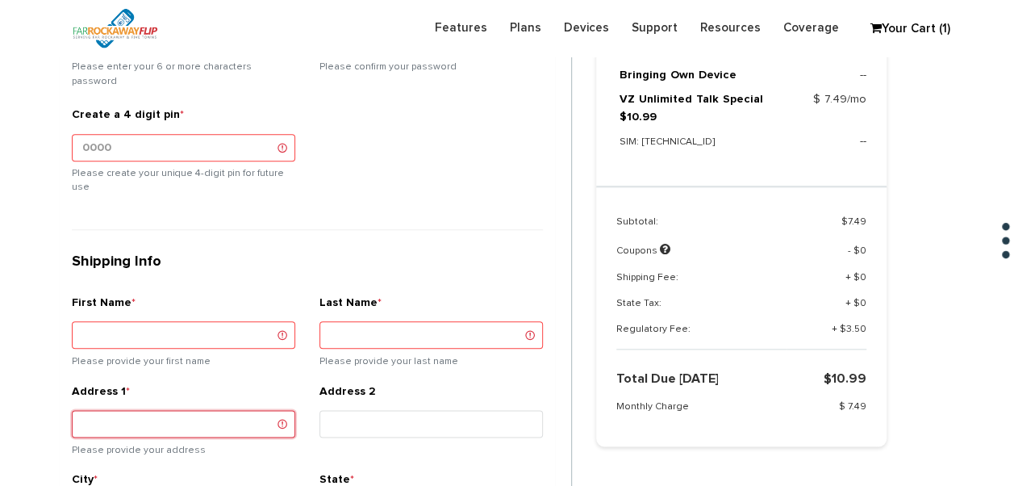
scroll to position [907, 0]
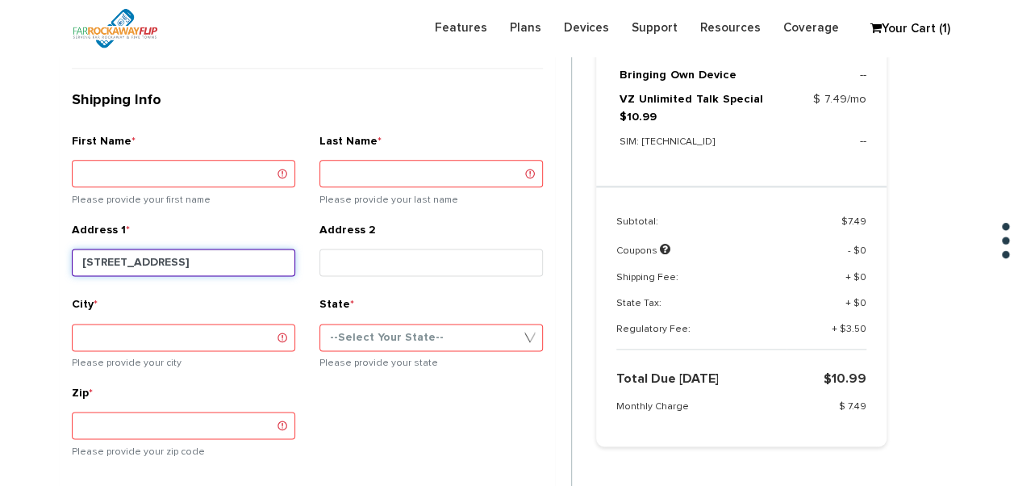
type input "302 forest avenue"
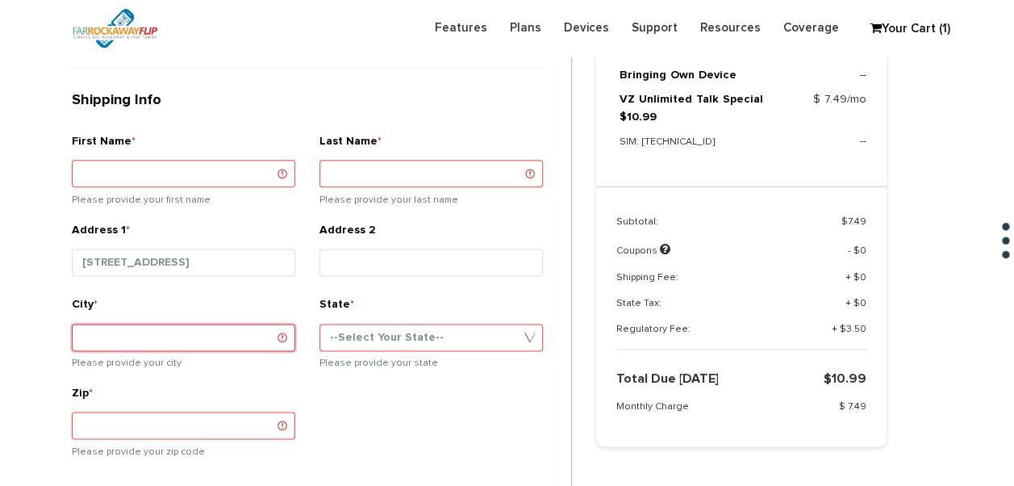
click at [207, 324] on input "City *" at bounding box center [183, 337] width 223 height 27
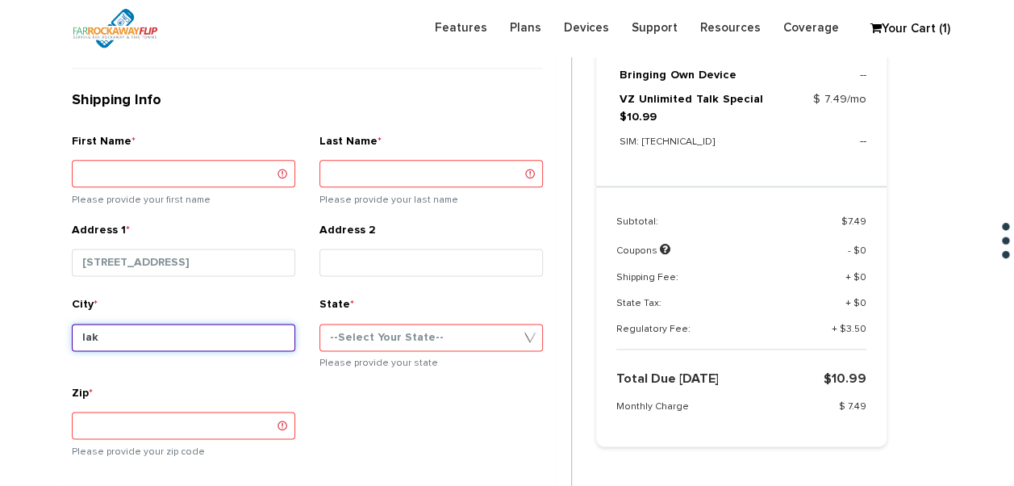
type input "lakewood"
type input "chaim"
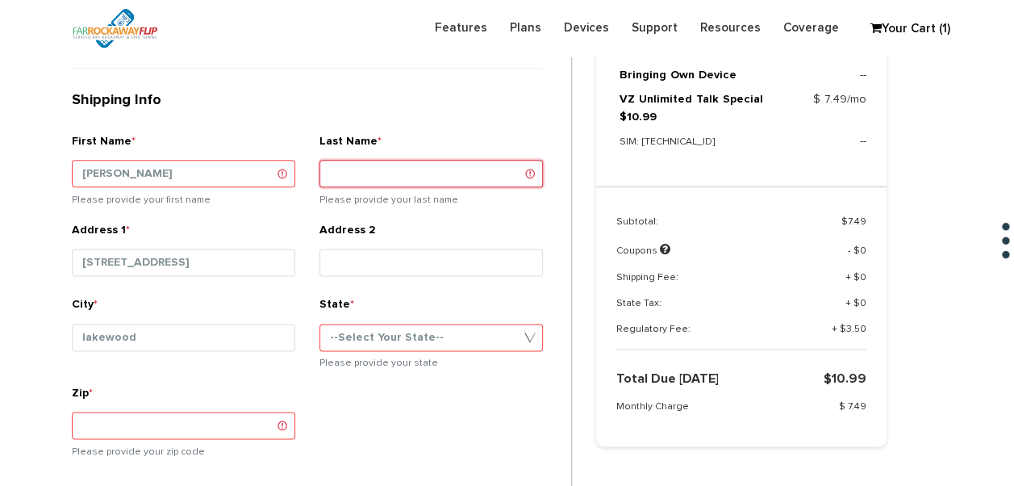
type input "ginsberger"
select select "NJ"
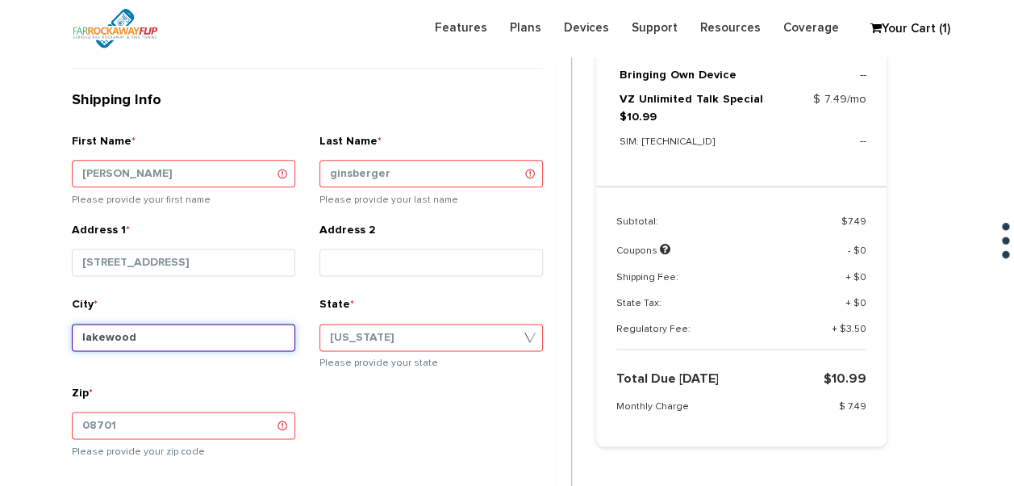
type input "08701"
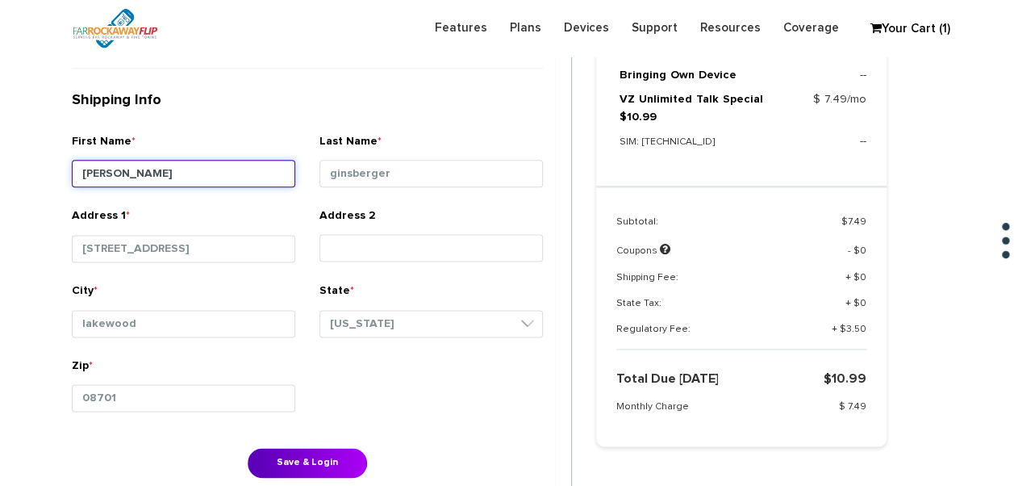
drag, startPoint x: 197, startPoint y: 145, endPoint x: 75, endPoint y: 132, distance: 122.5
click at [75, 160] on input "chaim" at bounding box center [183, 173] width 223 height 27
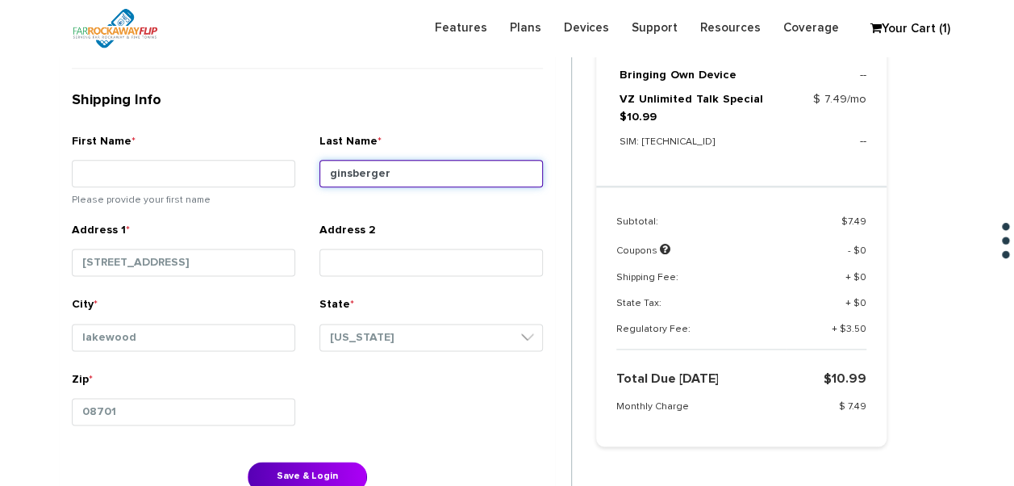
drag, startPoint x: 405, startPoint y: 148, endPoint x: 202, endPoint y: 144, distance: 203.4
click at [207, 144] on div "Shipping Info First Name * Please provide your first name Last Name * ginsberger" at bounding box center [307, 153] width 495 height 137
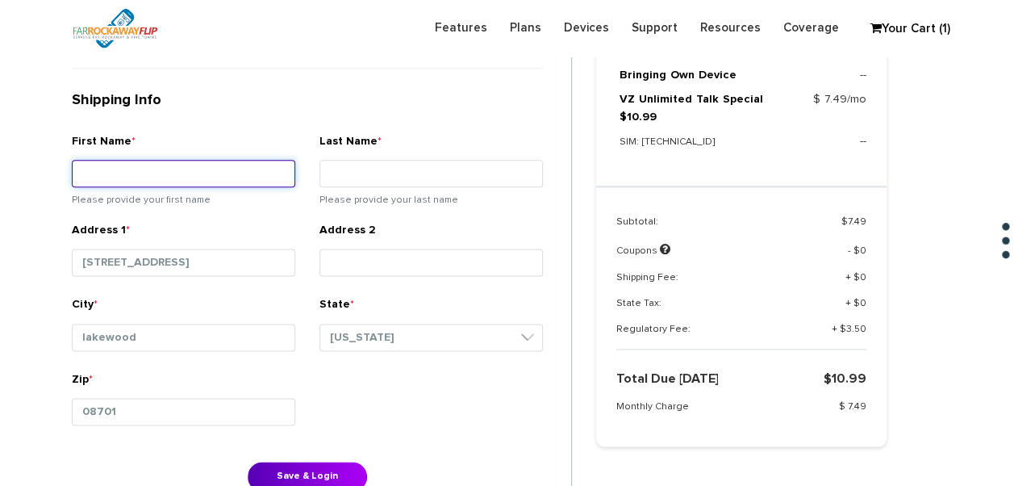
click at [208, 160] on input "First Name *" at bounding box center [183, 173] width 223 height 27
click at [199, 160] on input "First Name *" at bounding box center [183, 173] width 223 height 27
type input "sara"
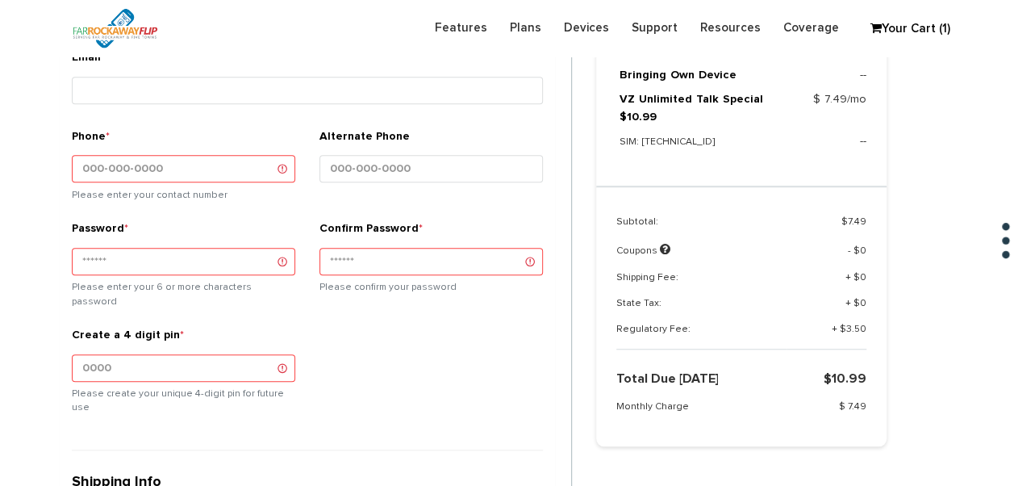
scroll to position [503, 0]
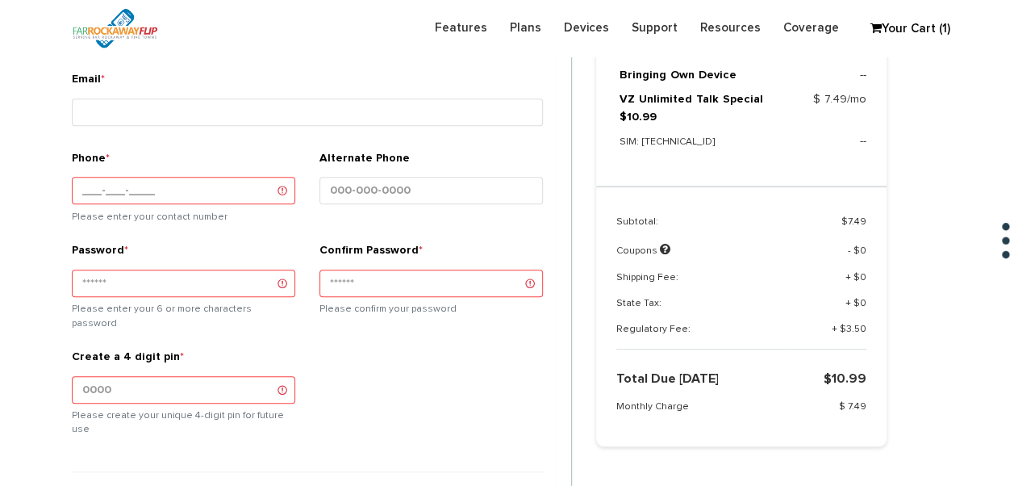
type input "herzka"
click at [189, 173] on div "Phone * Please enter your contact number" at bounding box center [183, 190] width 223 height 81
click at [189, 177] on input "Phone *" at bounding box center [183, 190] width 223 height 27
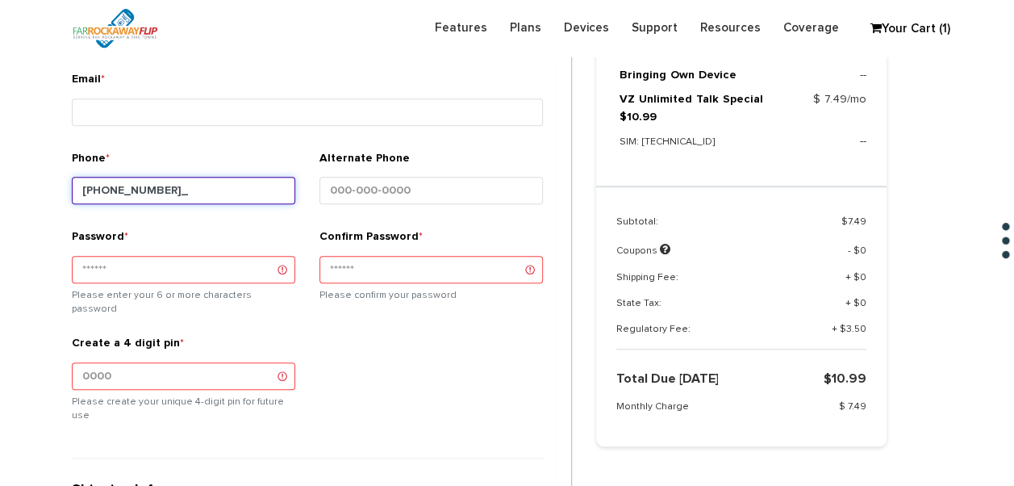
type input "732-608-4660"
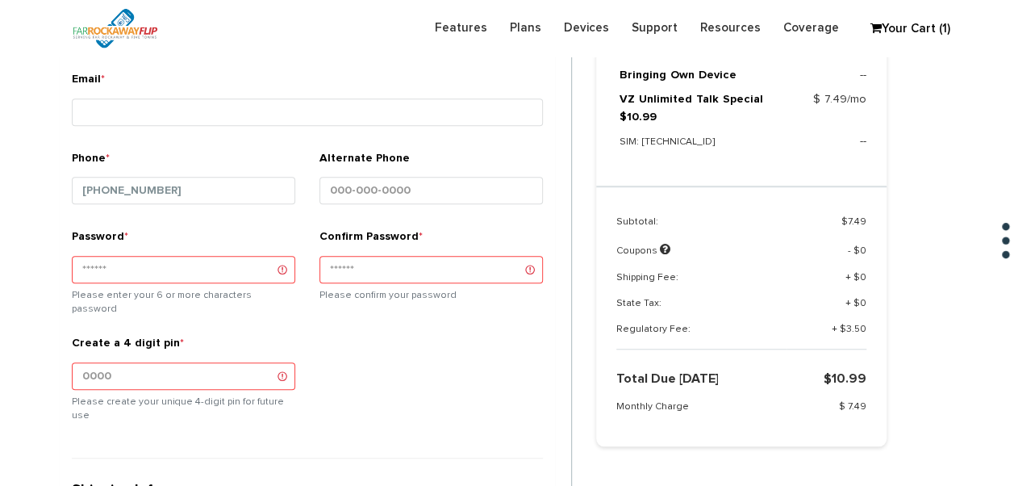
click at [229, 163] on div "Phone * 732-608-4660" at bounding box center [183, 183] width 223 height 67
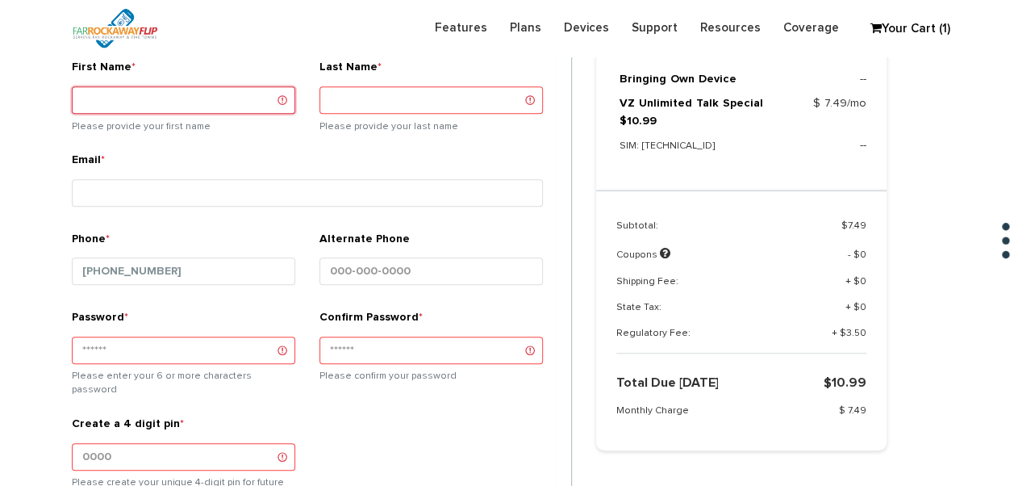
click at [207, 103] on input "First Name *" at bounding box center [183, 99] width 223 height 27
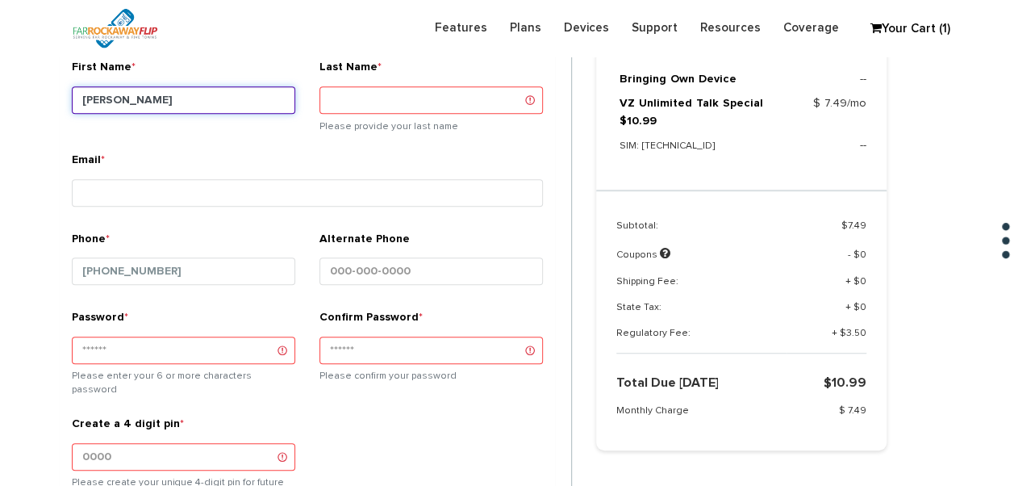
type input "sara"
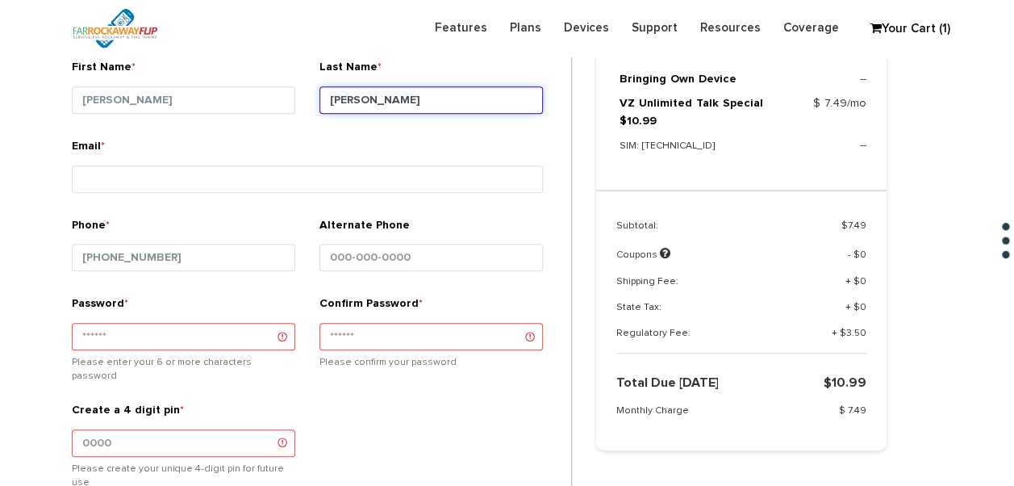
type input "herzka"
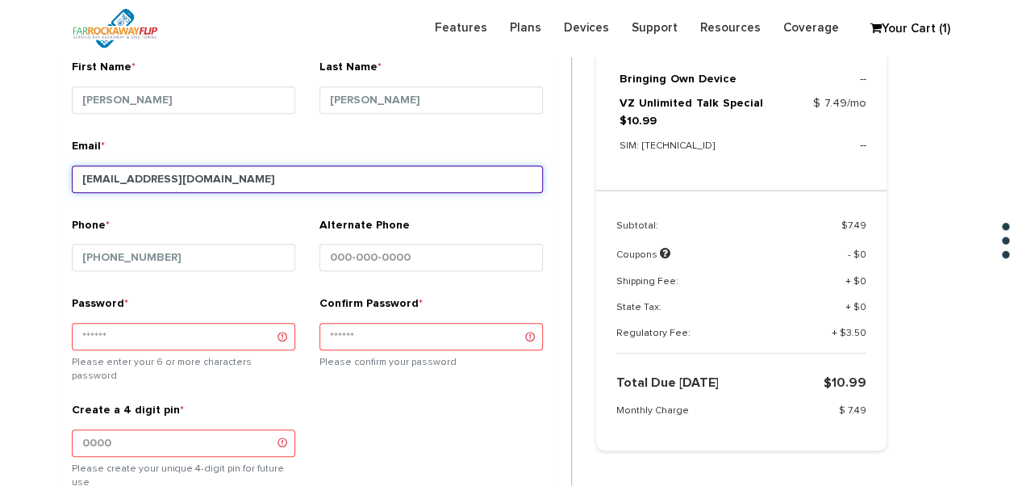
type input "tlieber61+82@gmail.com"
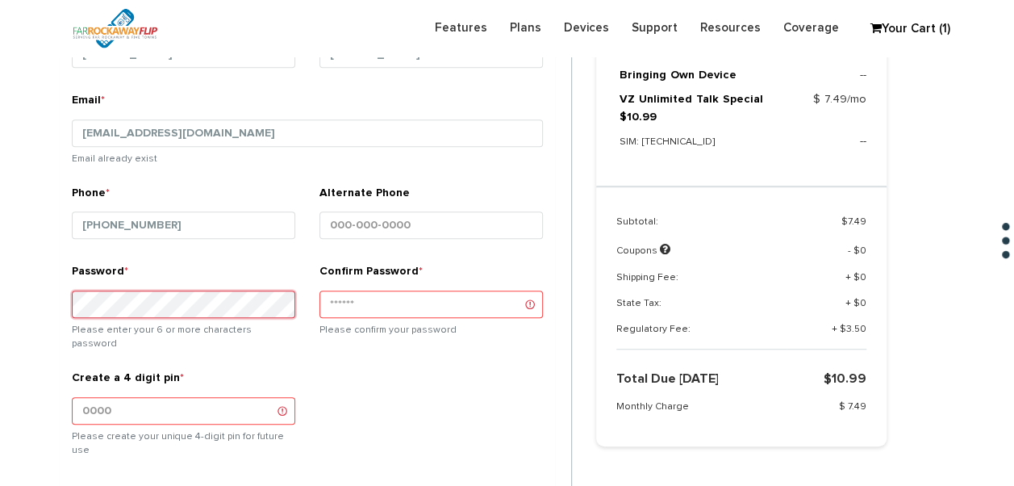
scroll to position [503, 0]
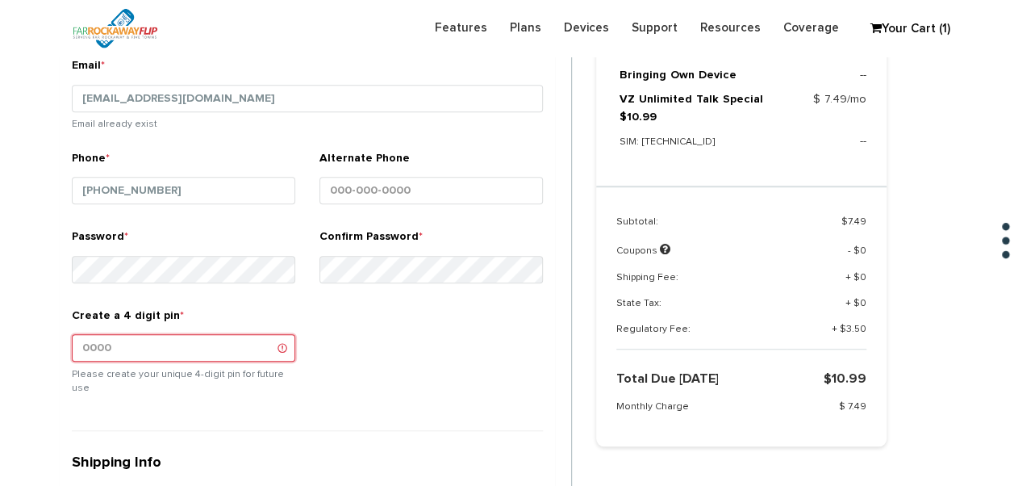
click at [237, 339] on input "Create a 4 digit pin *" at bounding box center [183, 347] width 223 height 27
type input "1234"
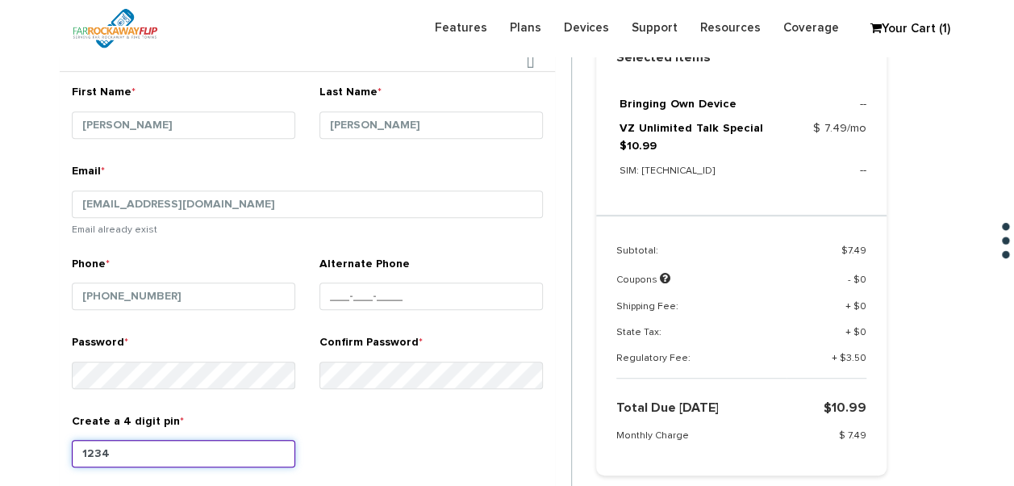
scroll to position [423, 0]
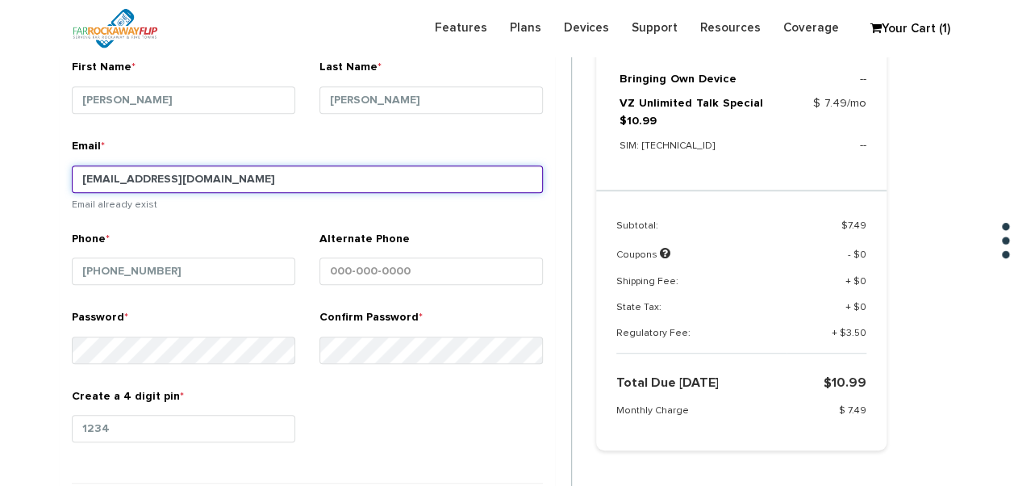
click at [150, 174] on input "tlieber61+82@gmail.com" at bounding box center [307, 178] width 471 height 27
click at [145, 176] on input "tlieber61+82@gmail.com" at bounding box center [307, 178] width 471 height 27
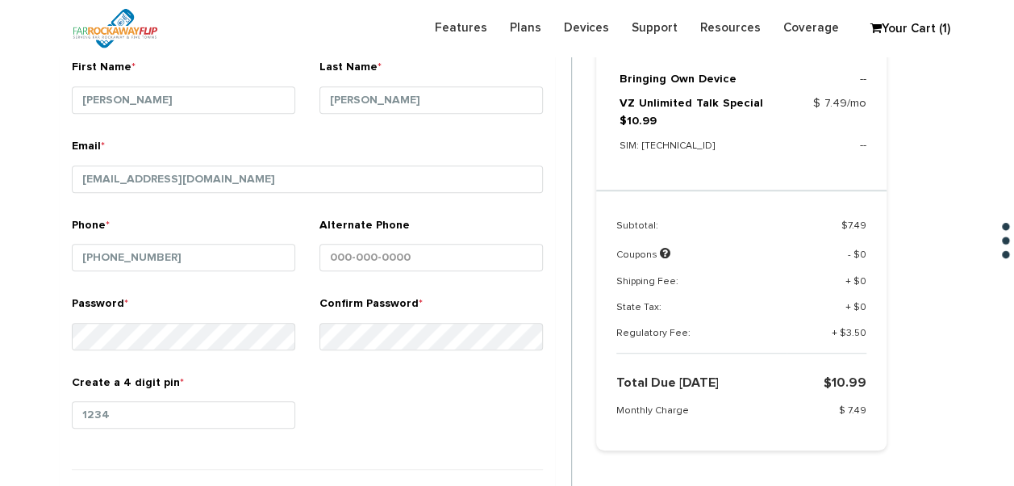
click at [225, 227] on div "Phone * 732-608-4660" at bounding box center [183, 250] width 223 height 67
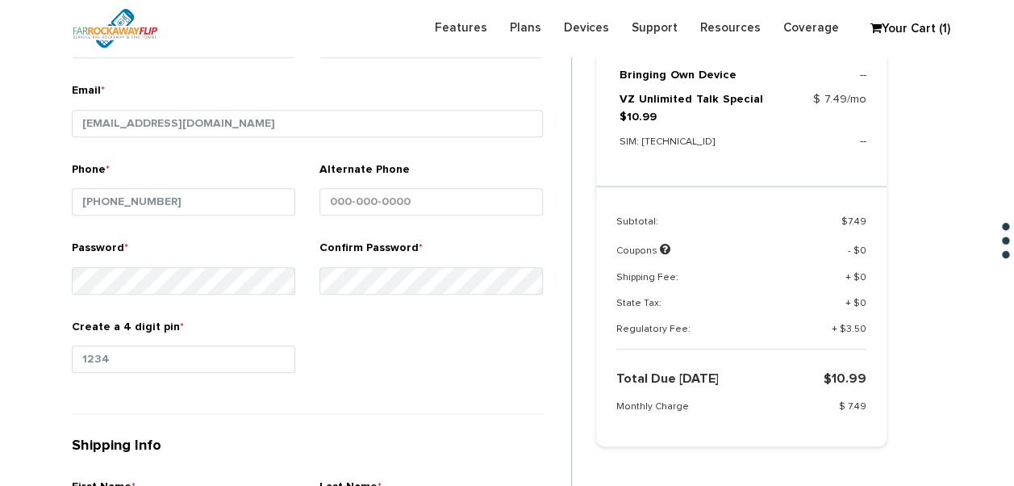
scroll to position [503, 0]
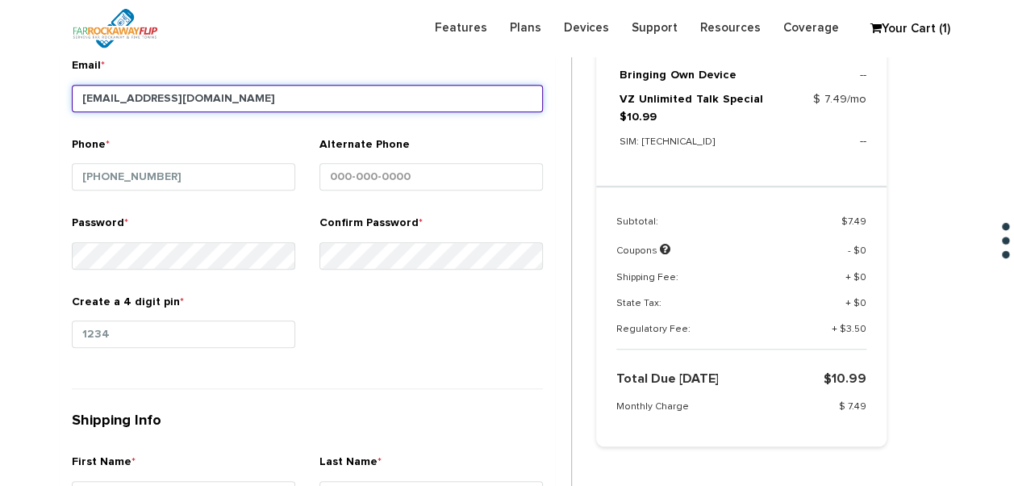
click at [144, 100] on input "tlieber61+89@gmail.com" at bounding box center [307, 98] width 471 height 27
type input "tlieber61+87@gmail.com"
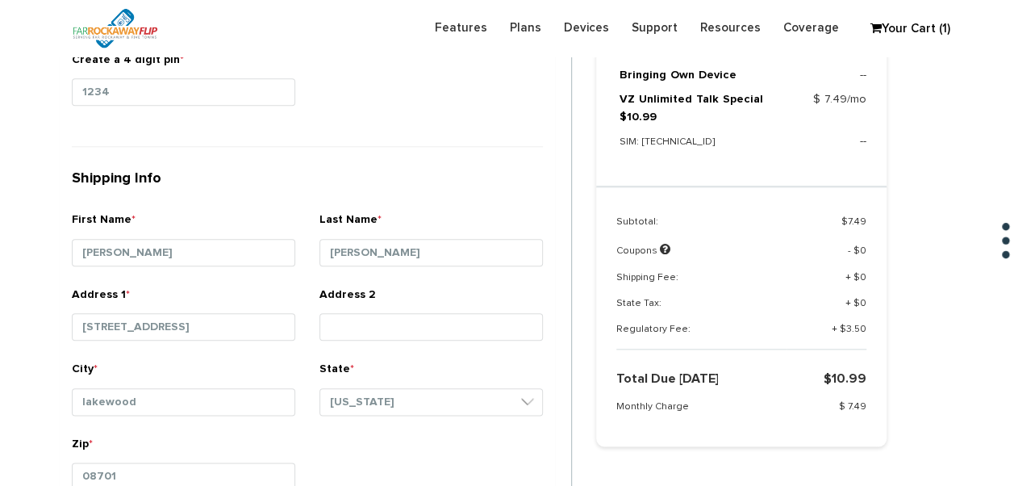
scroll to position [907, 0]
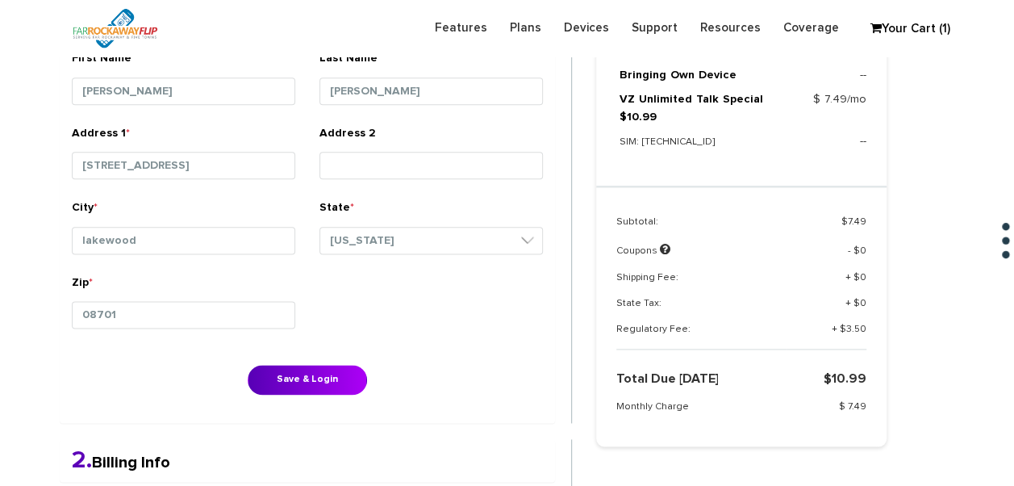
click at [321, 387] on button "Save & Login" at bounding box center [307, 380] width 119 height 30
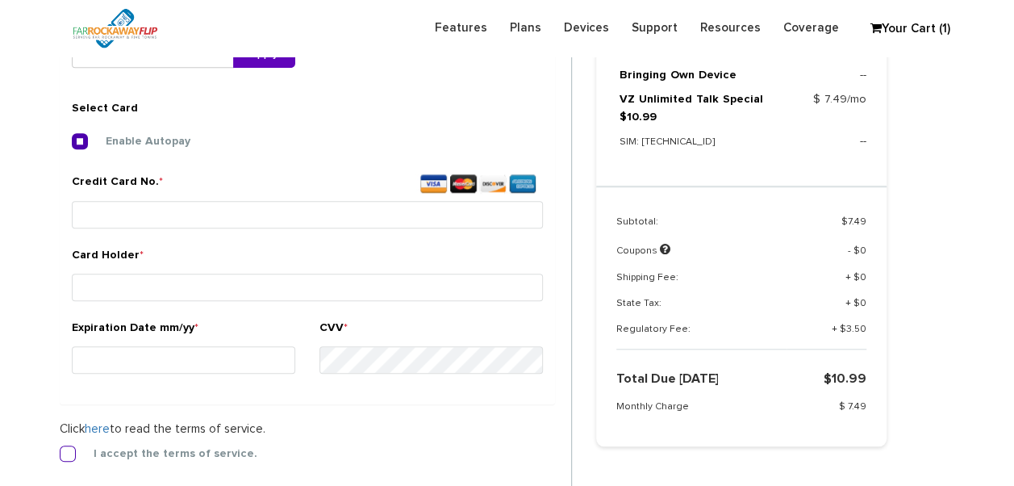
click at [69, 455] on label "I accept the terms of service." at bounding box center [163, 453] width 188 height 15
click at [60, 449] on input "I accept the terms of service." at bounding box center [60, 449] width 0 height 0
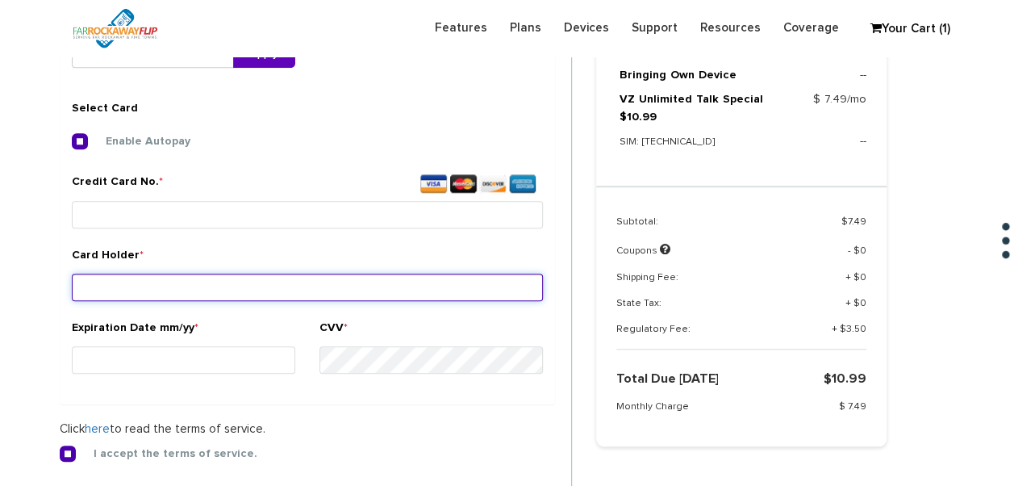
click at [245, 286] on input "Card Holder *" at bounding box center [307, 287] width 471 height 27
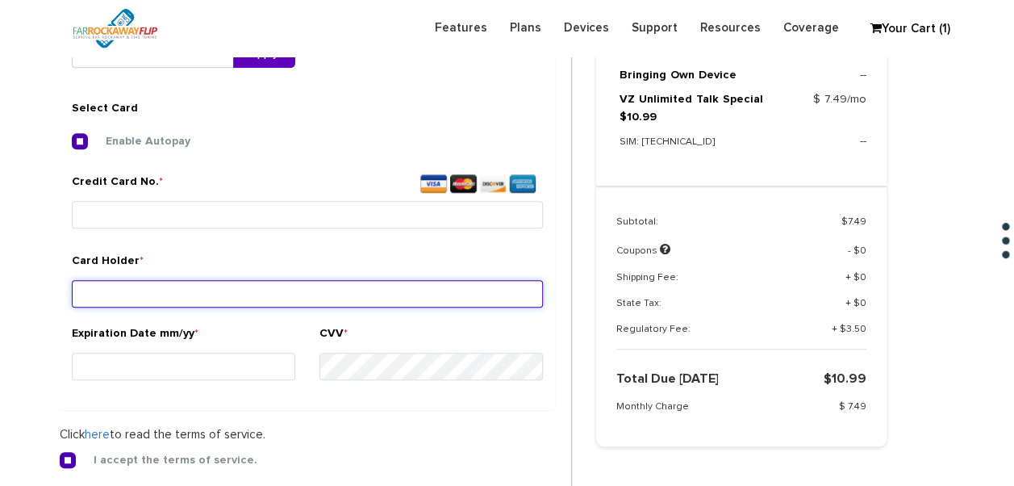
click at [293, 289] on input "Card Holder *" at bounding box center [307, 293] width 471 height 27
type input "herzka"
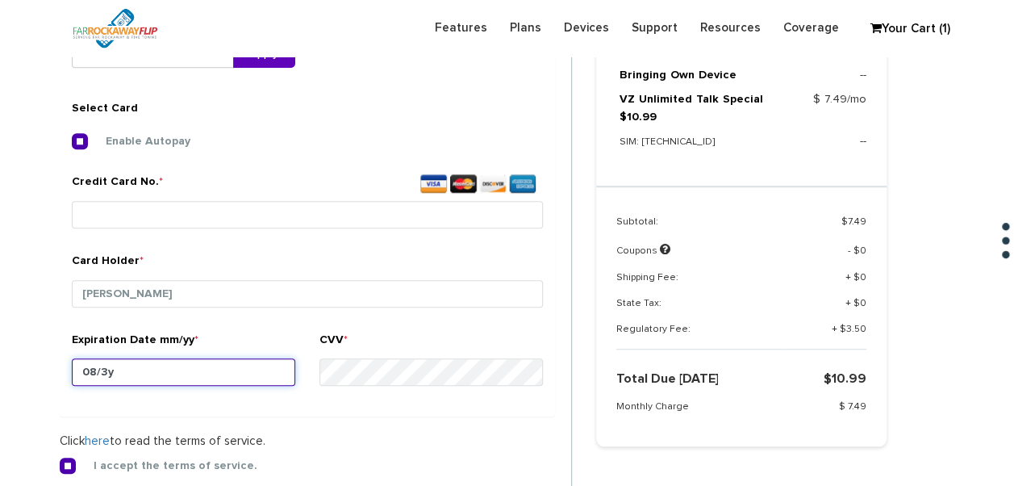
type input "08/30"
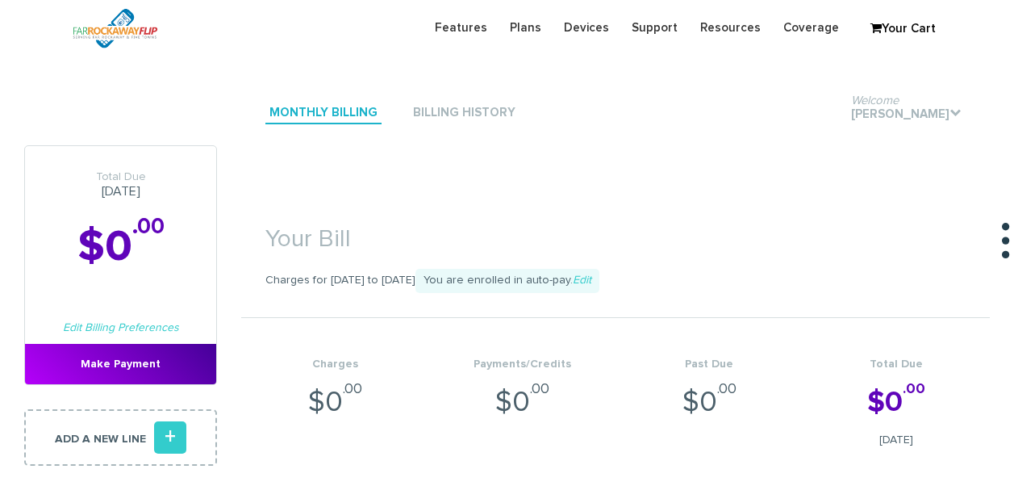
scroll to position [484, 0]
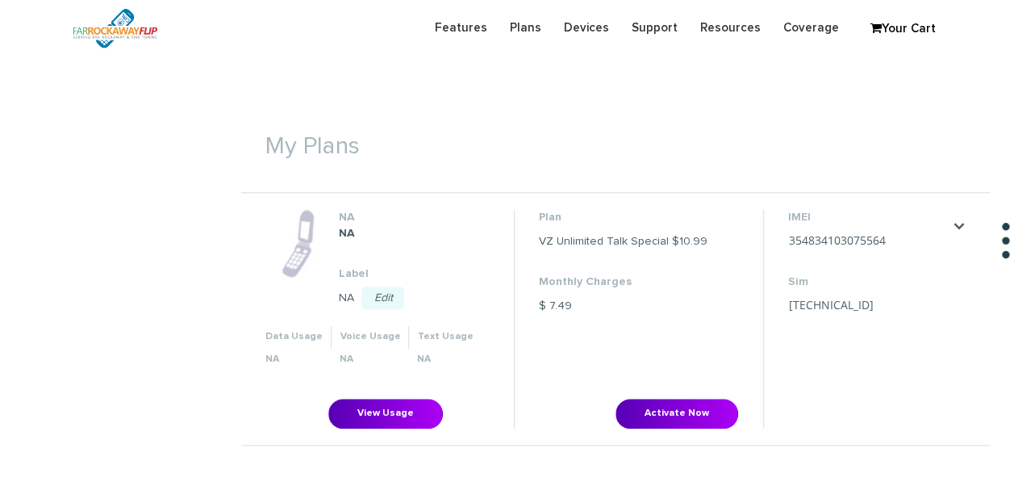
click at [873, 238] on li "IMEI [TECHNICAL_ID] Save Cancel Sim [TECHNICAL_ID] Save Cancel" at bounding box center [868, 318] width 211 height 219
drag, startPoint x: 786, startPoint y: 244, endPoint x: 786, endPoint y: 254, distance: 10.5
click at [786, 254] on li "IMEI [TECHNICAL_ID] Save Cancel Sim [TECHNICAL_ID] Save Cancel" at bounding box center [868, 318] width 211 height 219
drag, startPoint x: 833, startPoint y: 247, endPoint x: 809, endPoint y: 255, distance: 24.7
click at [809, 255] on dl "IMEI [TECHNICAL_ID] Save Cancel Sim [TECHNICAL_ID] Save Cancel" at bounding box center [868, 263] width 161 height 109
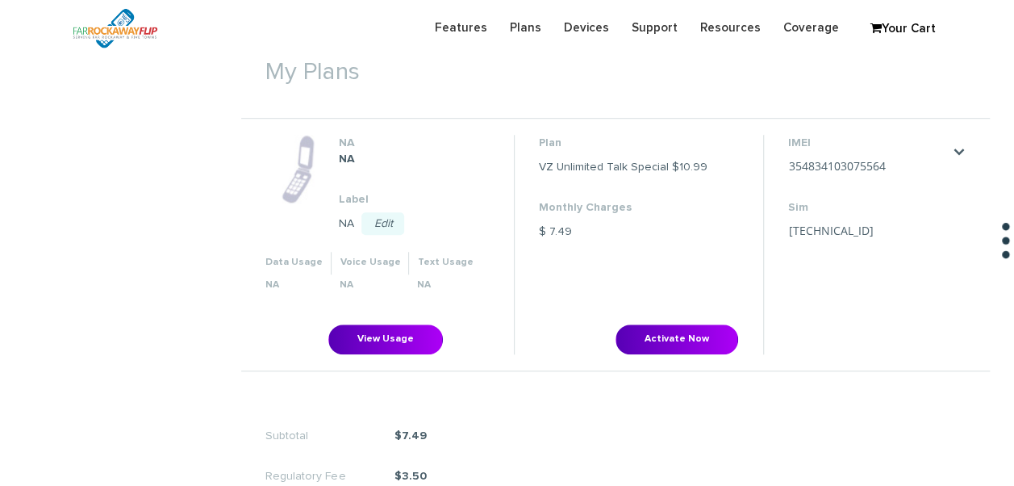
scroll to position [645, 0]
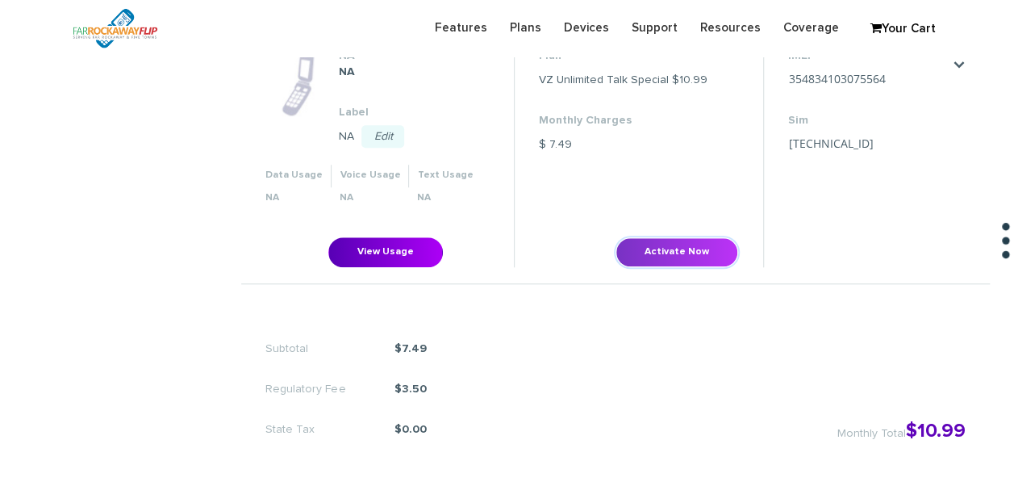
click at [661, 257] on button "Activate Now" at bounding box center [677, 252] width 123 height 30
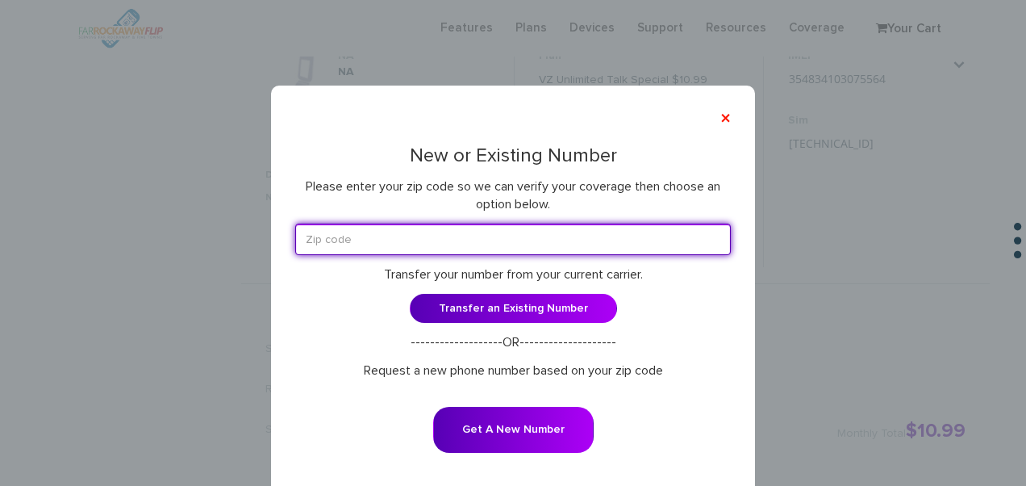
drag, startPoint x: 503, startPoint y: 233, endPoint x: 491, endPoint y: 238, distance: 13.8
click at [491, 238] on input "text" at bounding box center [513, 238] width 436 height 31
type input "08701"
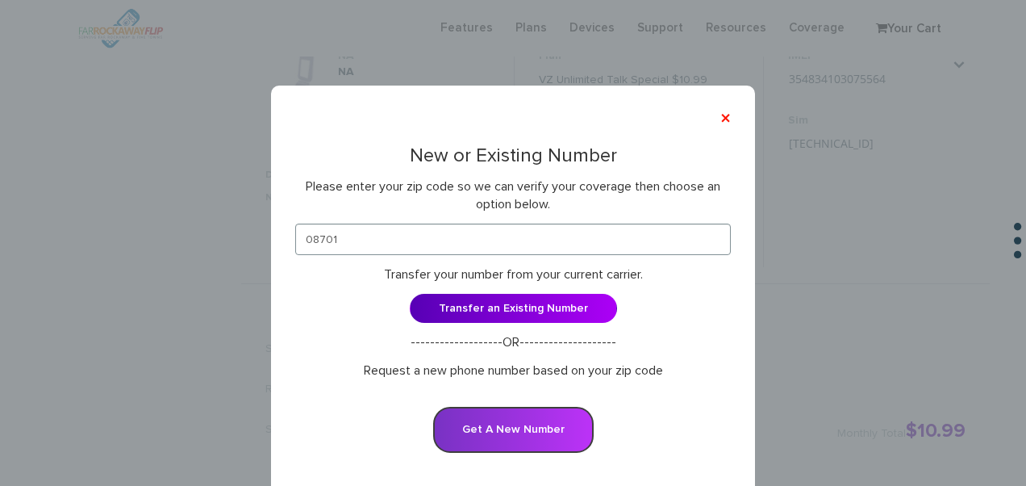
click at [555, 436] on button "Get A New Number" at bounding box center [513, 430] width 161 height 46
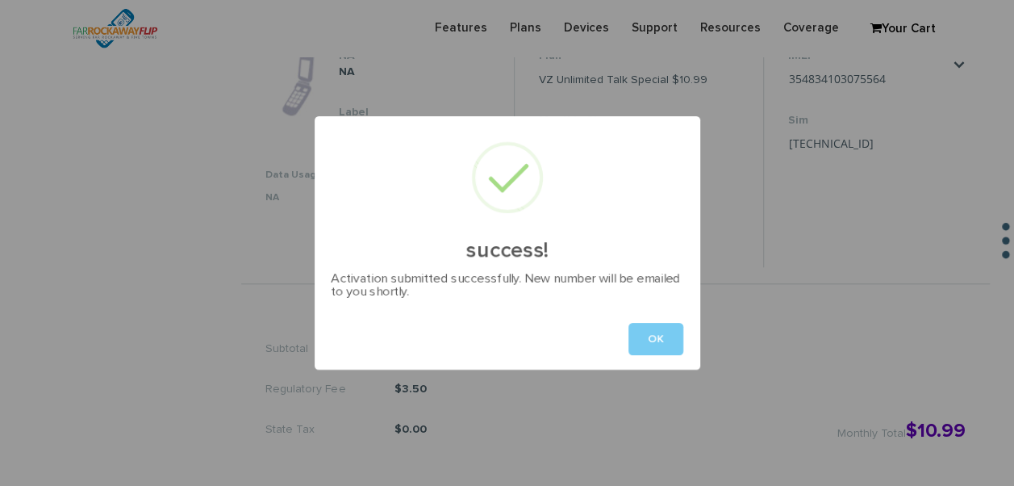
click at [653, 331] on div "OK" at bounding box center [508, 338] width 386 height 61
click at [649, 332] on button "OK" at bounding box center [655, 339] width 55 height 32
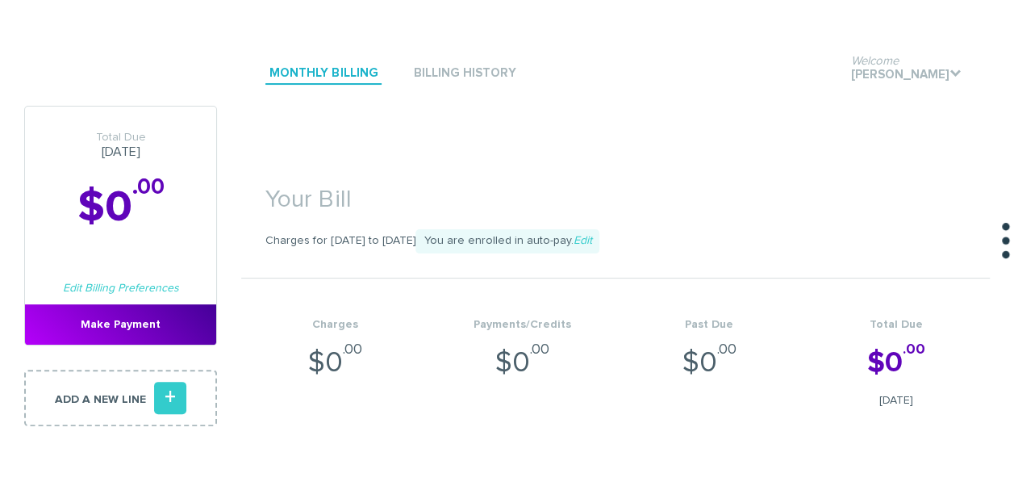
scroll to position [0, 0]
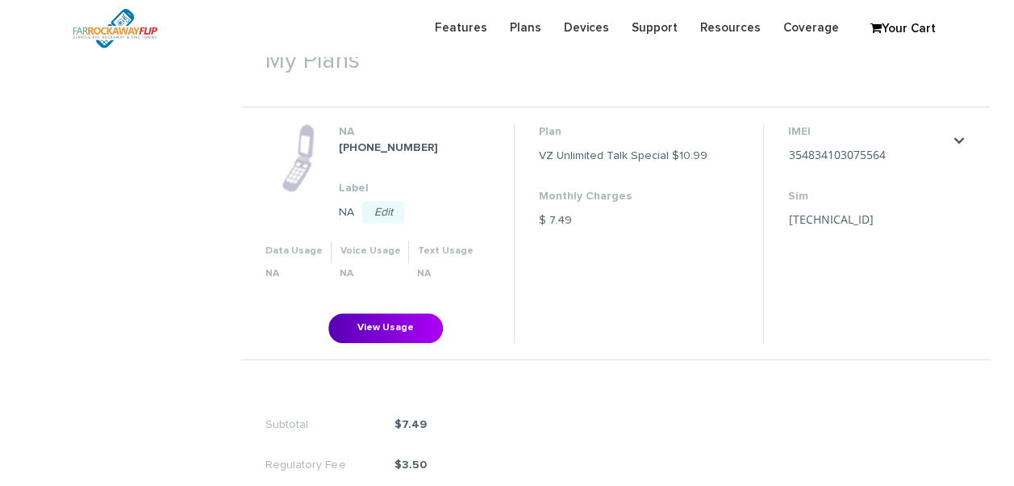
scroll to position [565, 0]
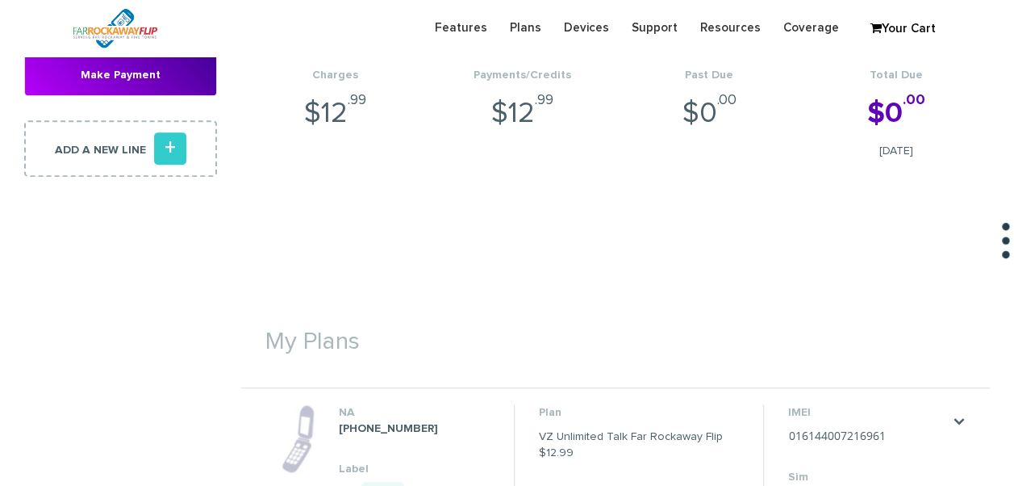
scroll to position [403, 0]
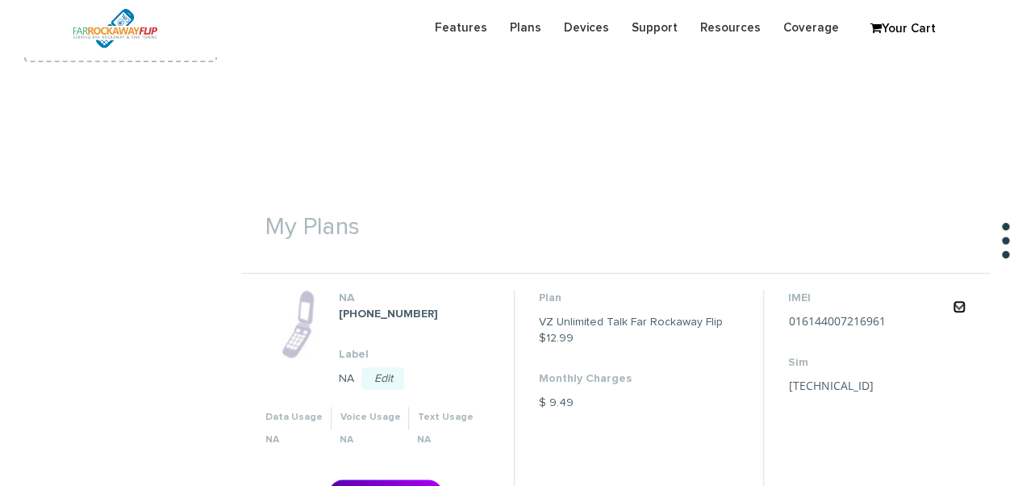
click at [958, 310] on link "." at bounding box center [959, 306] width 13 height 13
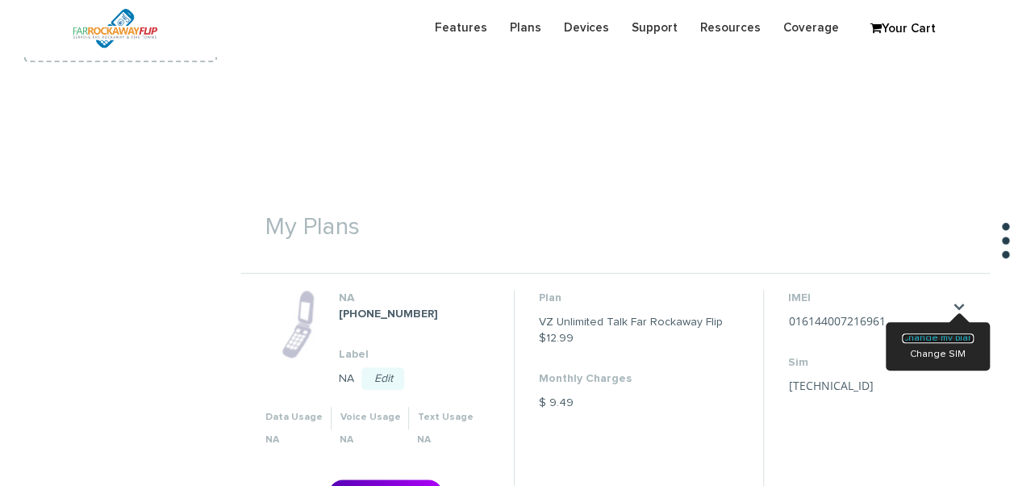
click at [934, 342] on link "Change my plan" at bounding box center [938, 338] width 72 height 10
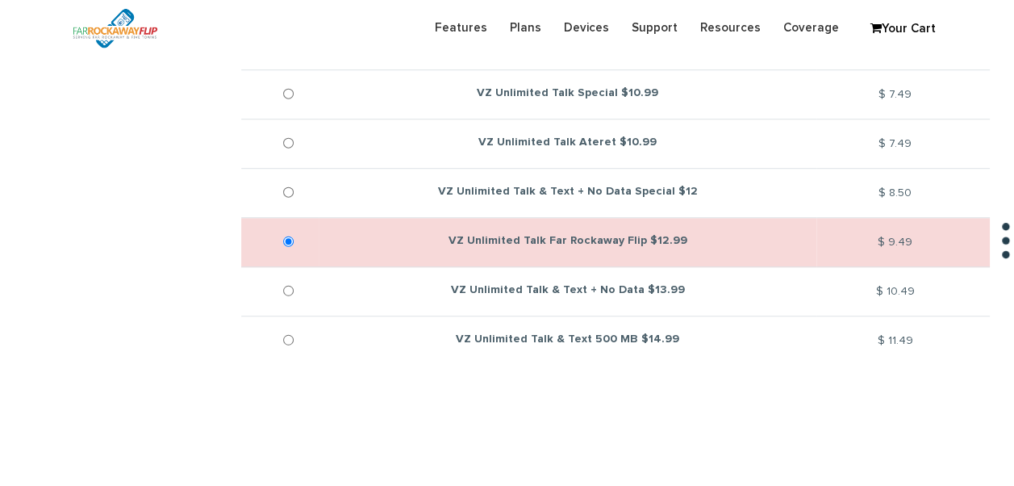
scroll to position [484, 0]
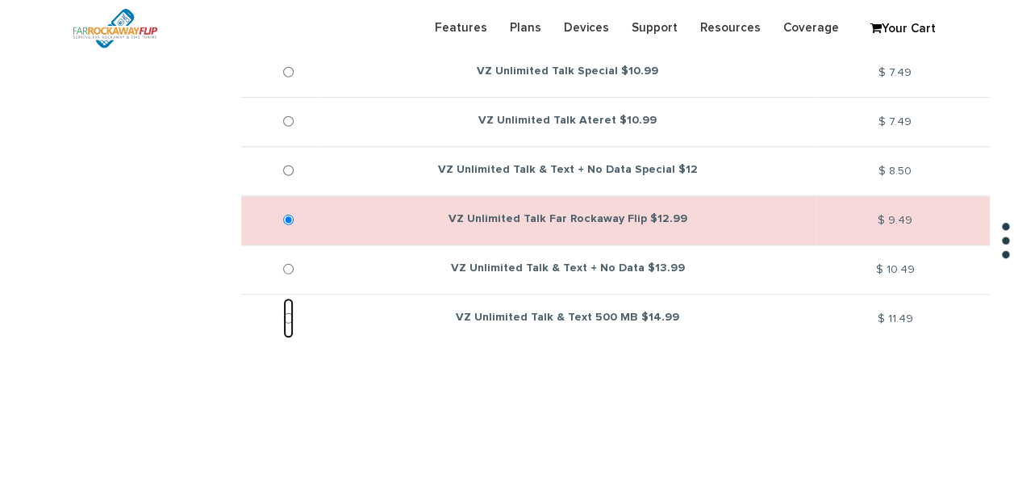
click at [293, 315] on input "VZ Unlimited Talk & Text 500 MB $14.99" at bounding box center [288, 318] width 10 height 40
radio input "true"
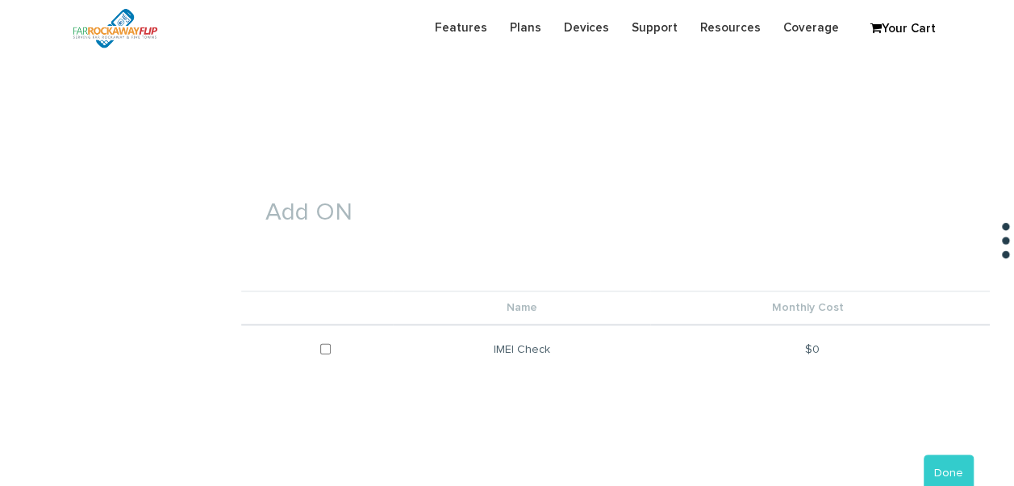
scroll to position [887, 0]
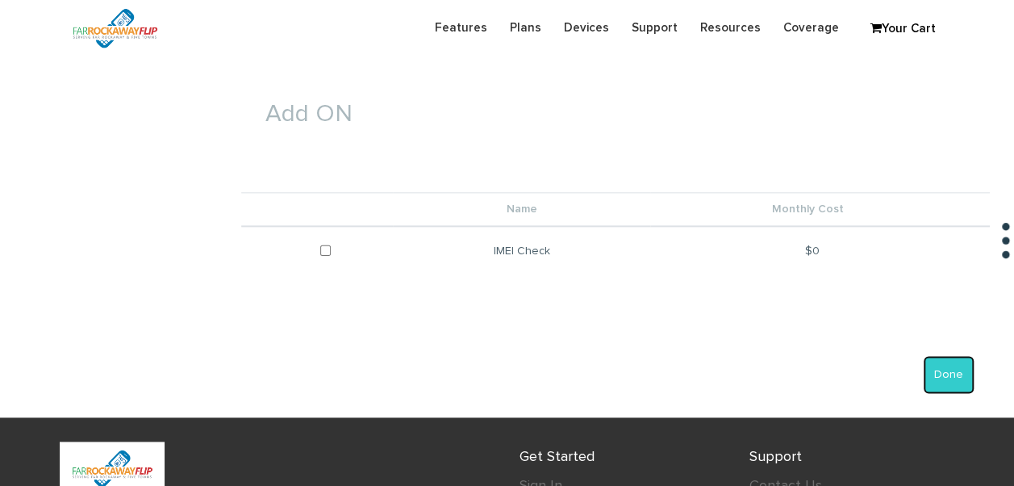
click at [927, 371] on button "Done" at bounding box center [949, 374] width 50 height 37
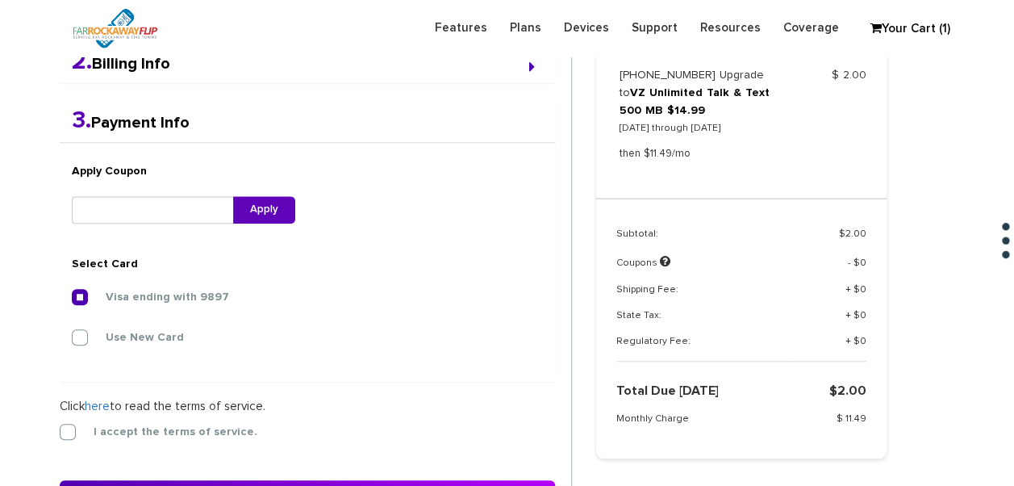
scroll to position [579, 0]
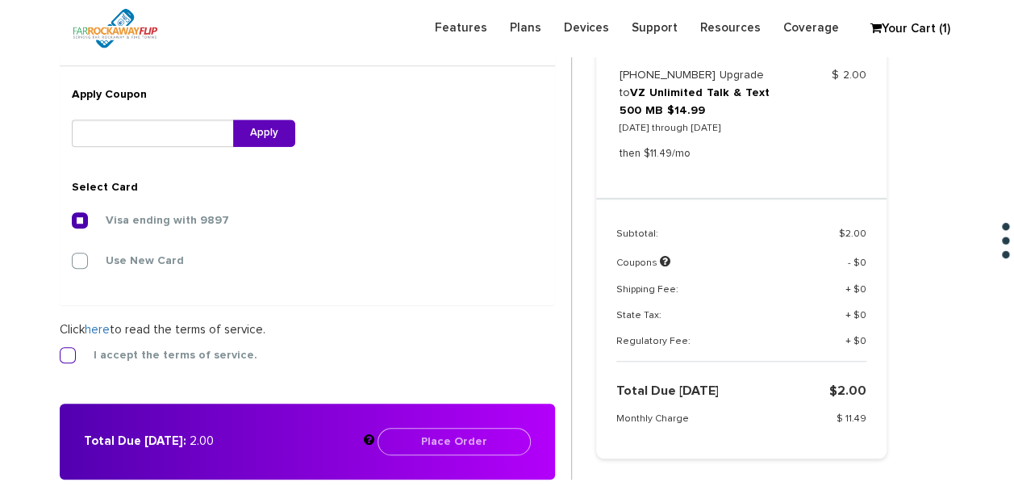
click at [118, 349] on label "I accept the terms of service." at bounding box center [163, 355] width 188 height 15
click at [60, 350] on input "I accept the terms of service." at bounding box center [60, 350] width 0 height 0
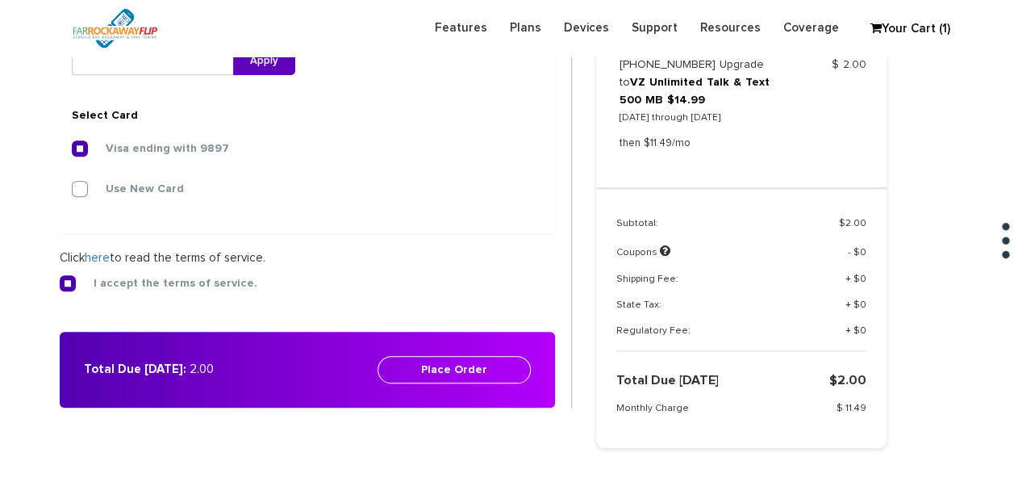
scroll to position [741, 0]
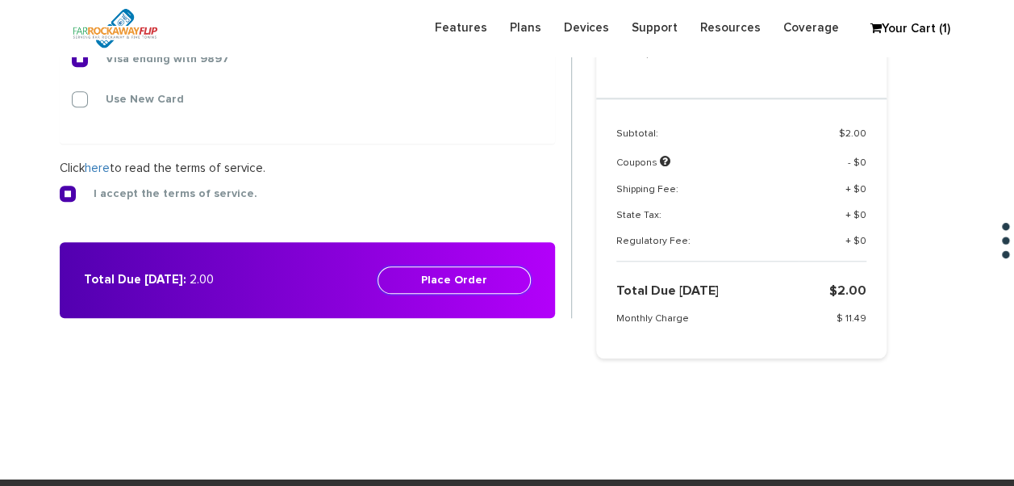
click at [408, 270] on button "Place Order" at bounding box center [454, 279] width 153 height 27
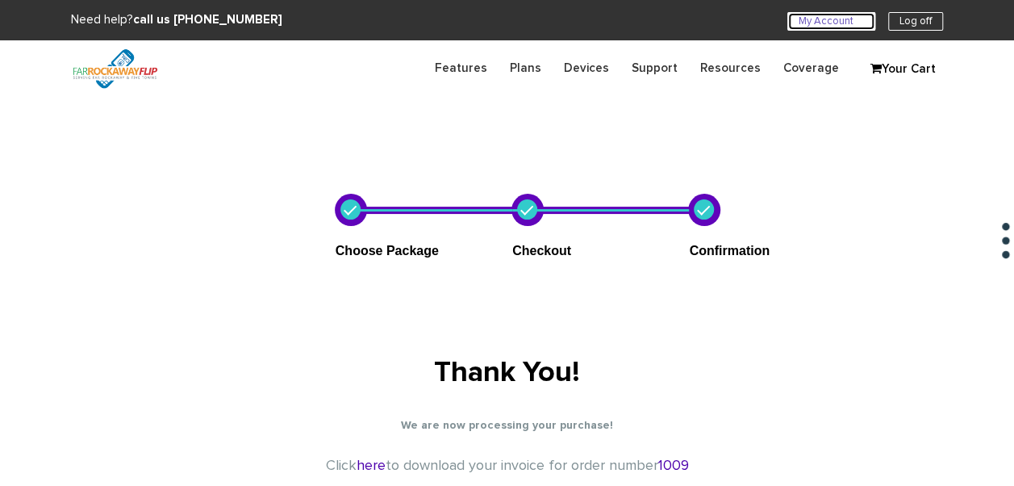
click at [826, 18] on link "My Account U" at bounding box center [831, 21] width 88 height 19
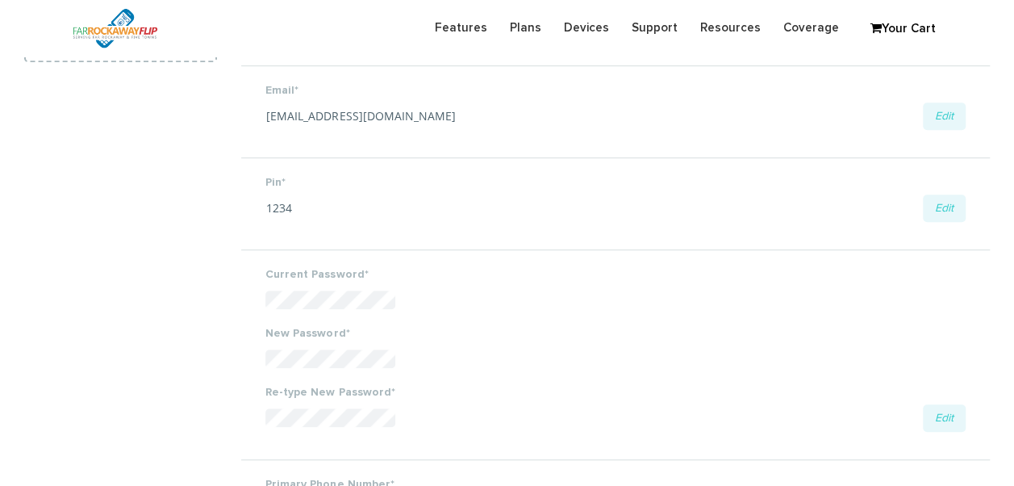
scroll to position [81, 0]
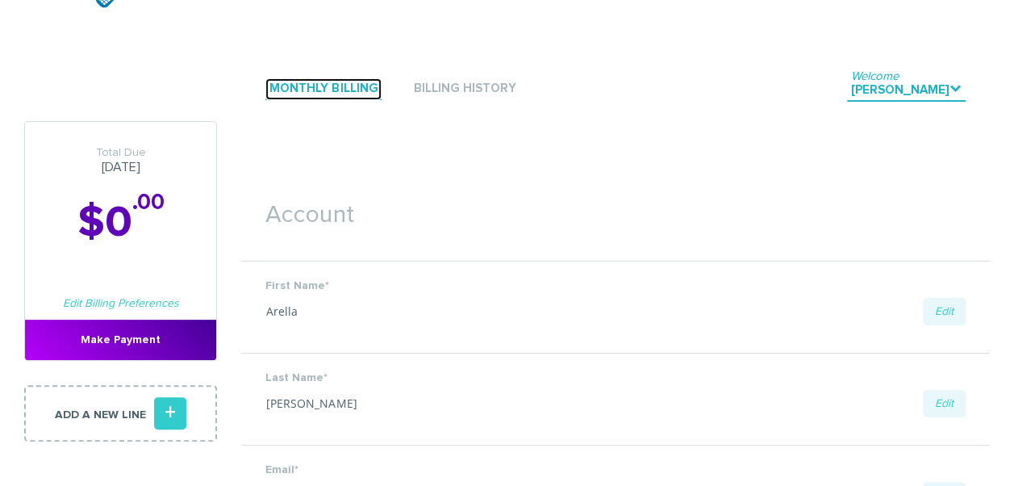
click at [345, 83] on link "Monthly Billing" at bounding box center [323, 89] width 116 height 22
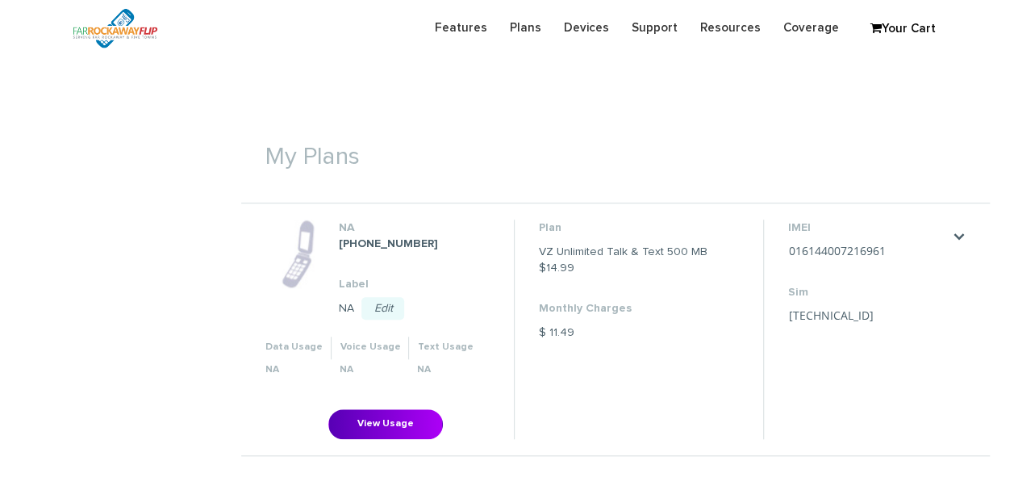
scroll to position [645, 0]
